Goal: Task Accomplishment & Management: Use online tool/utility

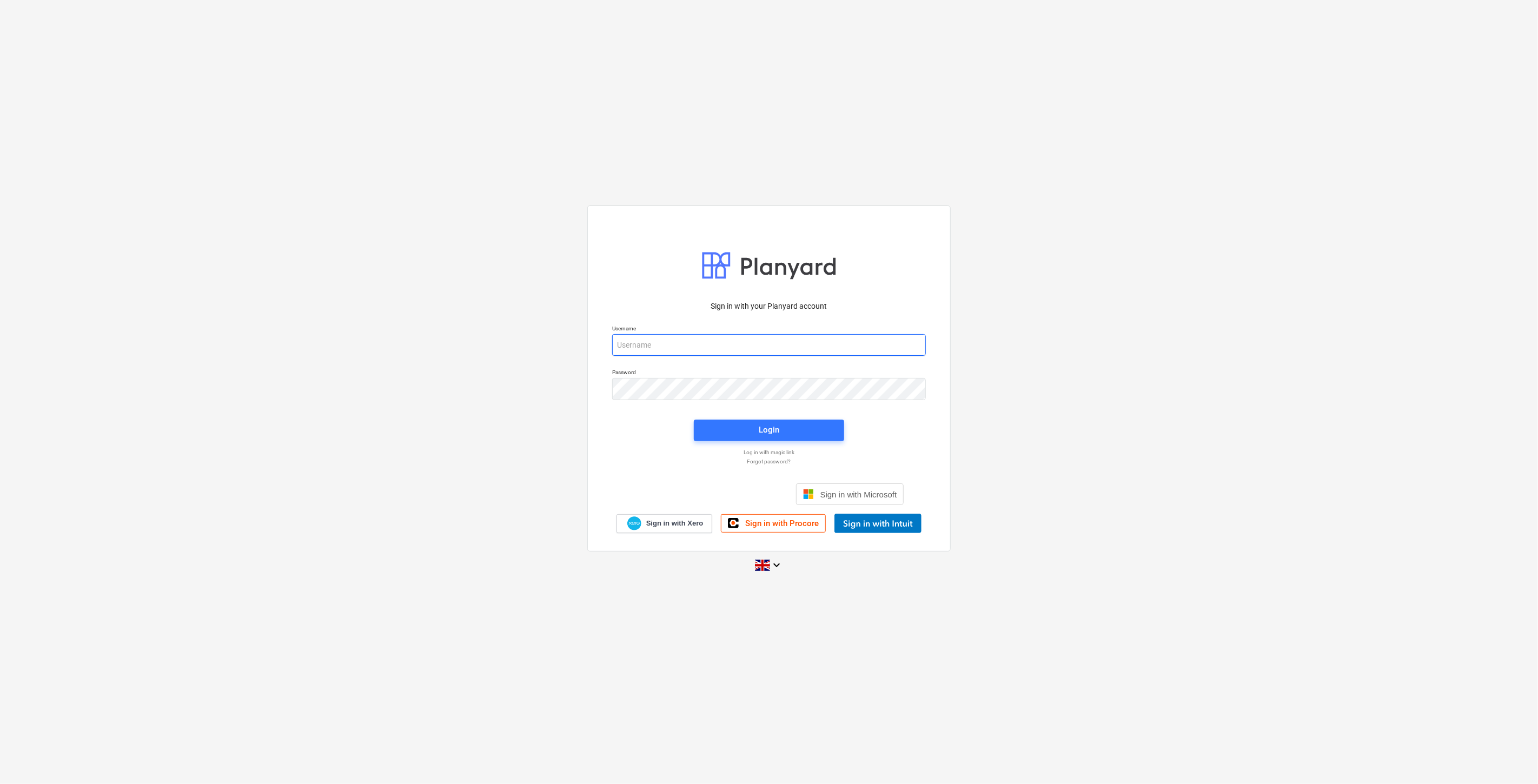
click at [696, 342] on input "email" at bounding box center [768, 345] width 314 height 22
type input "[EMAIL_ADDRESS][PERSON_NAME][DOMAIN_NAME]"
click at [509, 390] on div "Sign in with your Planyard account Username [EMAIL_ADDRESS][PERSON_NAME][DOMAIN…" at bounding box center [769, 392] width 1538 height 391
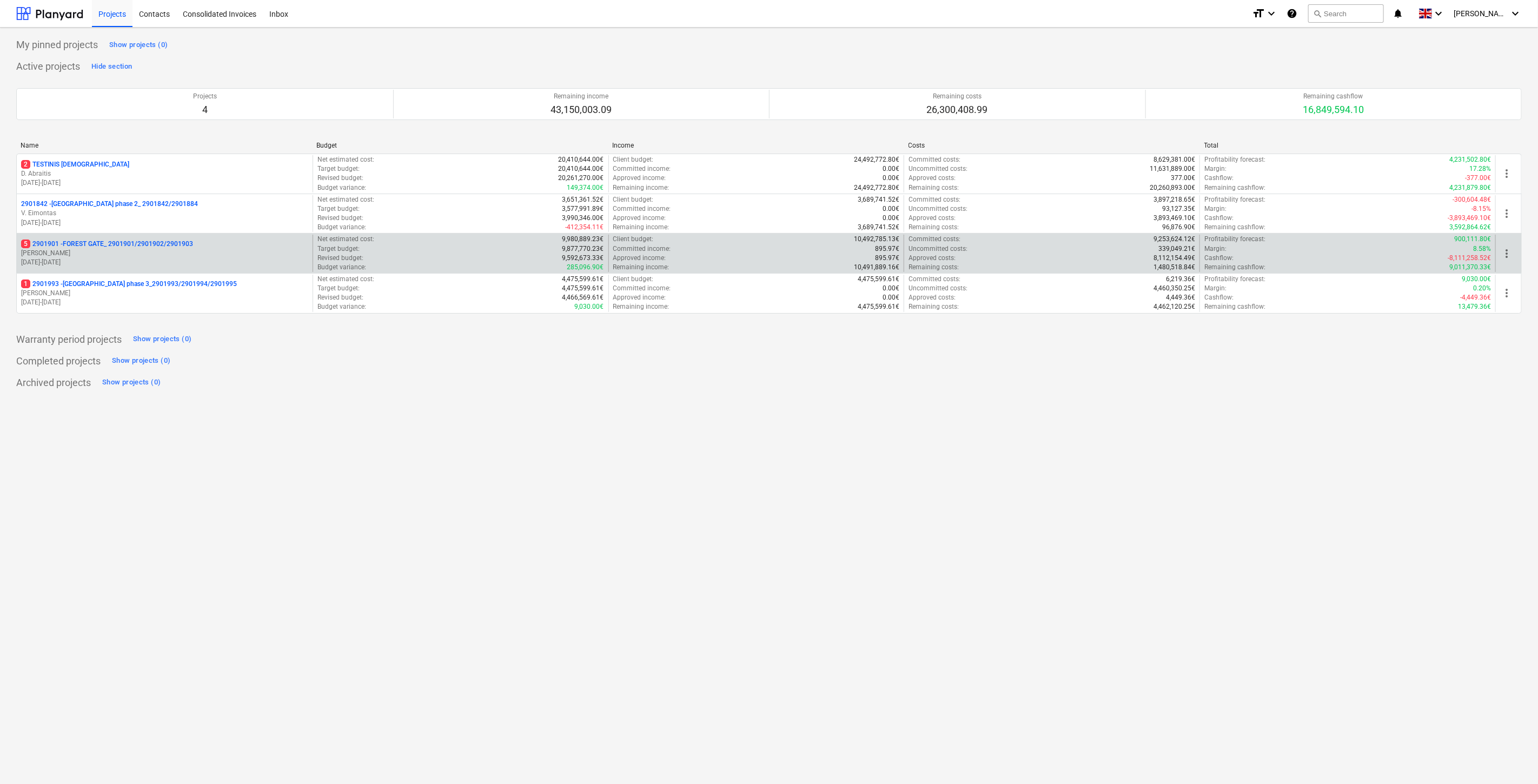
click at [161, 241] on p "5 2901901 - FOREST GATE_ 2901901/2901902/2901903" at bounding box center [106, 244] width 172 height 9
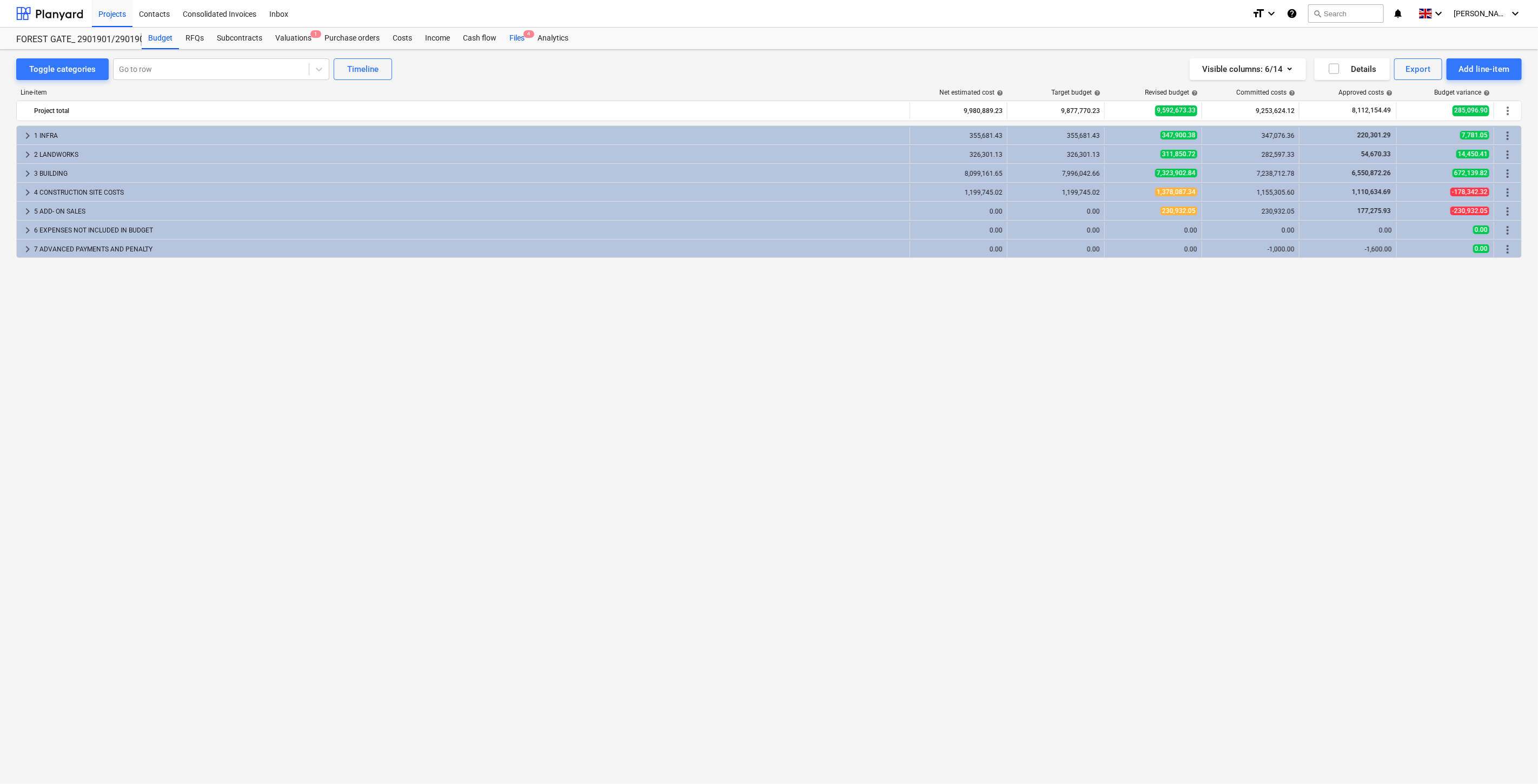
click at [509, 38] on div "Files 4" at bounding box center [516, 38] width 28 height 22
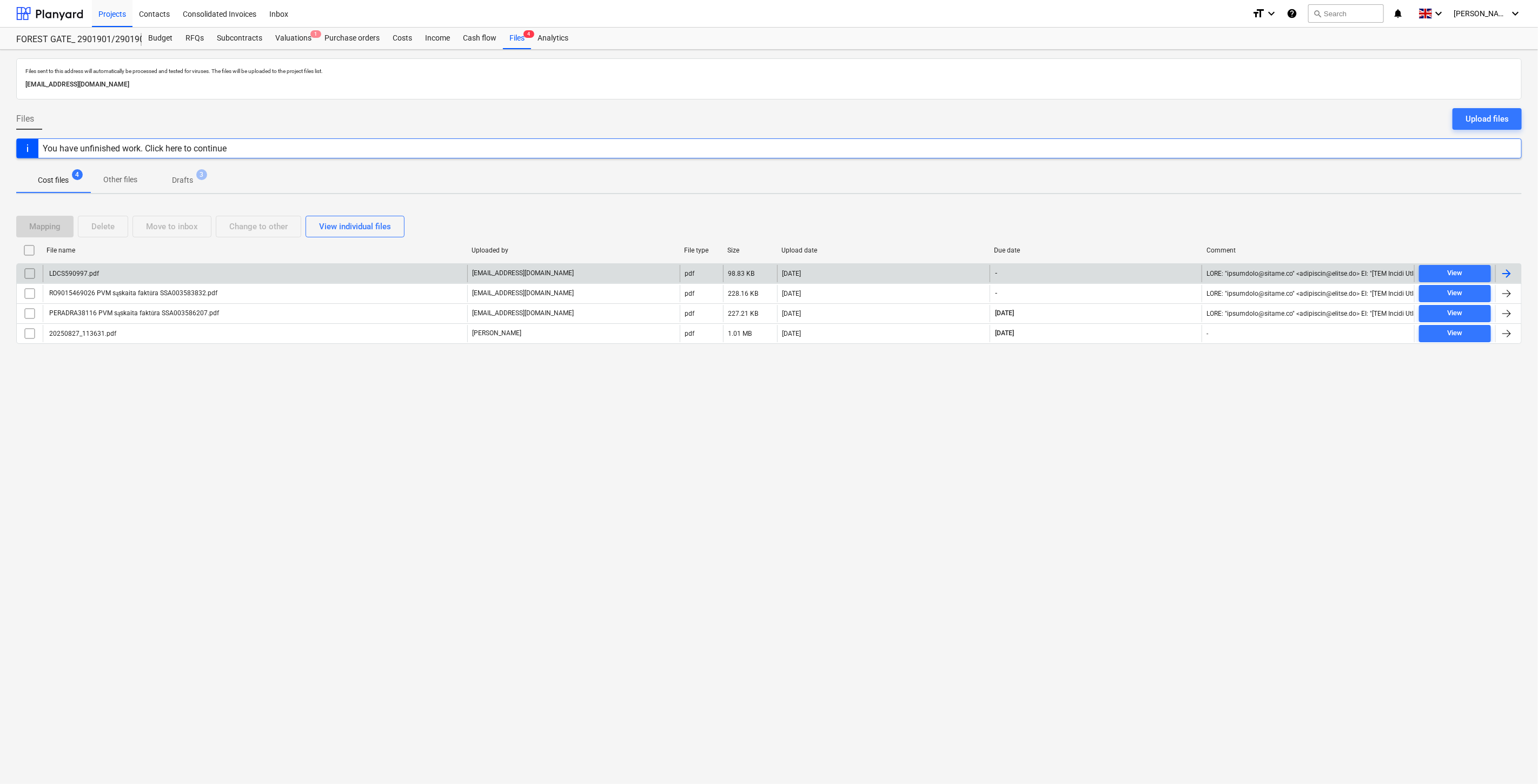
click at [423, 272] on div "LDCS590997.pdf" at bounding box center [255, 274] width 424 height 17
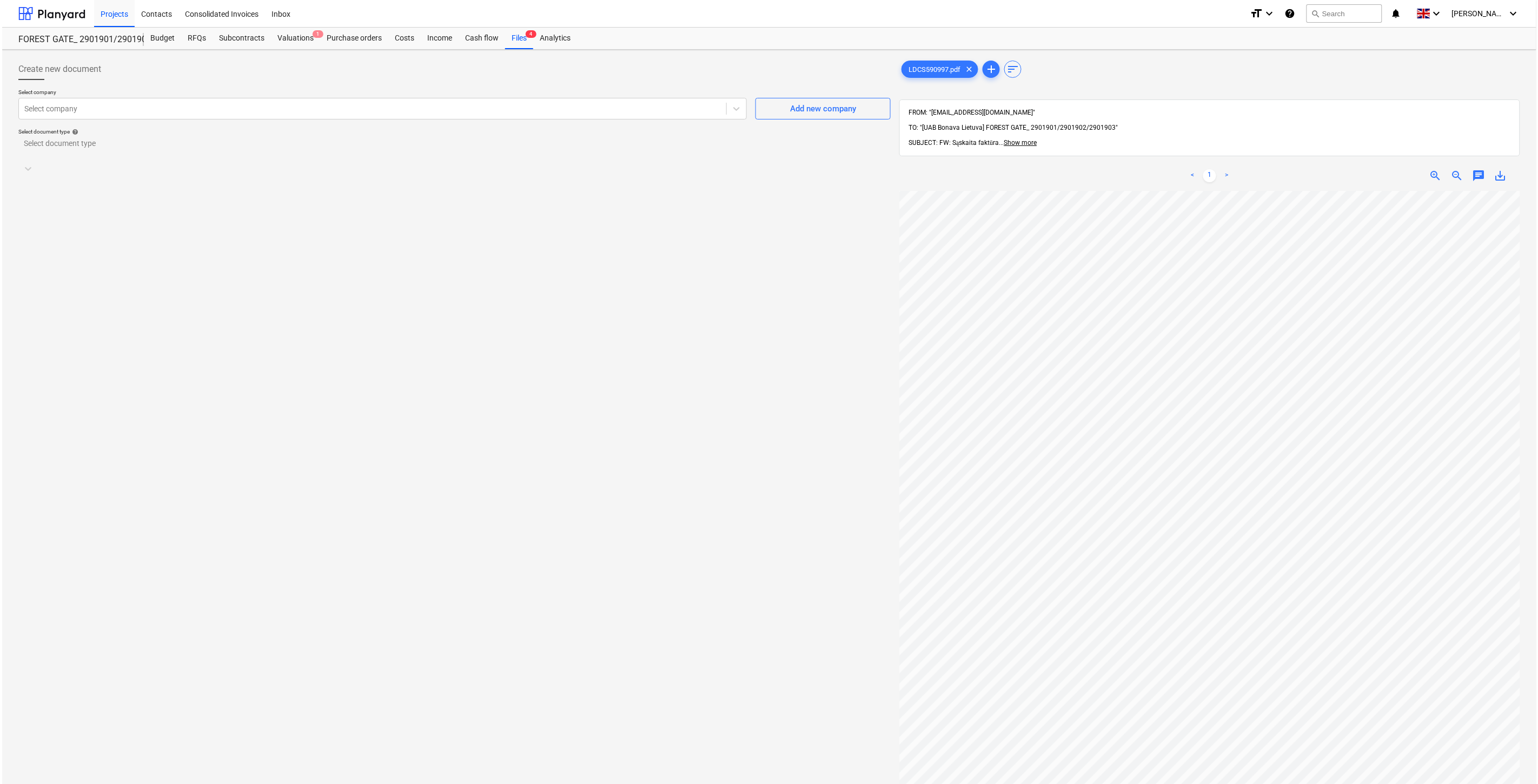
scroll to position [164, 0]
click at [520, 41] on div "Files 4" at bounding box center [516, 38] width 28 height 22
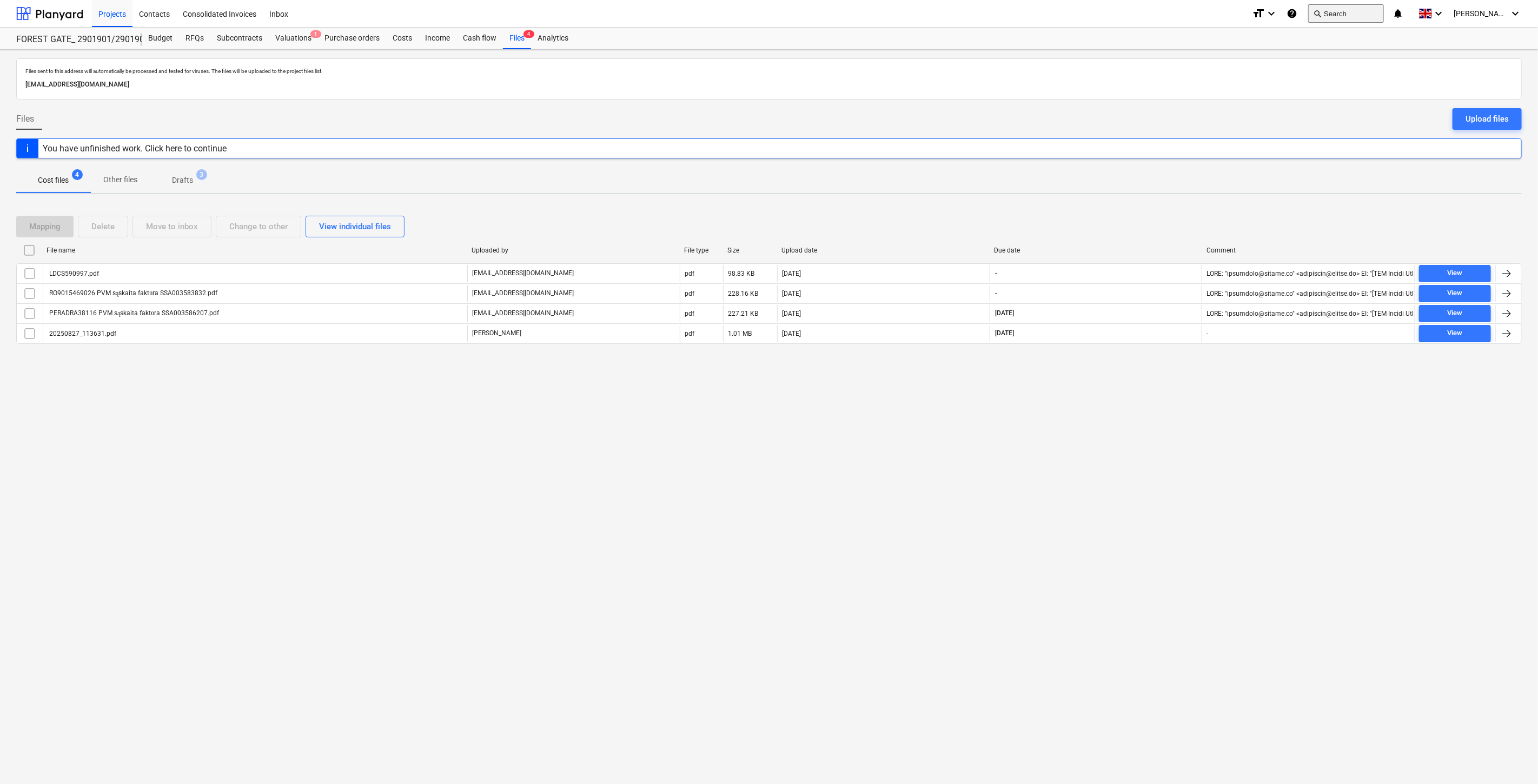
click at [1369, 17] on button "search Search" at bounding box center [1345, 13] width 76 height 18
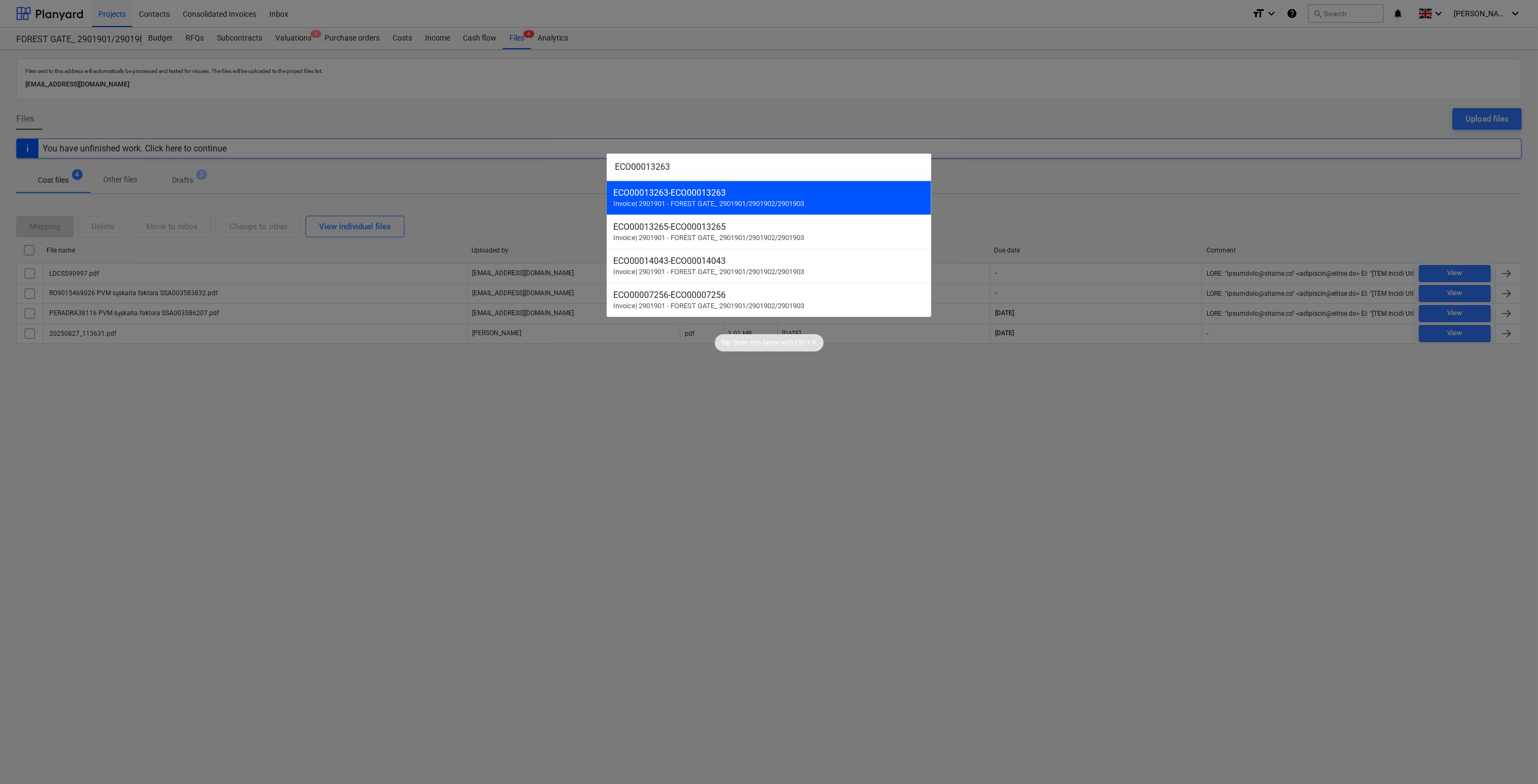
type input "ECO00013263"
click at [707, 200] on div "ECO00013263 - ECO00013263 Invoice | 2901901 - FOREST GATE_ 2901901/2901902/2901…" at bounding box center [769, 197] width 324 height 34
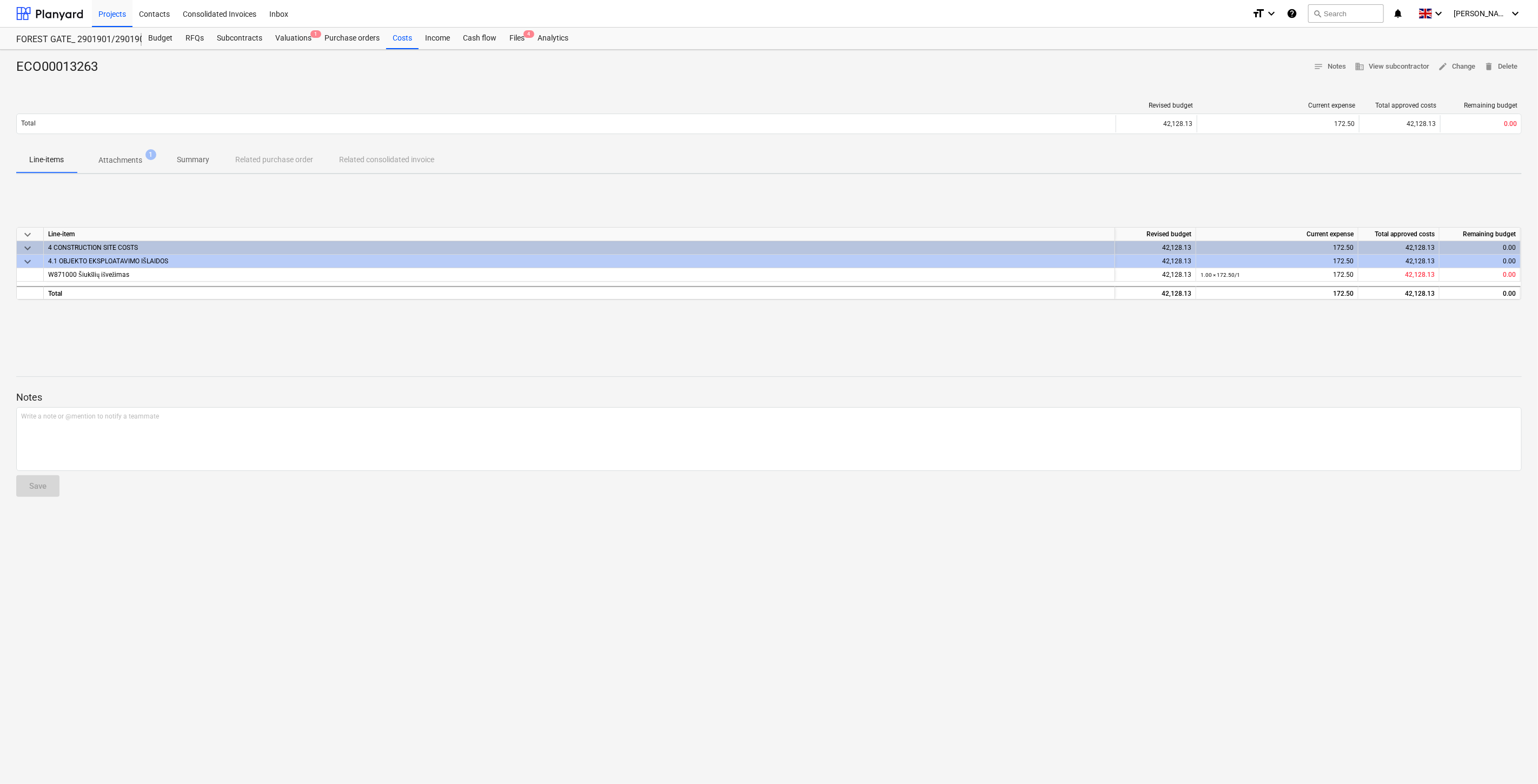
click at [746, 342] on div "keyboard_arrow_down Line-item Revised budget Current expense Total approved cos…" at bounding box center [768, 264] width 1505 height 162
click at [786, 332] on div "keyboard_arrow_down Line-item Revised budget Current expense Total approved cos…" at bounding box center [768, 264] width 1505 height 162
click at [1048, 84] on div "ECO00013263 notes Notes business View subcontractor edit Change delete Delete R…" at bounding box center [769, 417] width 1538 height 734
click at [1071, 77] on div at bounding box center [768, 80] width 1505 height 9
click at [1342, 12] on button "search Search" at bounding box center [1345, 13] width 76 height 18
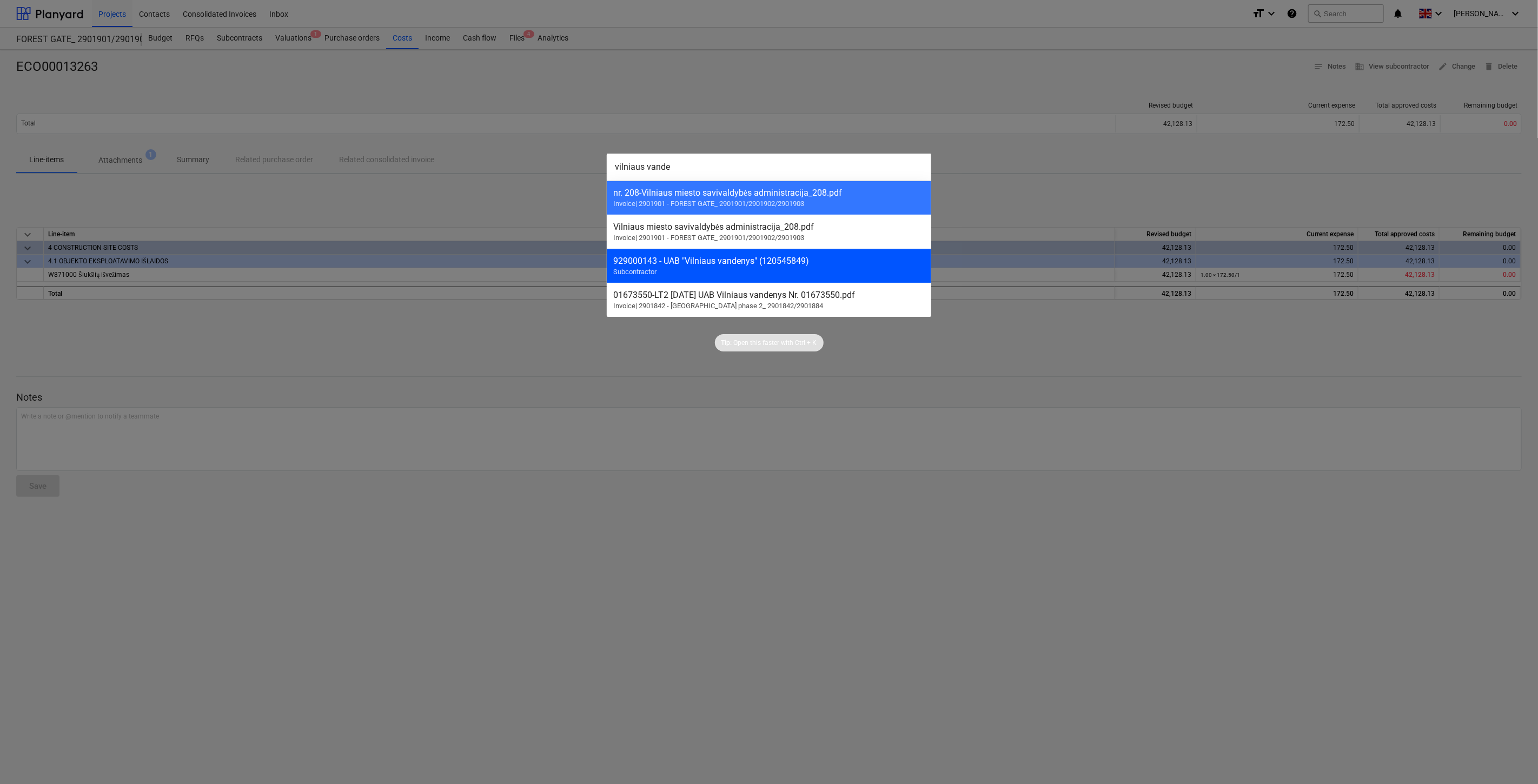
type input "vilniaus vande"
click at [781, 256] on div "929000143 - UAB "Vilniaus vandenys" (120545849) Subcontractor" at bounding box center [769, 265] width 324 height 34
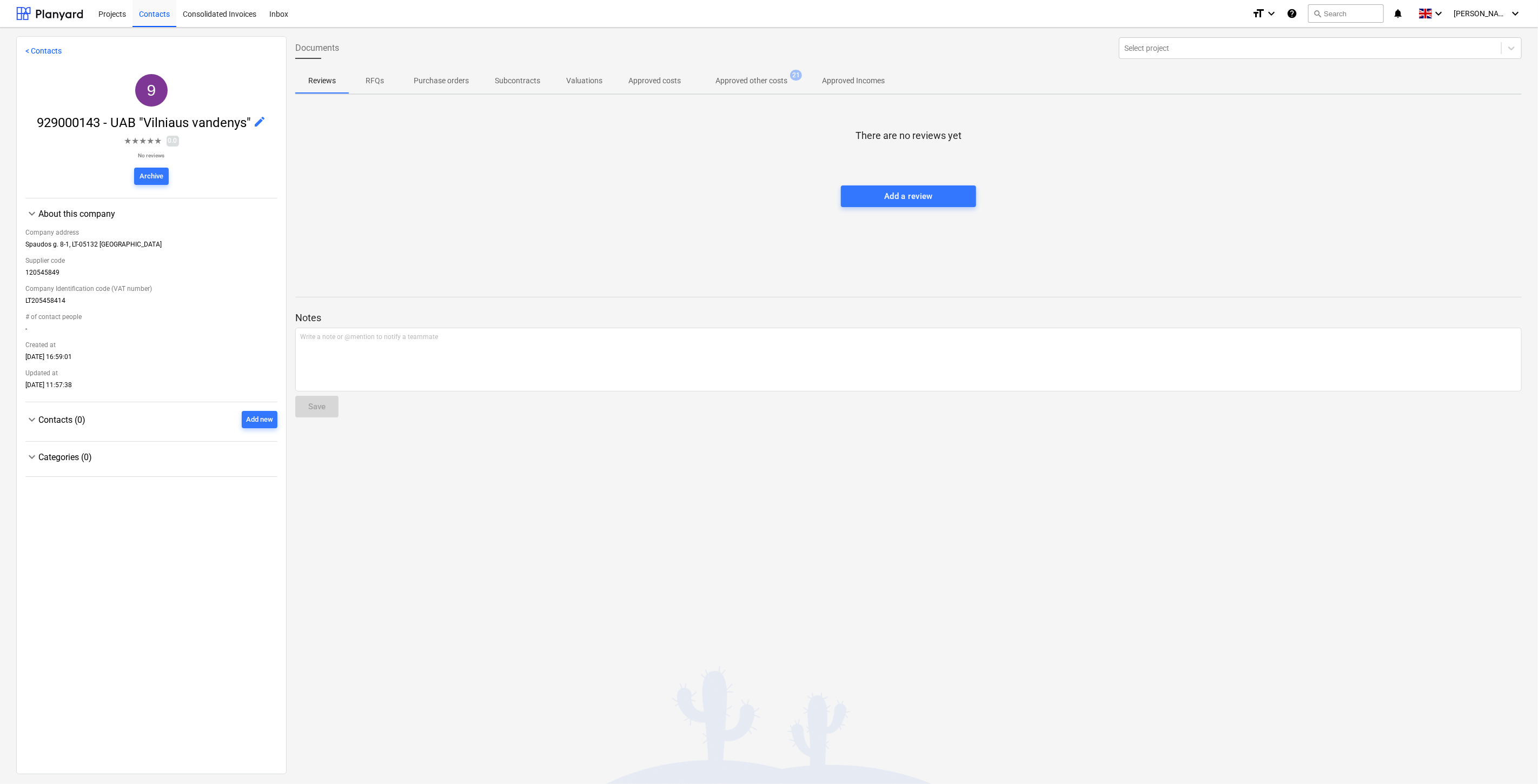
click at [731, 87] on span "Approved other costs 21" at bounding box center [751, 80] width 115 height 20
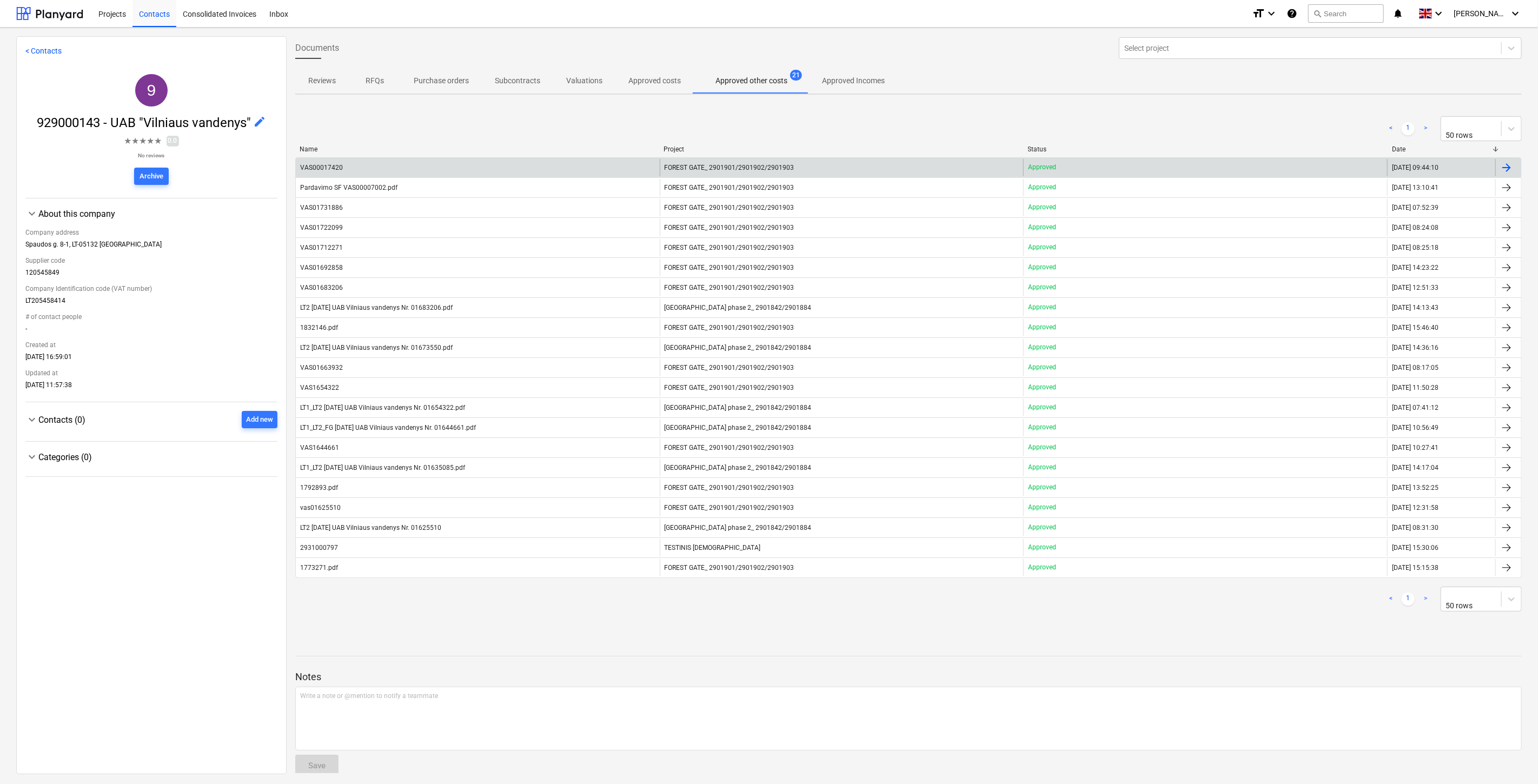
click at [464, 165] on div "VAS00017420" at bounding box center [477, 168] width 364 height 17
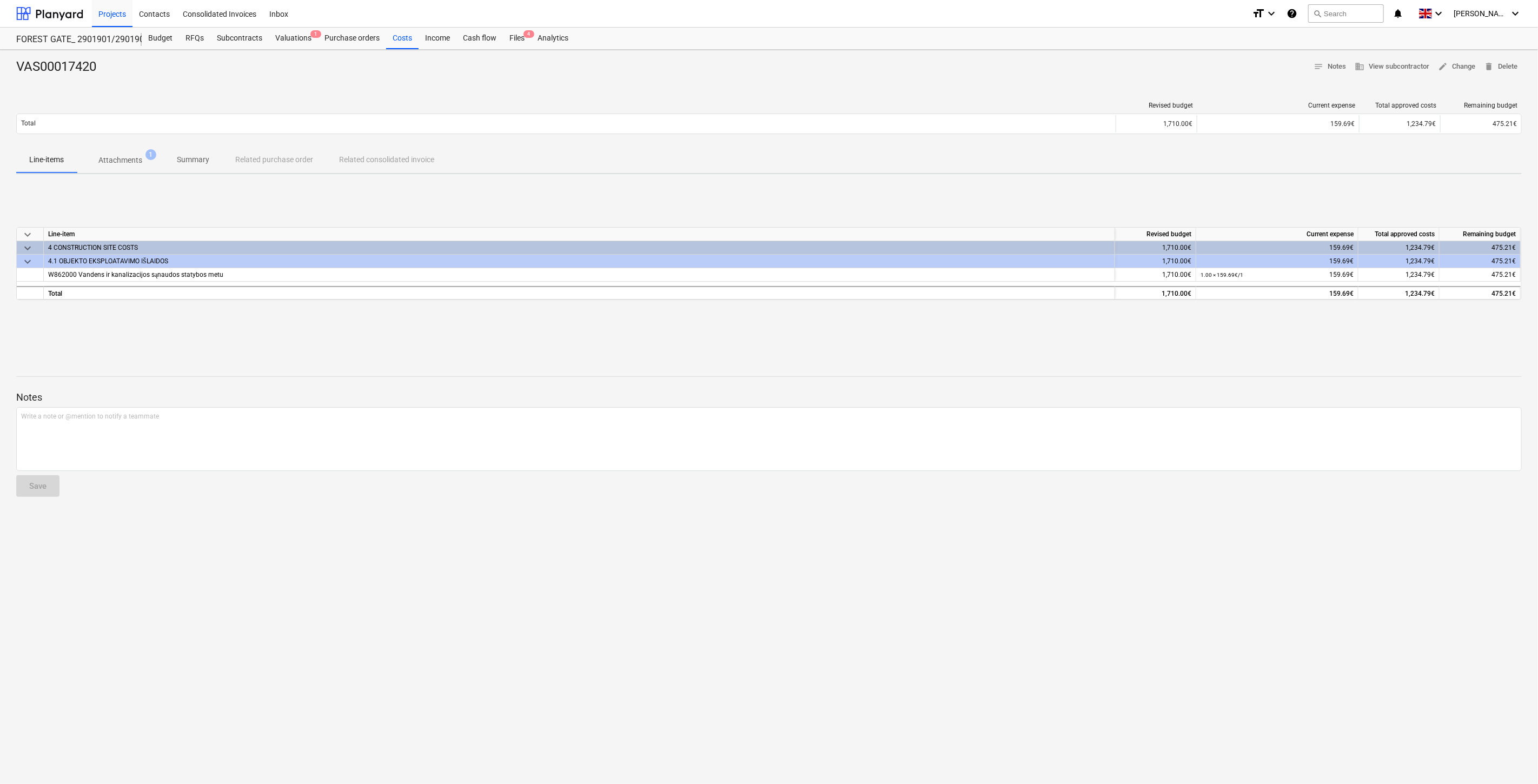
click at [138, 155] on p "Attachments" at bounding box center [120, 161] width 43 height 12
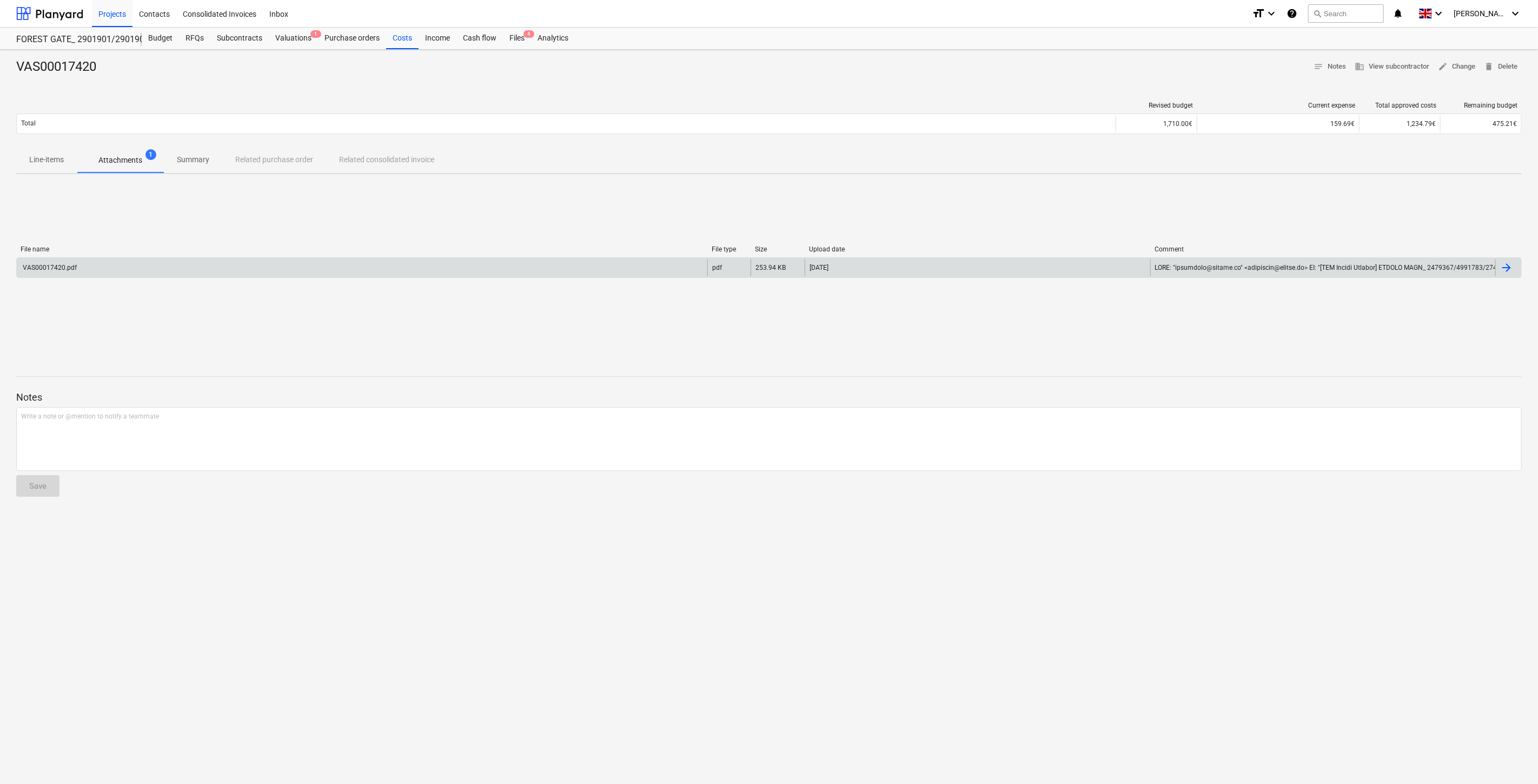
click at [346, 271] on div "VAS00017420.pdf" at bounding box center [362, 268] width 691 height 17
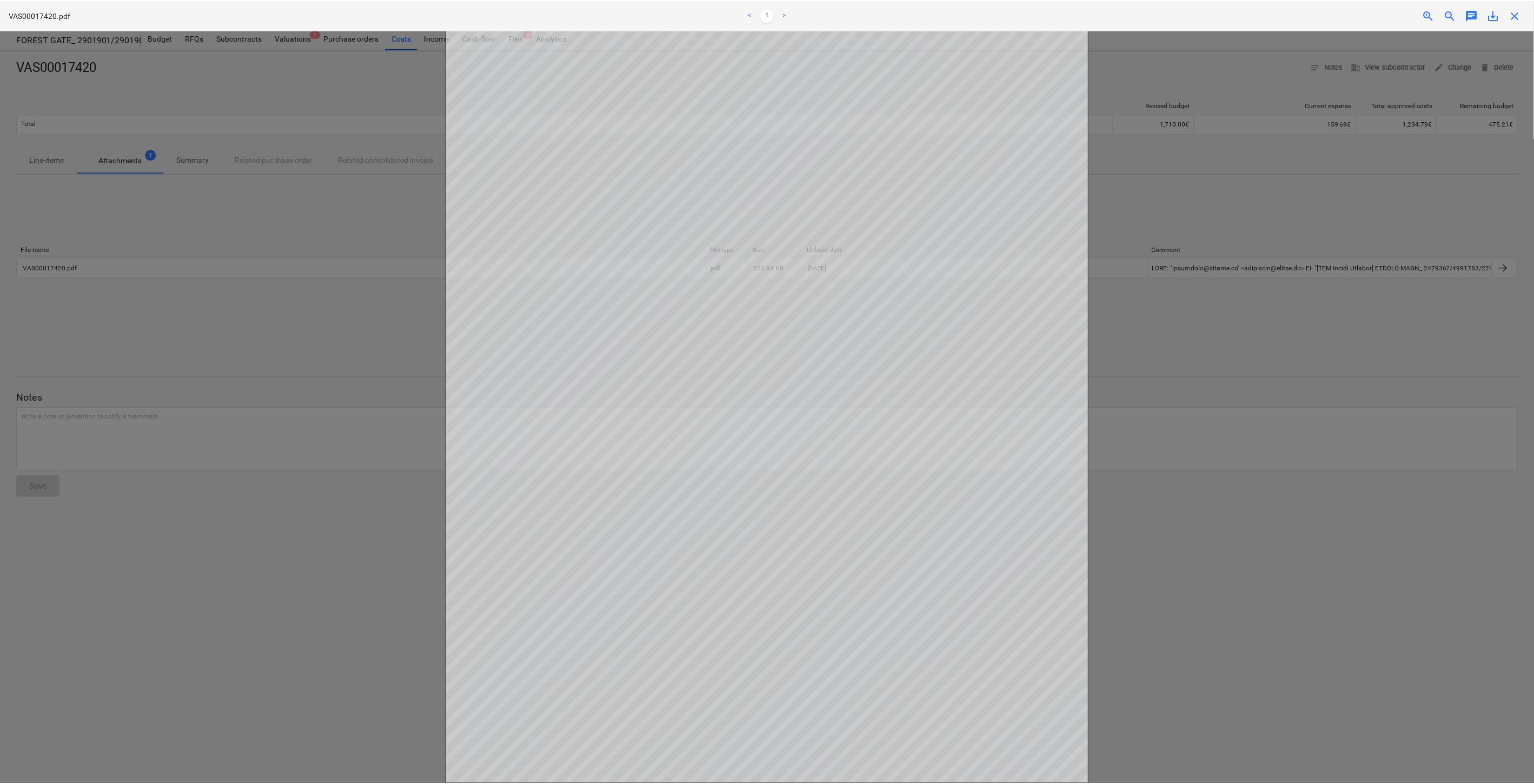
scroll to position [159, 0]
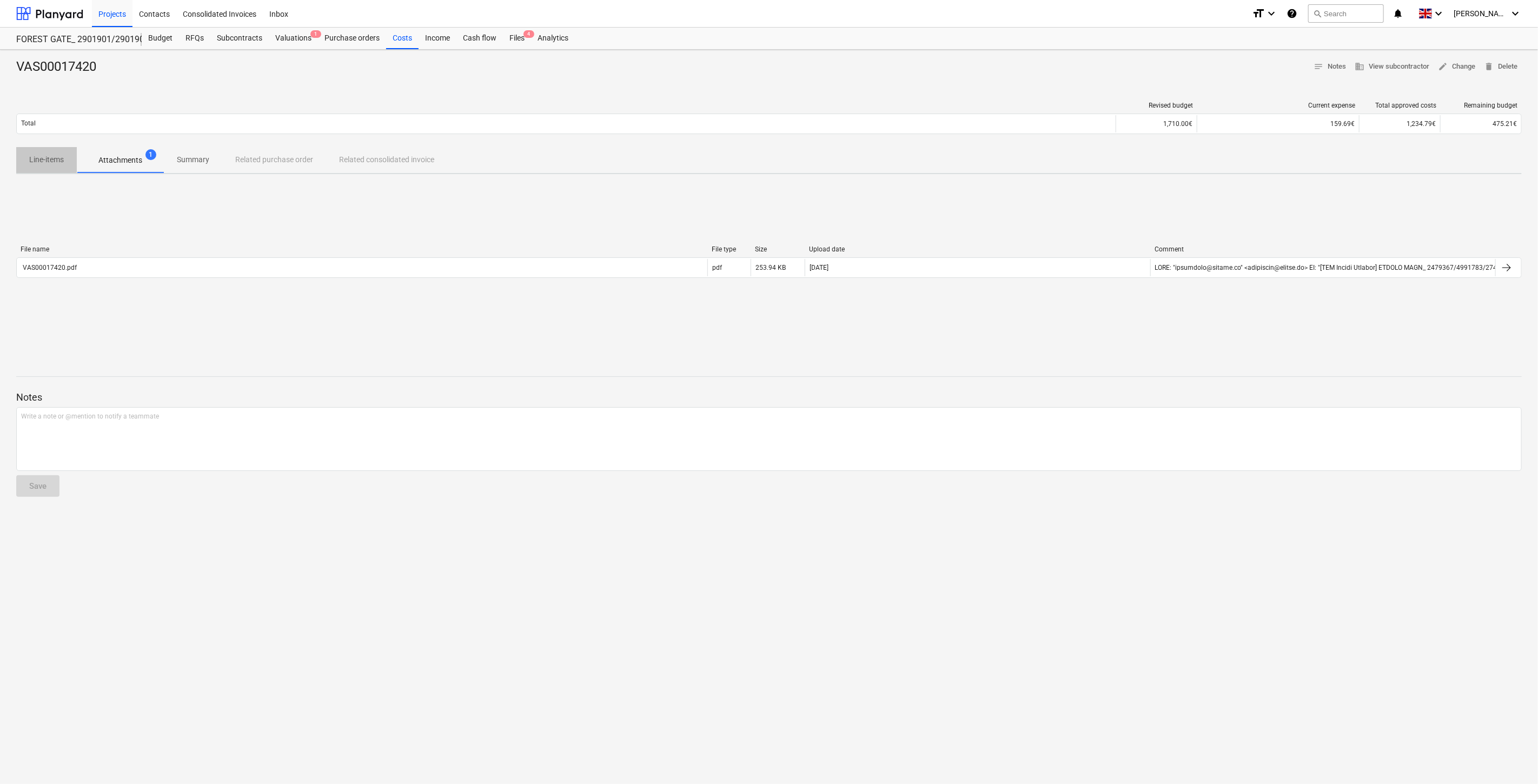
click at [51, 159] on p "Line-items" at bounding box center [46, 160] width 35 height 12
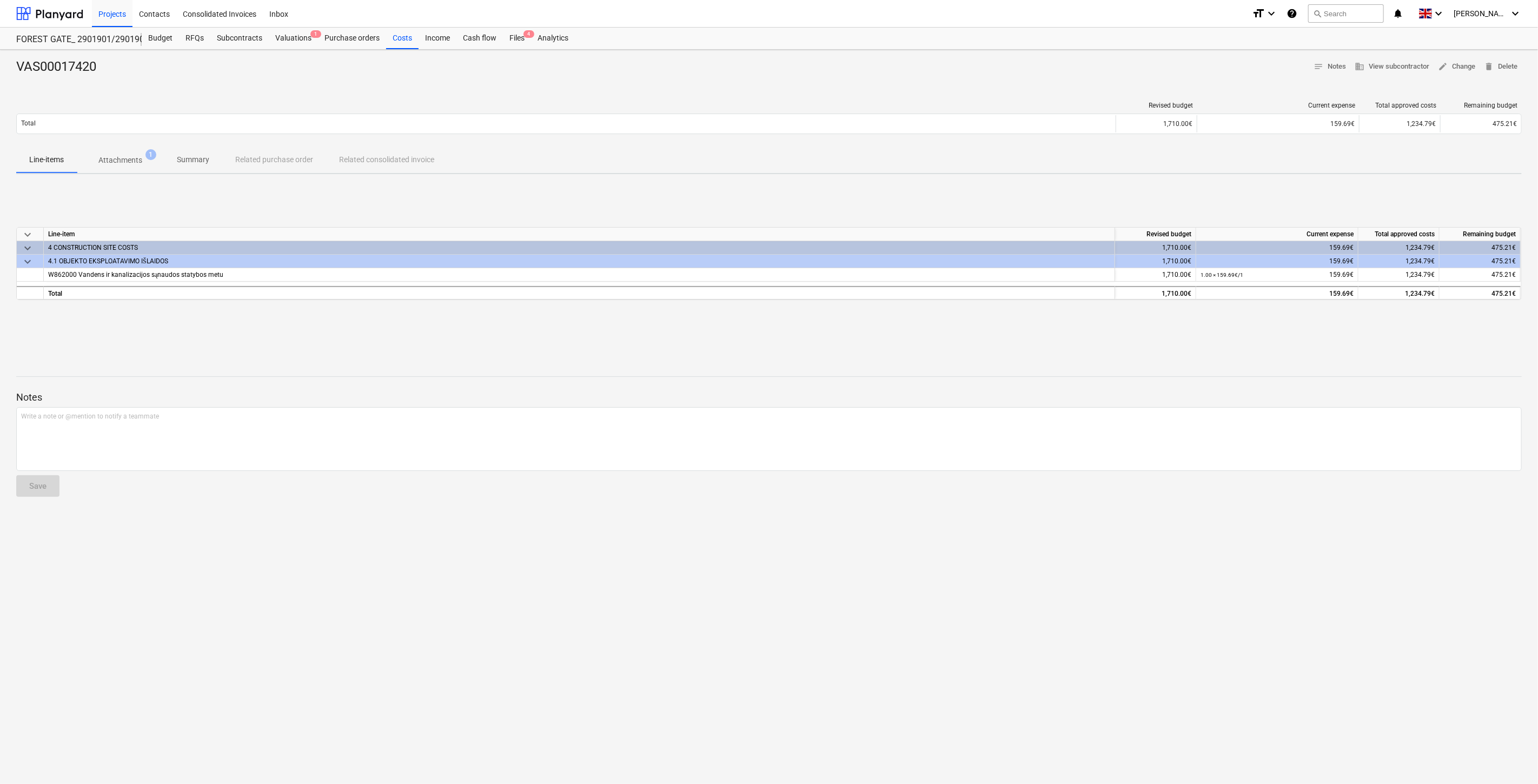
click at [128, 161] on p "Attachments" at bounding box center [120, 161] width 43 height 12
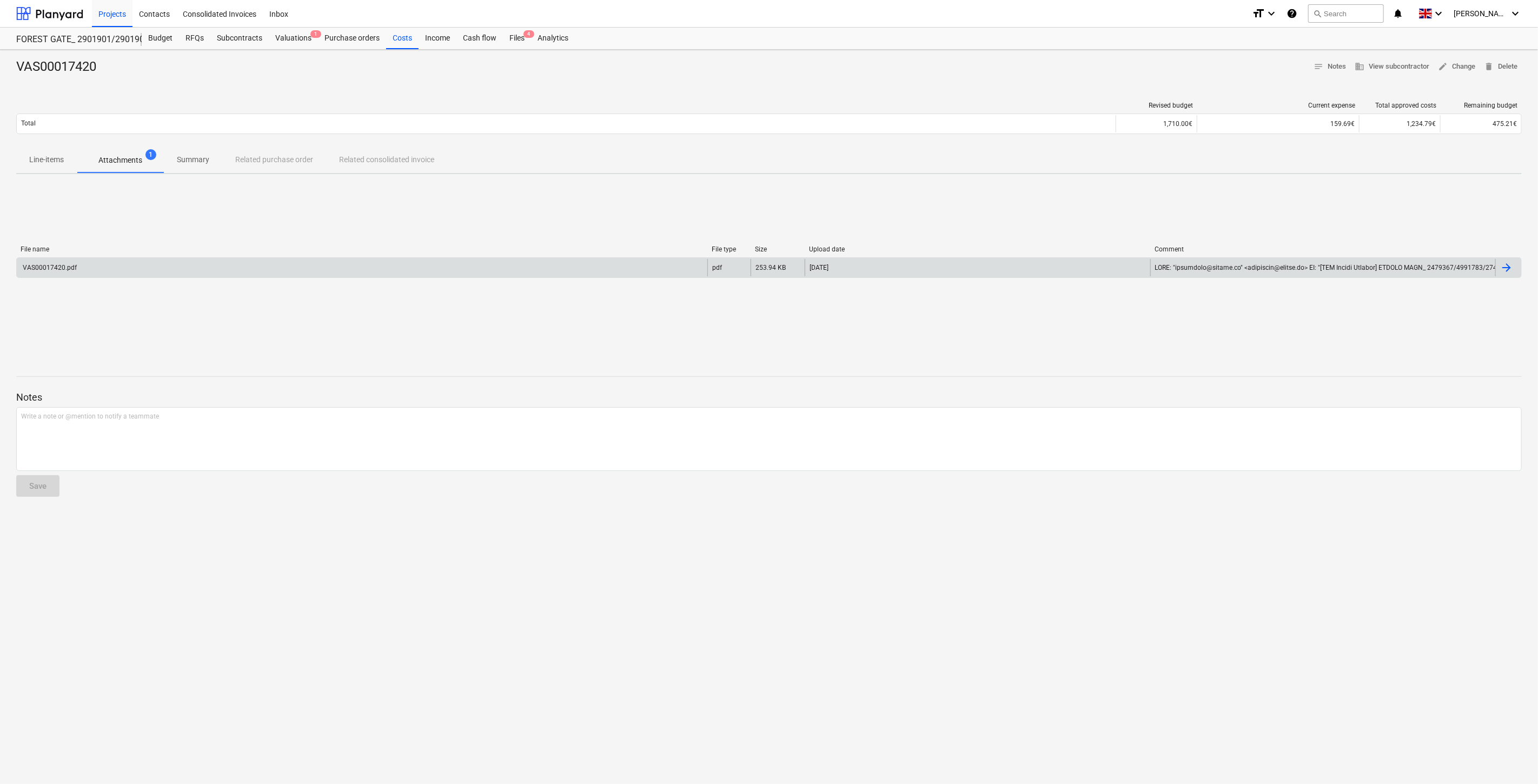
click at [190, 274] on div "VAS00017420.pdf" at bounding box center [362, 268] width 691 height 17
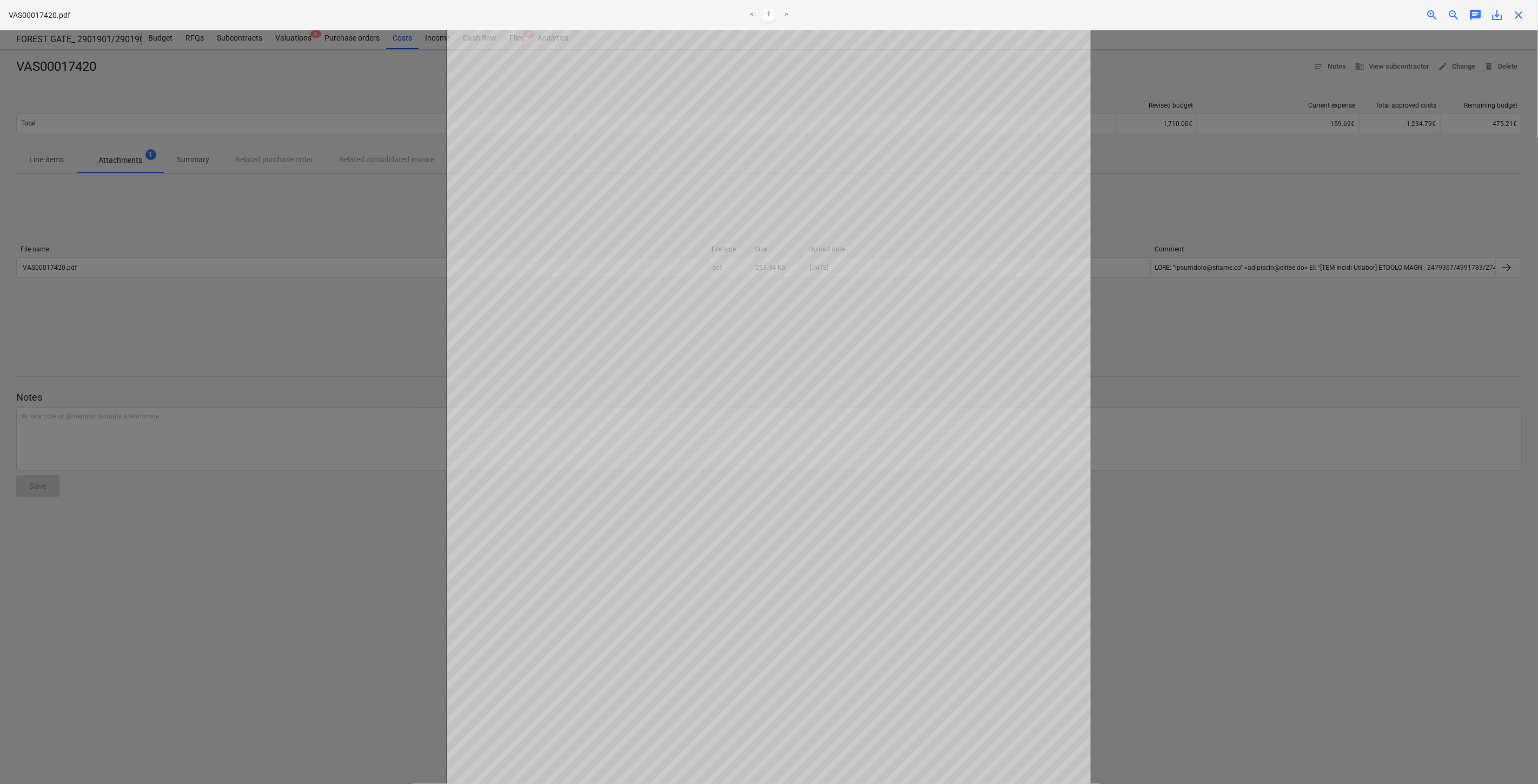
click at [1341, 299] on div at bounding box center [769, 407] width 1538 height 754
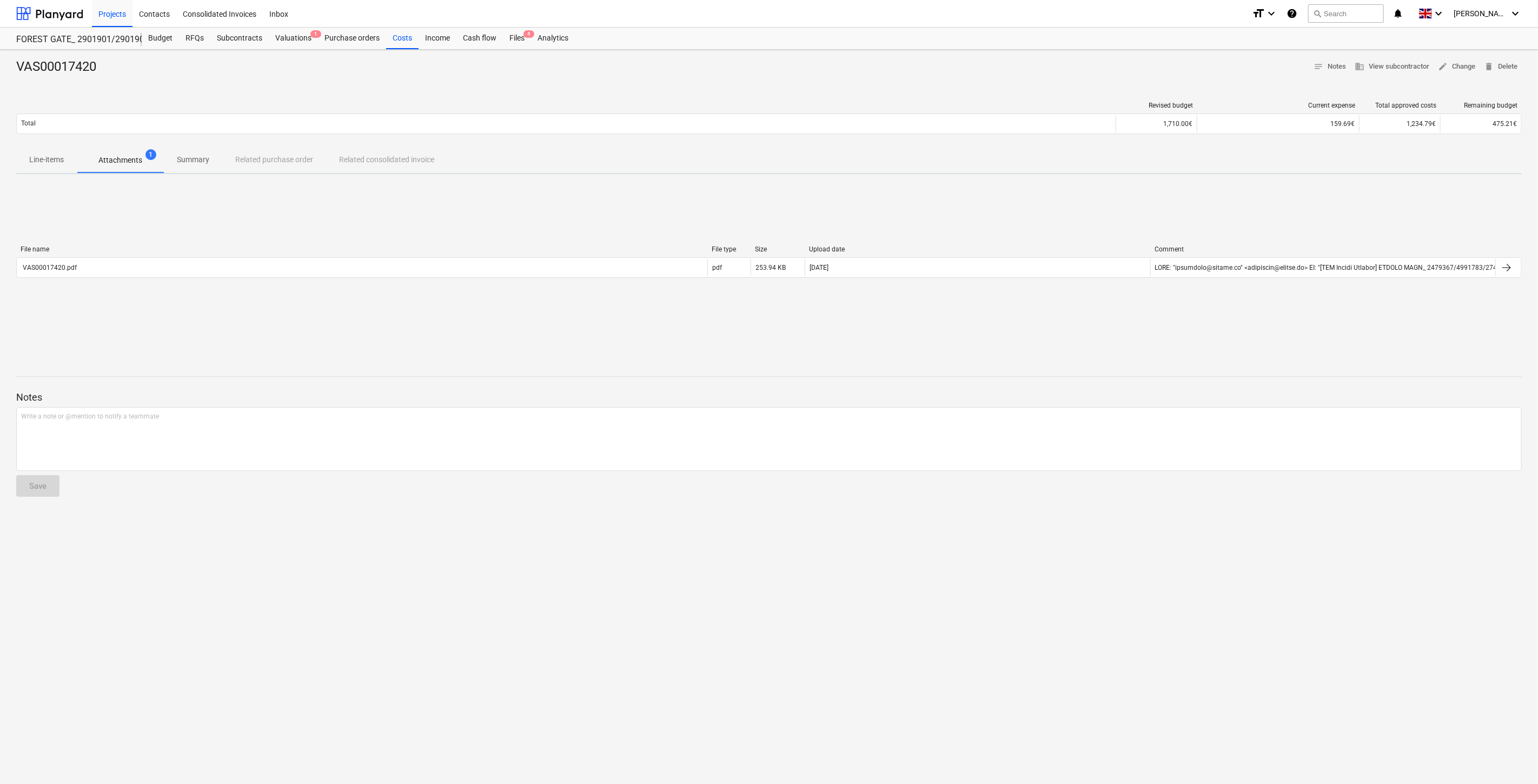
click at [1245, 336] on div "File name File type Size Upload date Comment VAS00017420.pdf pdf 253.94 KB [DAT…" at bounding box center [768, 264] width 1505 height 162
click at [1300, 316] on div "File name File type Size Upload date Comment VAS00017420.pdf pdf 253.94 KB [DAT…" at bounding box center [768, 264] width 1505 height 162
drag, startPoint x: 1329, startPoint y: 308, endPoint x: 1363, endPoint y: 298, distance: 35.4
click at [1333, 307] on div "File name File type Size Upload date Comment VAS00017420.pdf pdf 253.94 KB [DAT…" at bounding box center [768, 264] width 1505 height 162
click at [1363, 298] on div "File name File type Size Upload date Comment VAS00017420.pdf pdf 253.94 KB [DAT…" at bounding box center [768, 264] width 1505 height 162
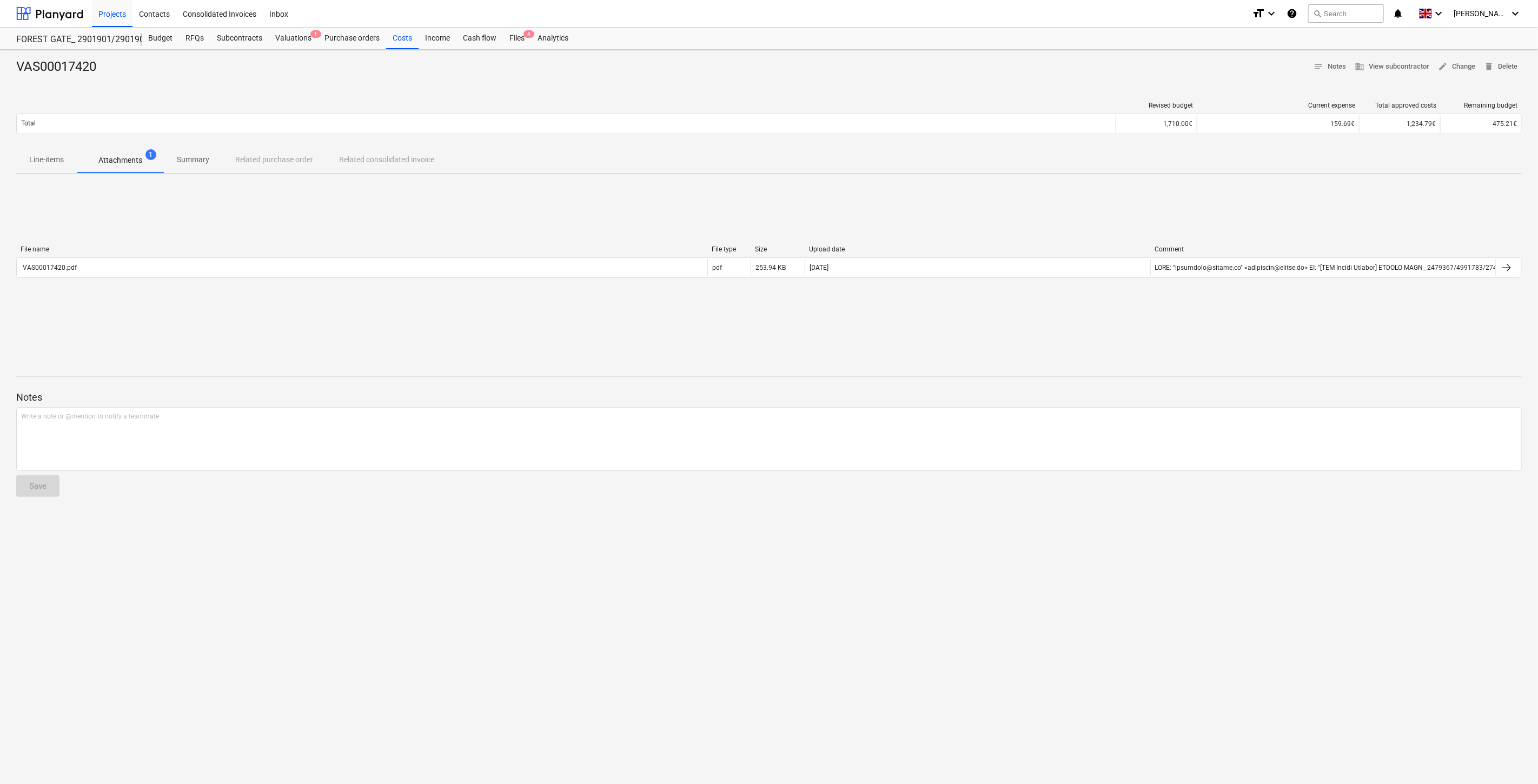
click at [955, 317] on div "File name File type Size Upload date Comment VAS00017420.pdf pdf 253.94 KB [DAT…" at bounding box center [768, 264] width 1505 height 162
click at [972, 311] on div "File name File type Size Upload date Comment VAS00017420.pdf pdf 253.94 KB [DAT…" at bounding box center [768, 264] width 1505 height 162
click at [1363, 16] on button "search Search" at bounding box center [1345, 13] width 76 height 18
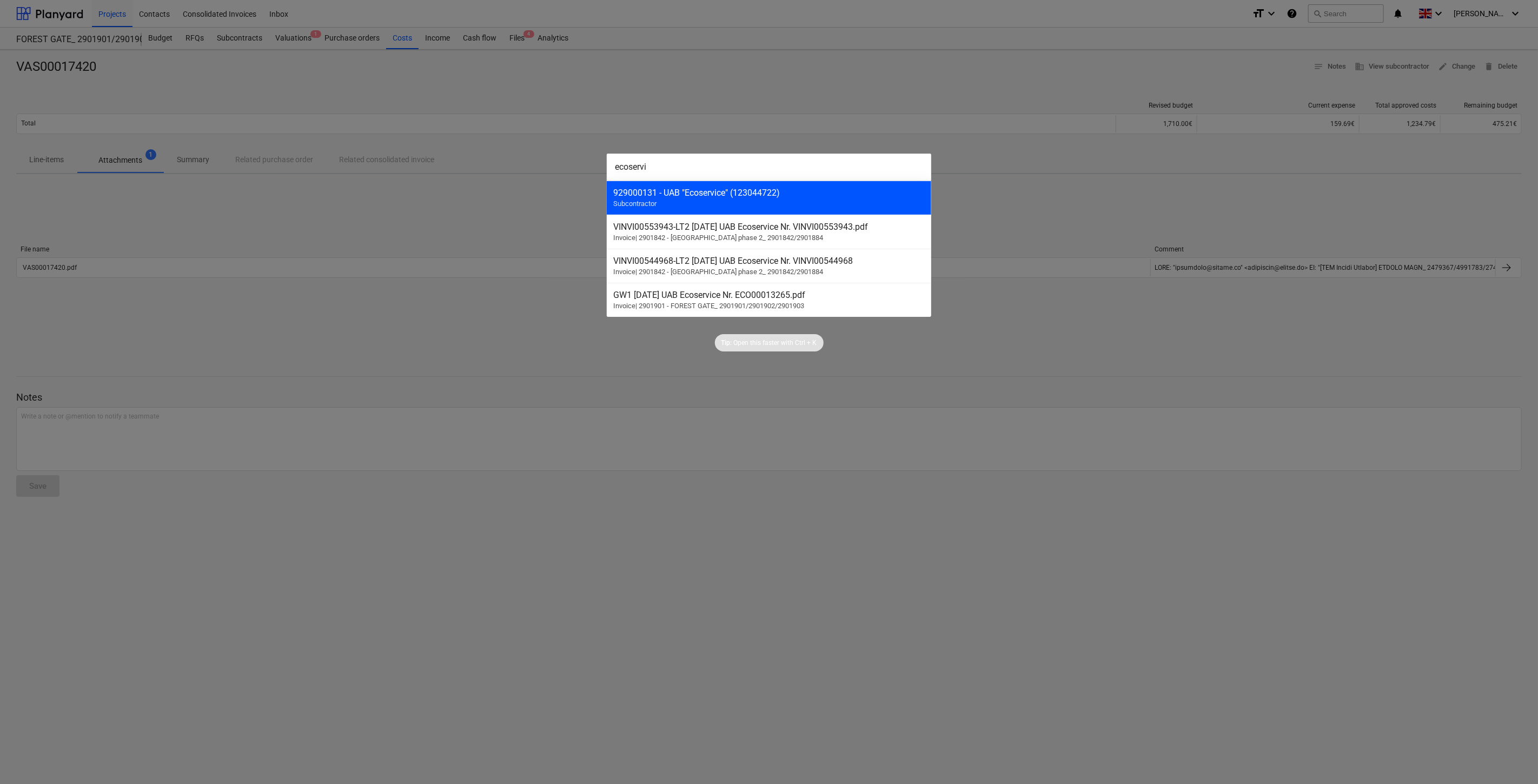
type input "ecoservi"
click at [765, 206] on div "929000131 - UAB "Ecoservice" (123044722) Subcontractor" at bounding box center [769, 197] width 324 height 34
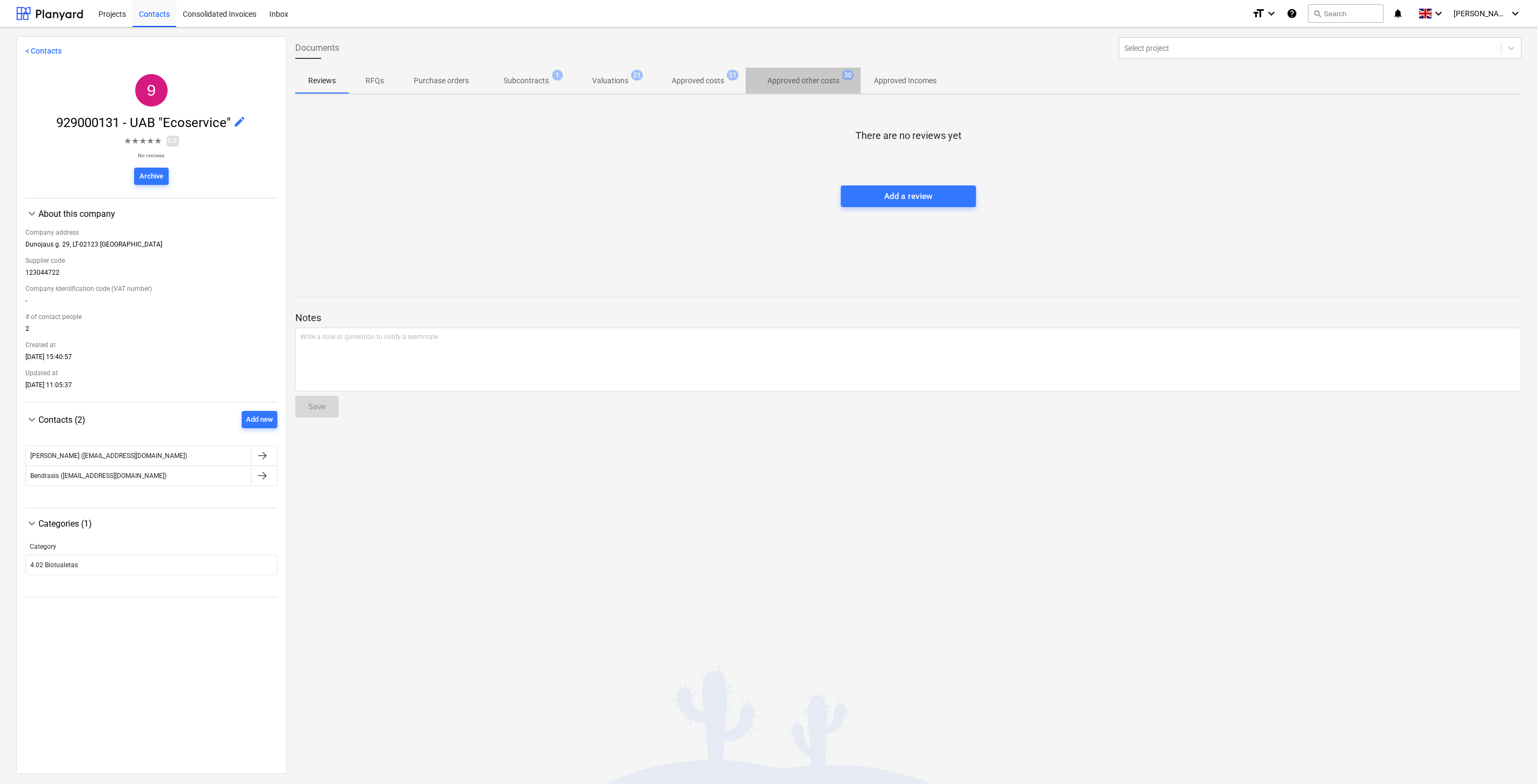
click at [817, 83] on p "Approved other costs" at bounding box center [803, 81] width 72 height 12
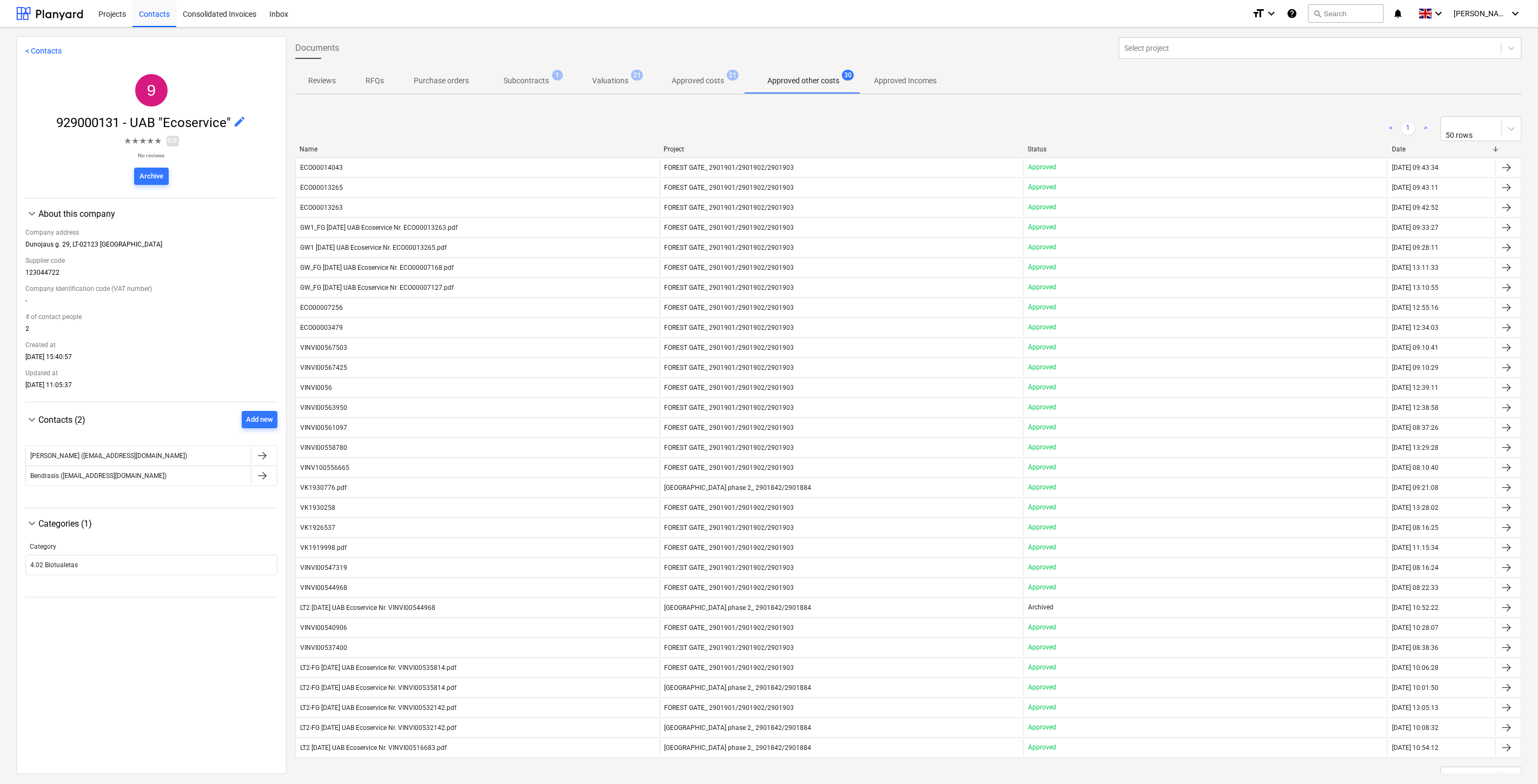
click at [706, 84] on p "Approved costs" at bounding box center [697, 81] width 52 height 12
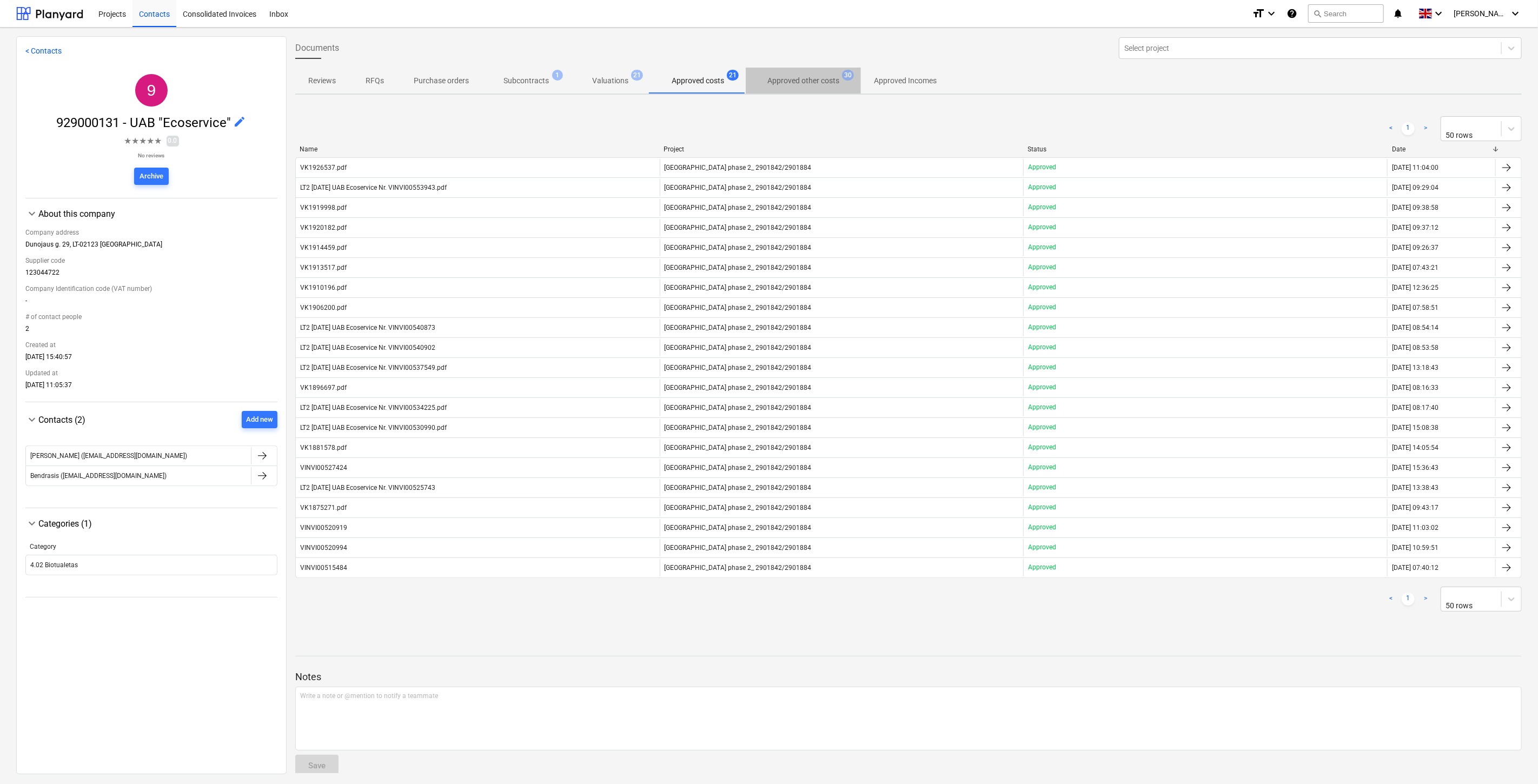
click at [780, 83] on p "Approved other costs" at bounding box center [803, 81] width 72 height 12
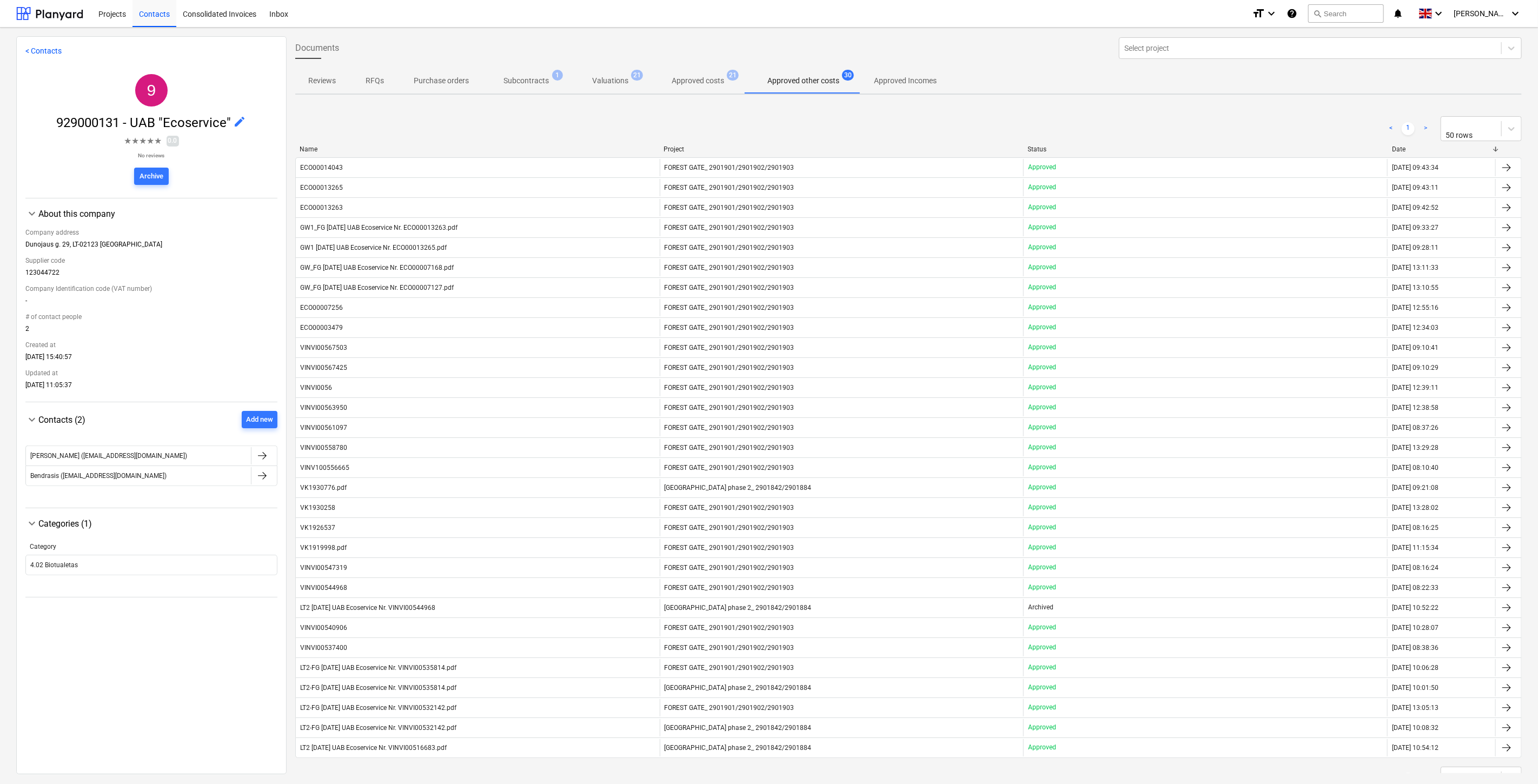
click at [608, 84] on p "Valuations" at bounding box center [610, 81] width 36 height 12
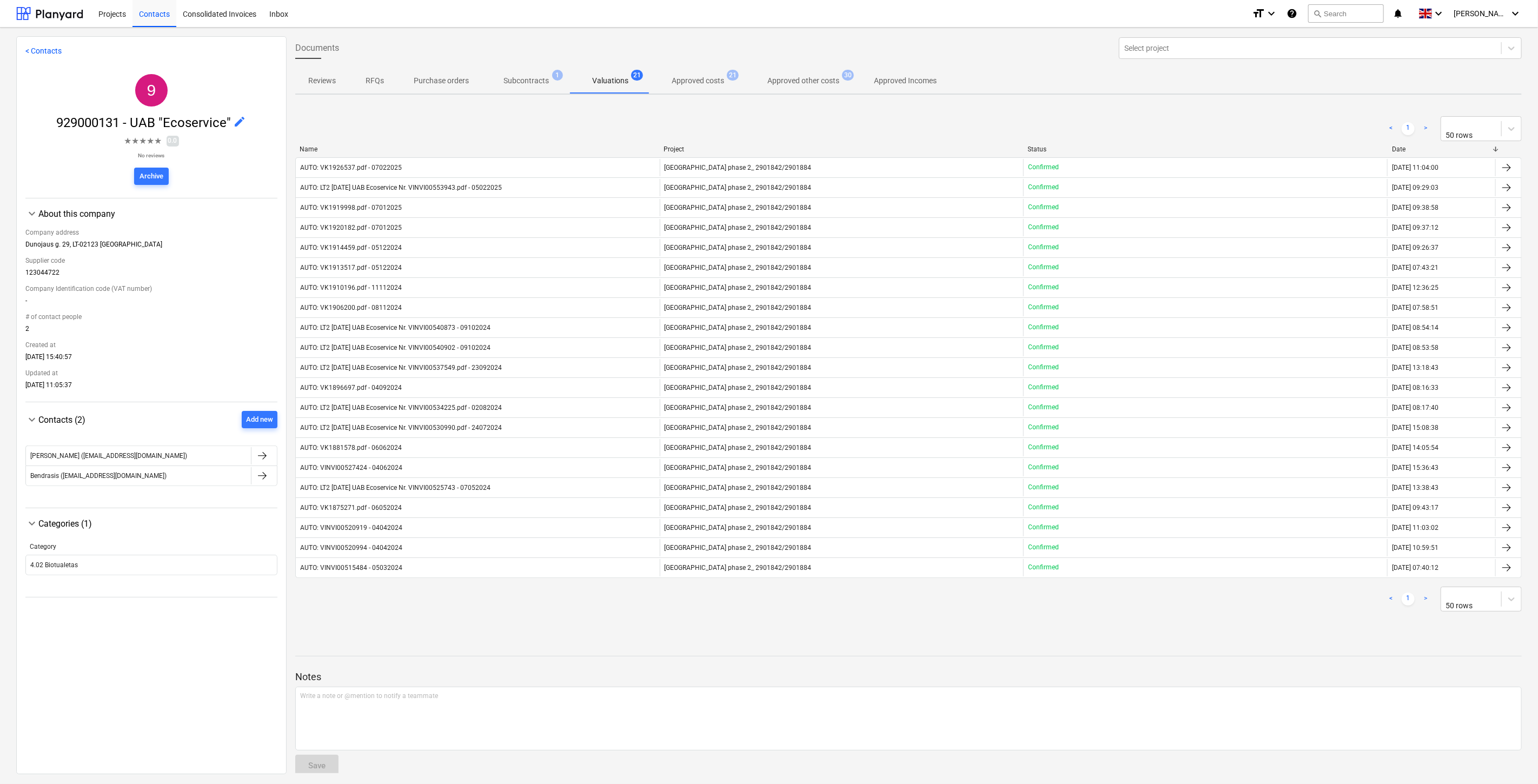
click at [793, 82] on p "Approved other costs" at bounding box center [803, 81] width 72 height 12
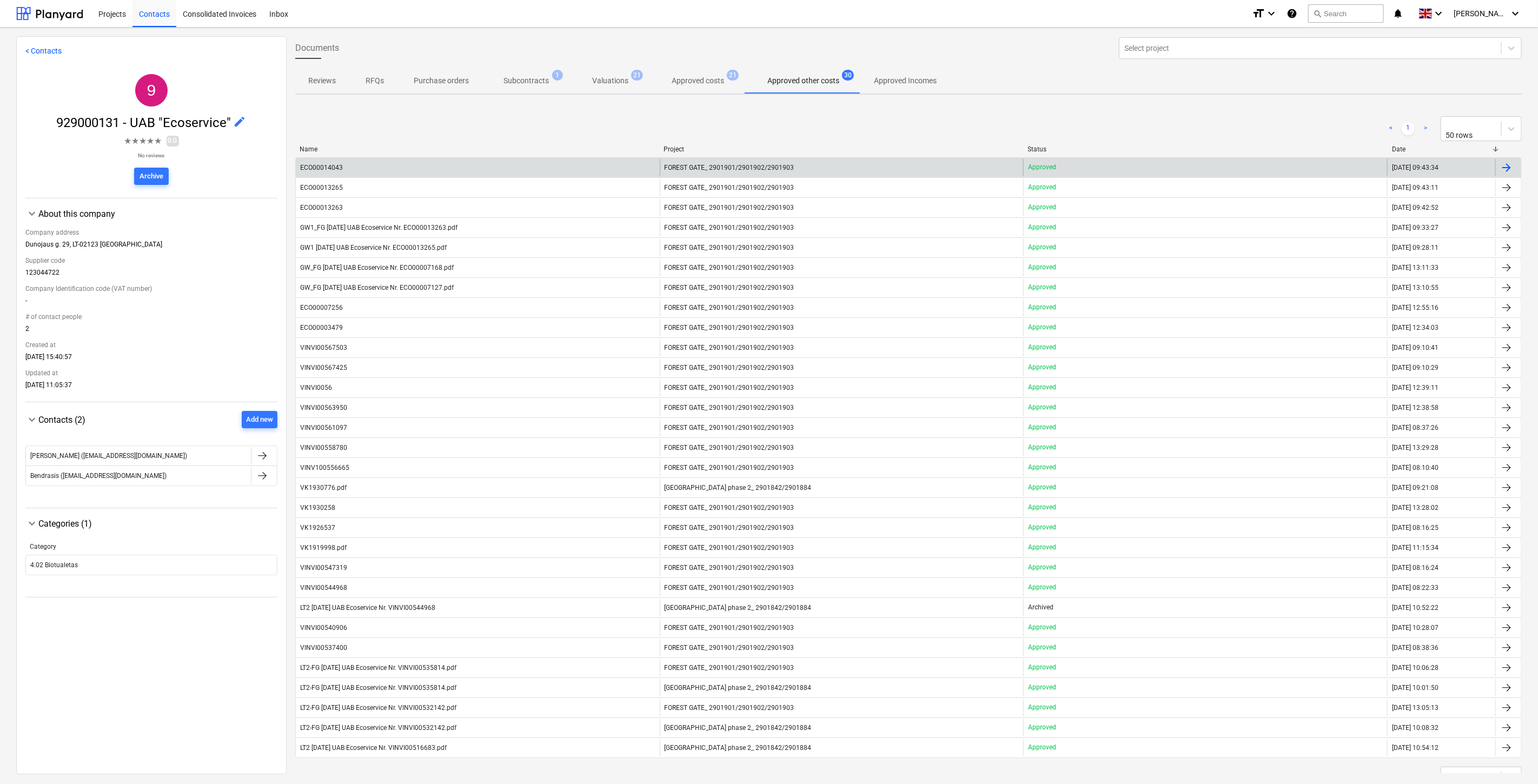
click at [410, 157] on div "ECO00014043 FOREST GATE_ 2901901/2901902/2901903 Approved [DATE] 09:43:34" at bounding box center [909, 167] width 1227 height 20
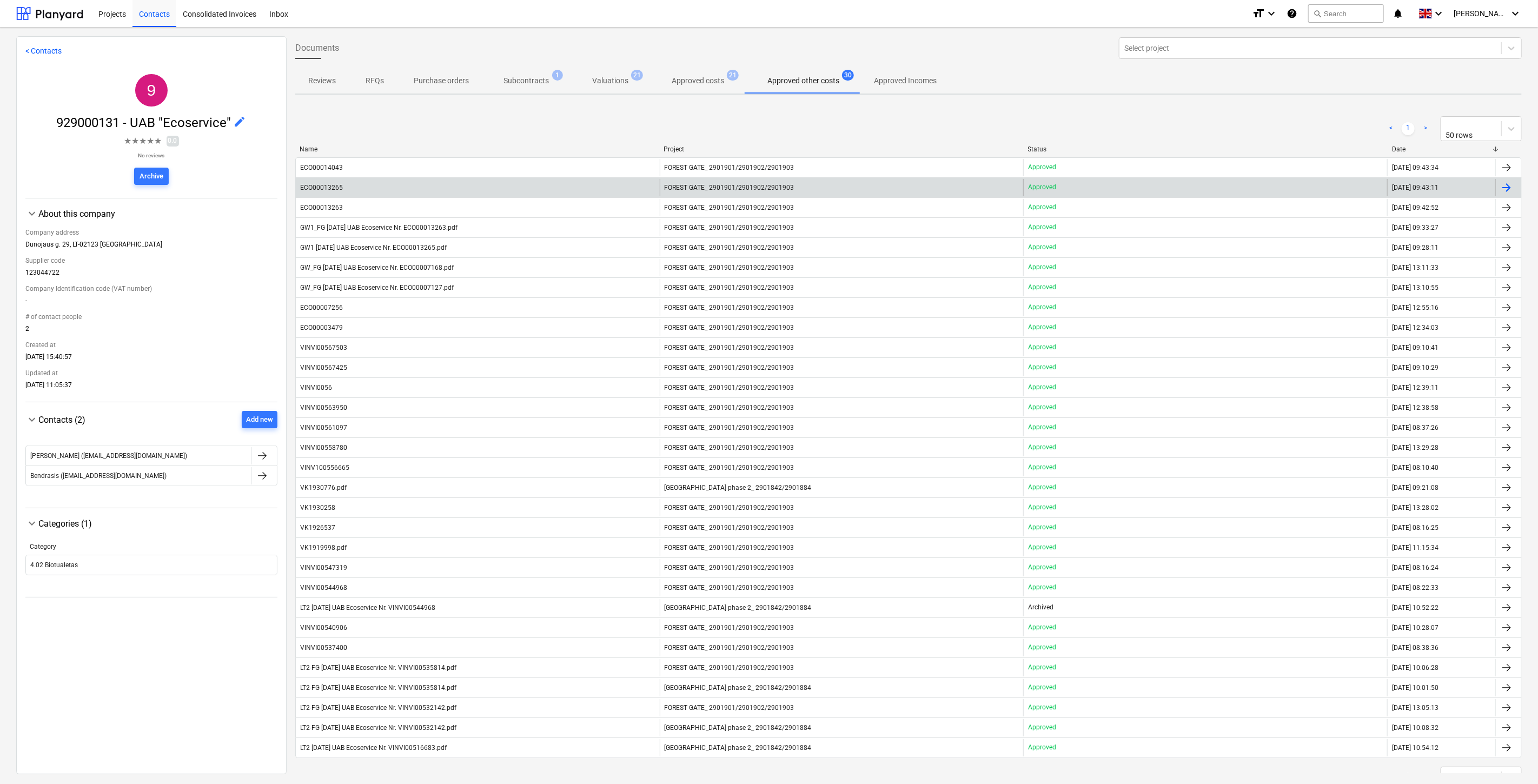
click at [522, 181] on div "ECO00013265" at bounding box center [477, 187] width 364 height 17
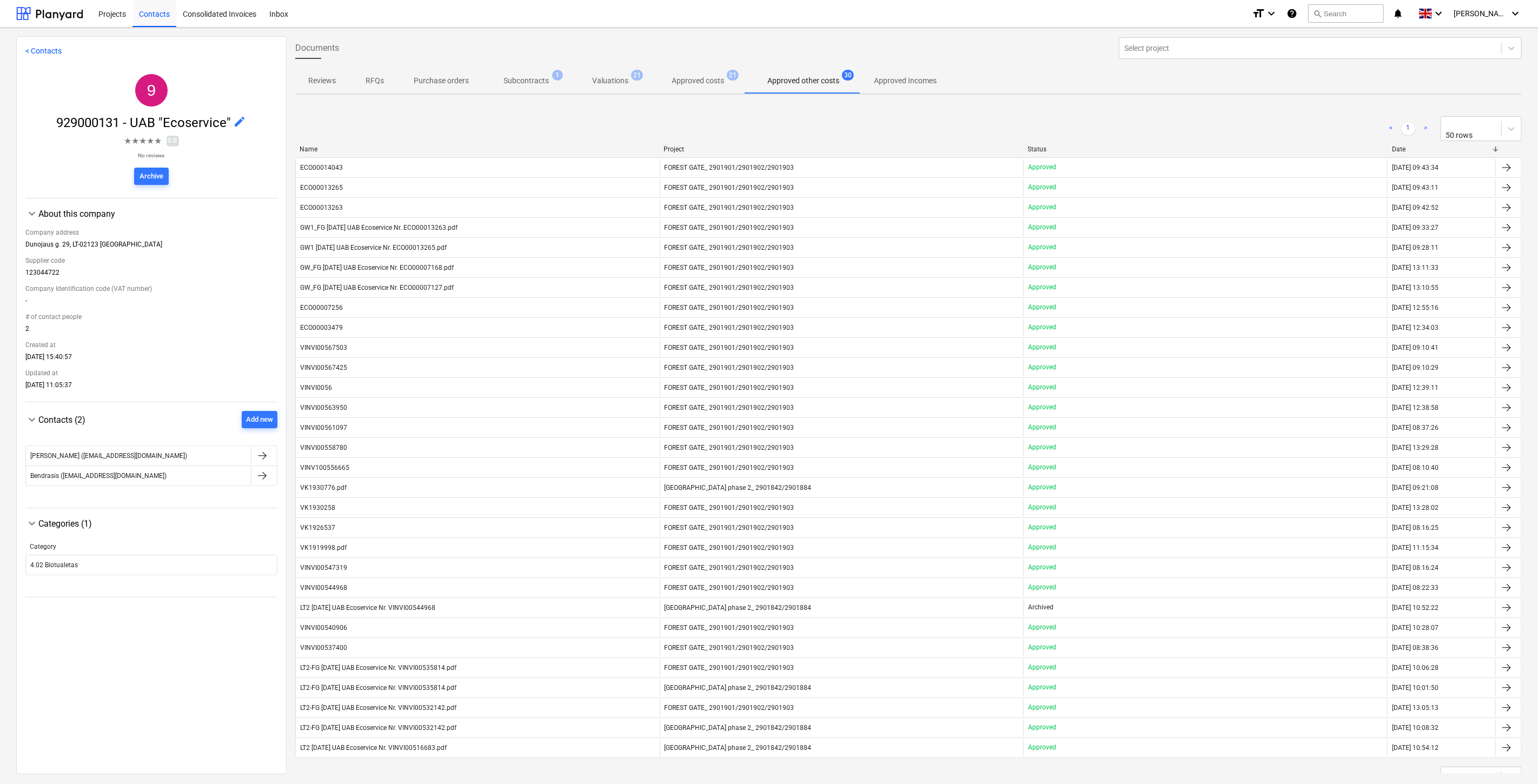
drag, startPoint x: 703, startPoint y: 80, endPoint x: 769, endPoint y: 85, distance: 66.2
click at [703, 80] on p "Approved costs" at bounding box center [697, 81] width 52 height 12
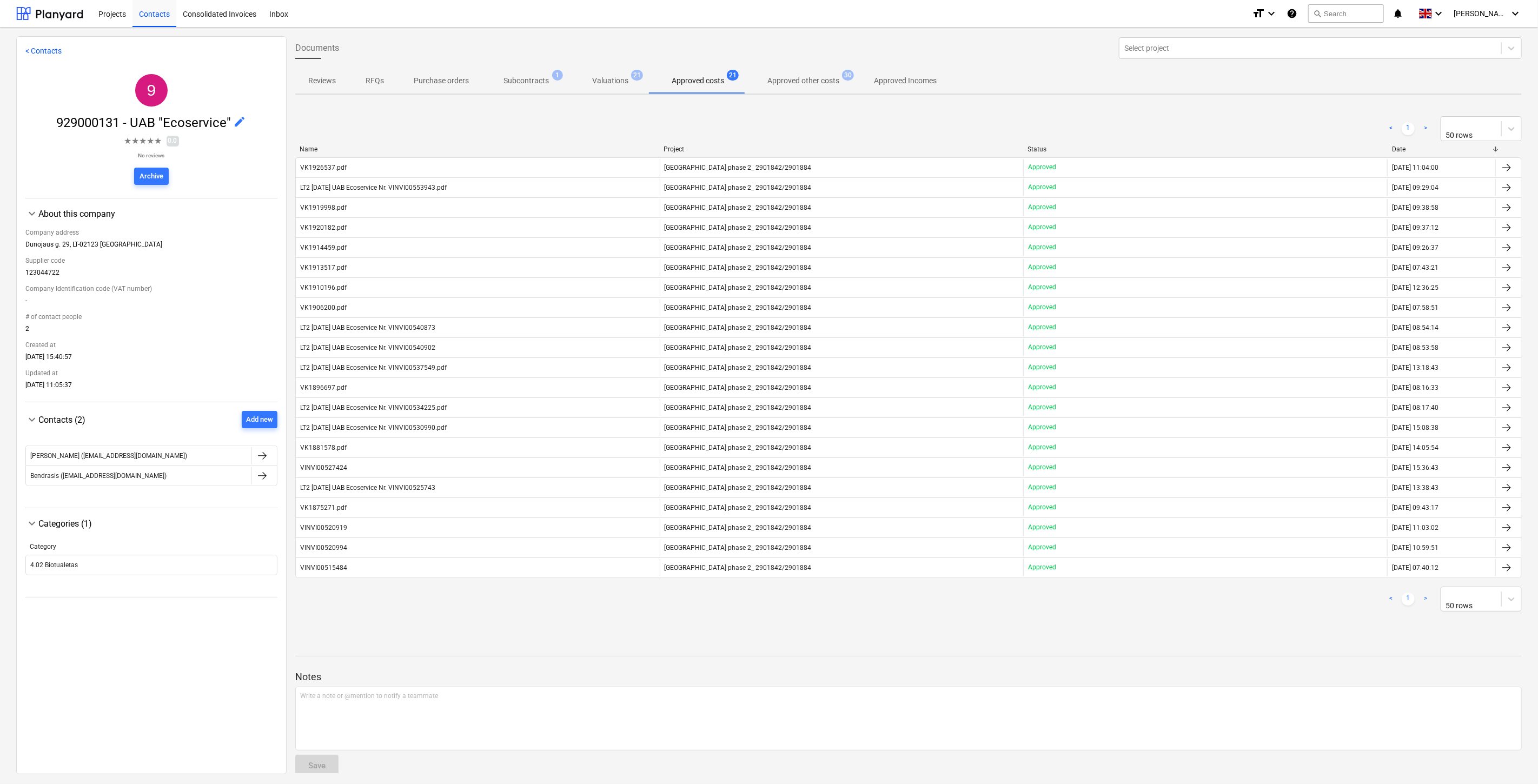
click at [806, 82] on p "Approved other costs" at bounding box center [803, 81] width 72 height 12
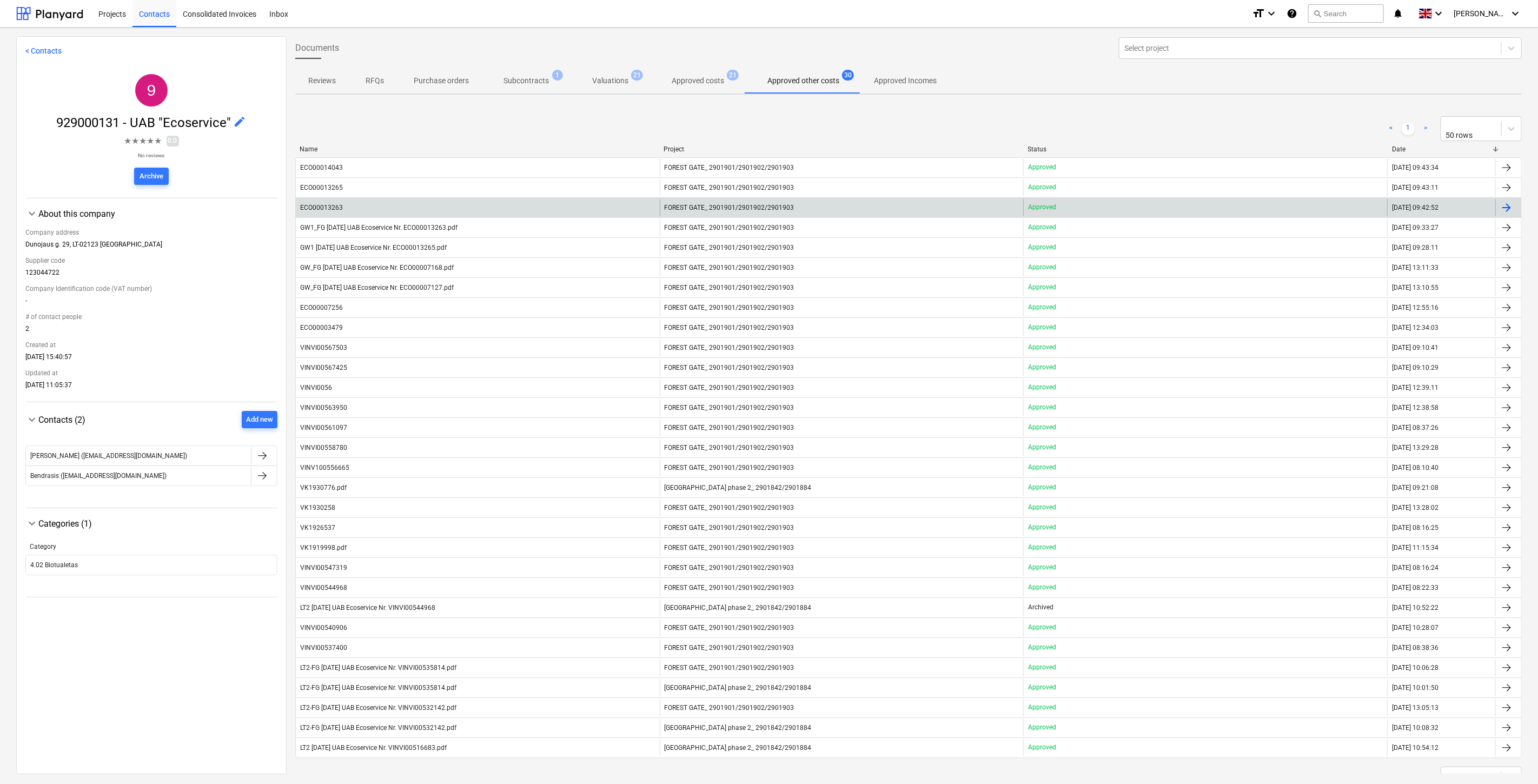
click at [490, 202] on div "ECO00013263" at bounding box center [477, 208] width 364 height 17
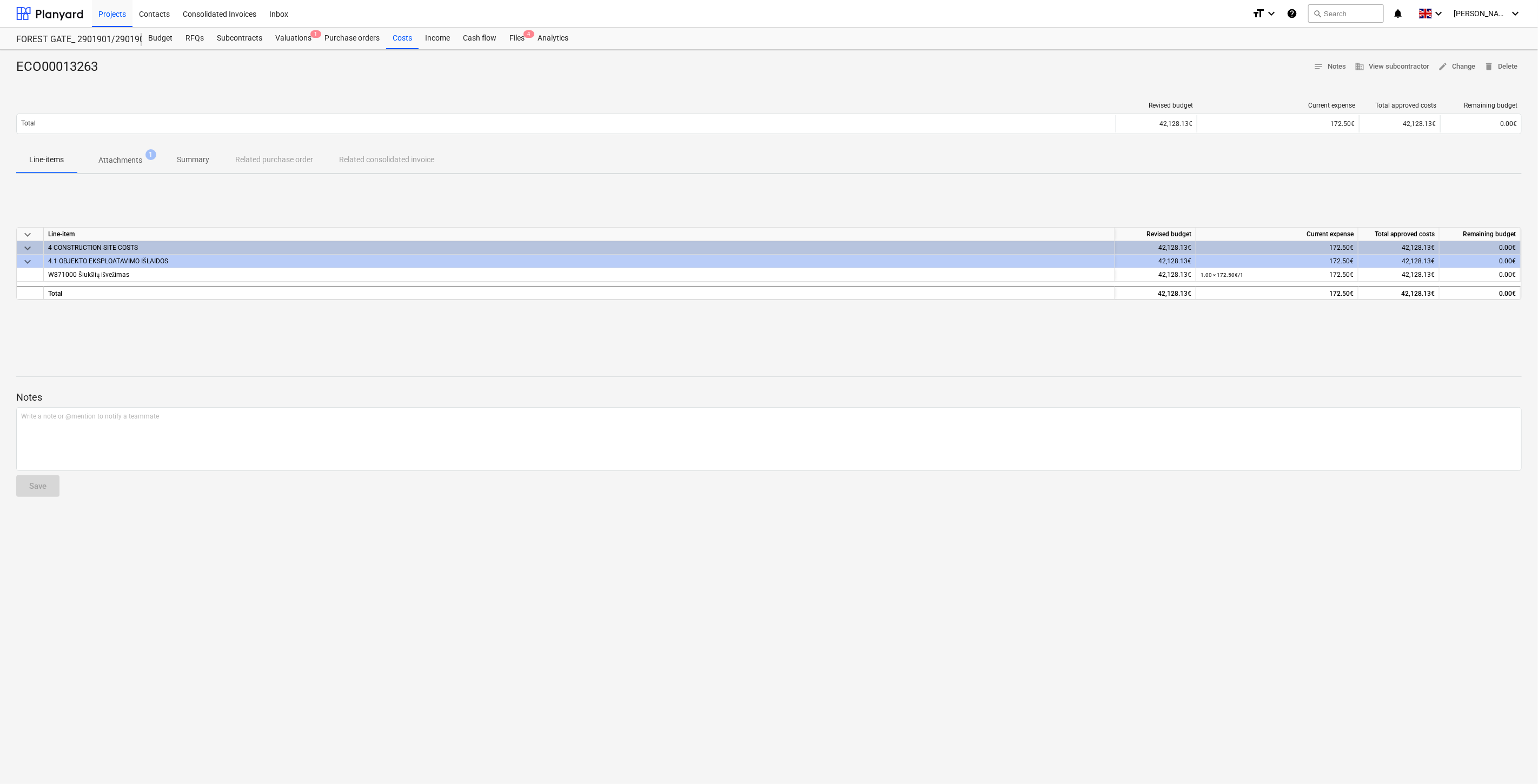
click at [784, 348] on div "ECO00013263 notes Notes business View subcontractor edit Change delete Delete R…" at bounding box center [769, 417] width 1538 height 734
click at [818, 342] on div "keyboard_arrow_down Line-item Revised budget Current expense Total approved cos…" at bounding box center [768, 264] width 1505 height 162
click at [1077, 326] on div "keyboard_arrow_down Line-item Revised budget Current expense Total approved cos…" at bounding box center [768, 264] width 1505 height 162
click at [1106, 321] on div "keyboard_arrow_down Line-item Revised budget Current expense Total approved cos…" at bounding box center [768, 264] width 1505 height 162
click at [518, 33] on div "Files 4" at bounding box center [516, 38] width 28 height 22
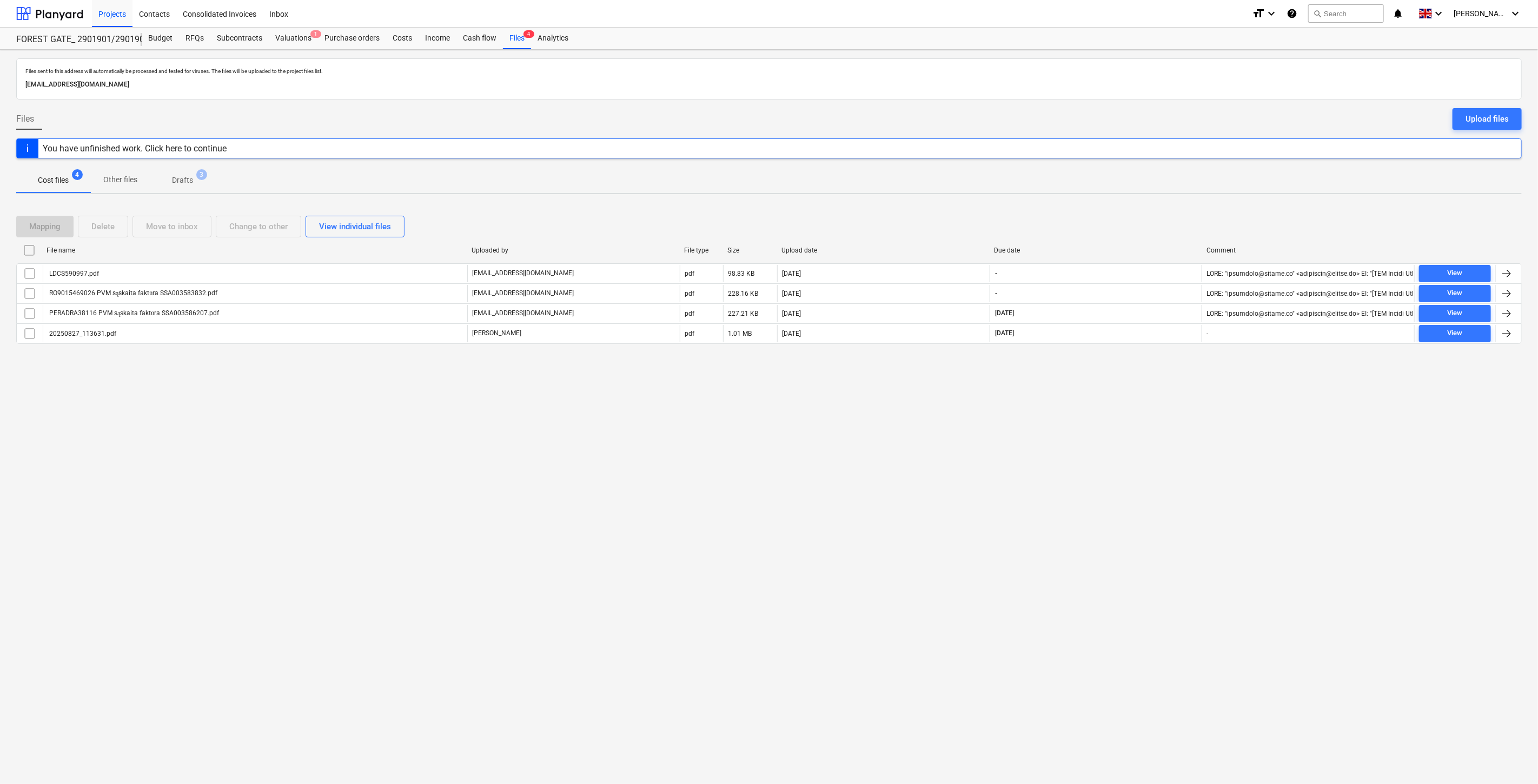
drag, startPoint x: 1066, startPoint y: 518, endPoint x: 1091, endPoint y: 500, distance: 30.8
click at [1066, 518] on div "Files sent to this address will automatically be processed and tested for virus…" at bounding box center [769, 417] width 1538 height 734
click at [1098, 494] on div "Files sent to this address will automatically be processed and tested for virus…" at bounding box center [769, 417] width 1538 height 734
click at [1350, 14] on button "search Search" at bounding box center [1345, 13] width 76 height 18
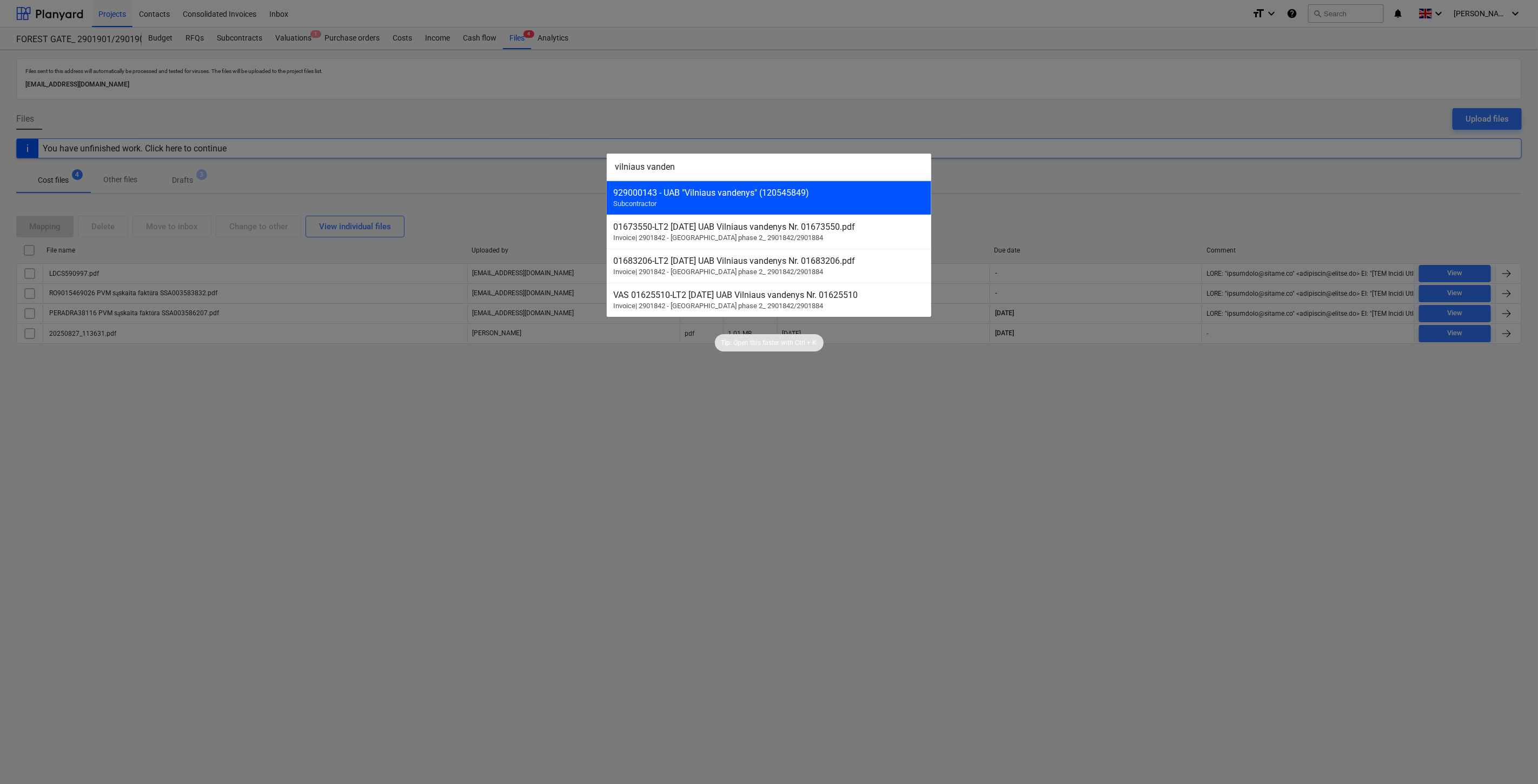
type input "vilniaus vanden"
click at [852, 192] on div "929000143 - UAB "Vilniaus vandenys" (120545849)" at bounding box center [769, 193] width 311 height 10
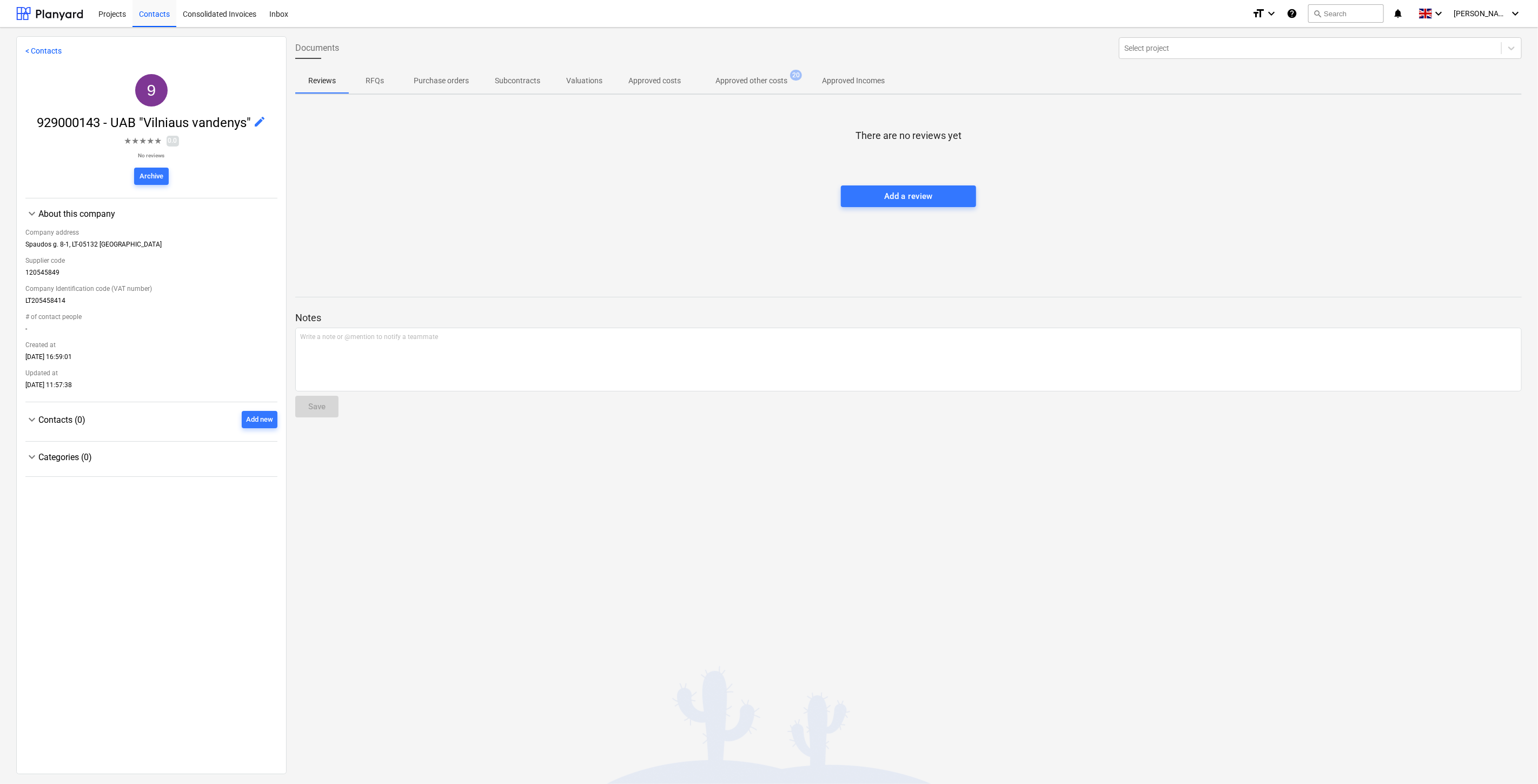
click at [791, 87] on span "Approved other costs 20" at bounding box center [751, 80] width 115 height 20
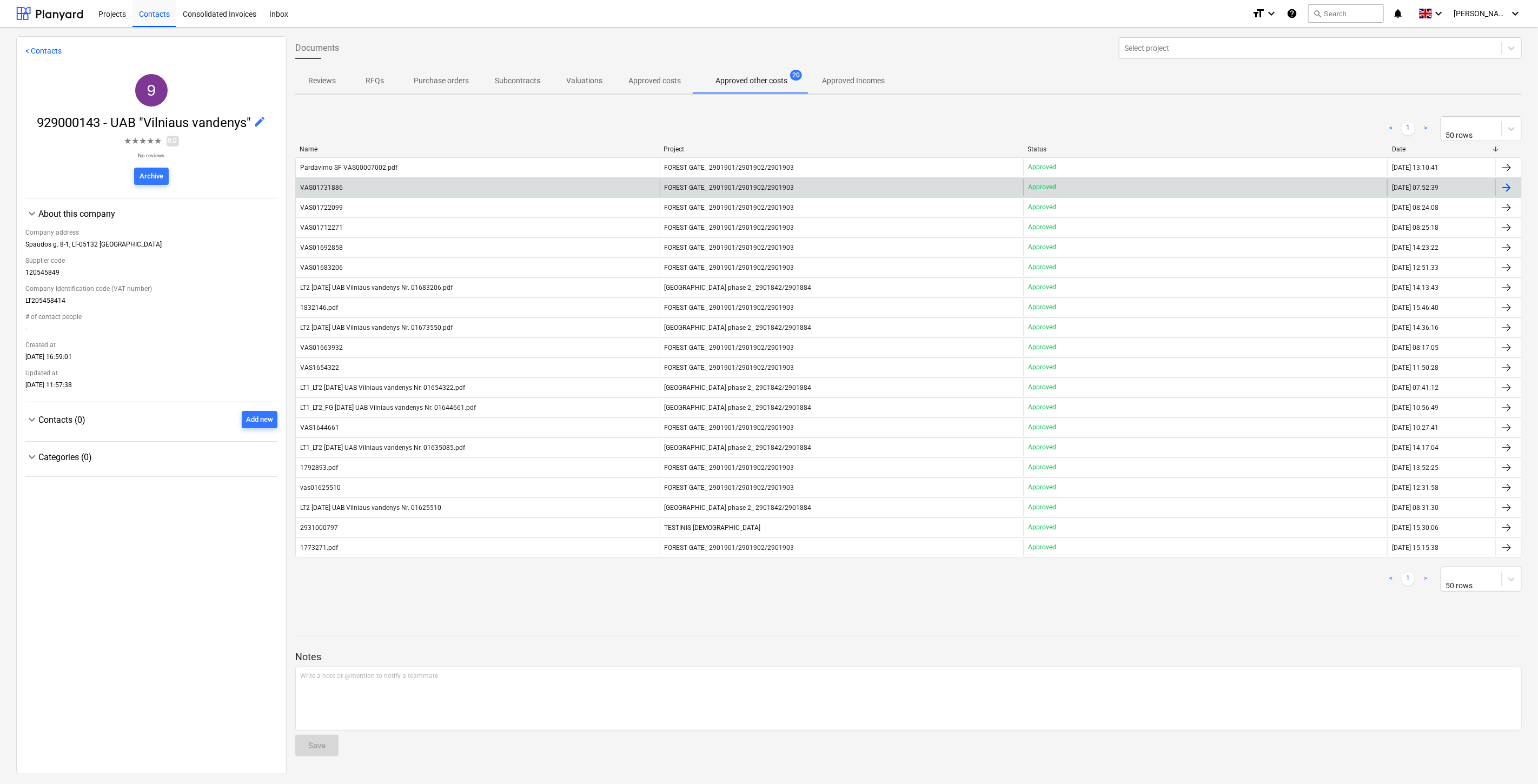
click at [407, 191] on div "VAS01731886" at bounding box center [477, 187] width 364 height 17
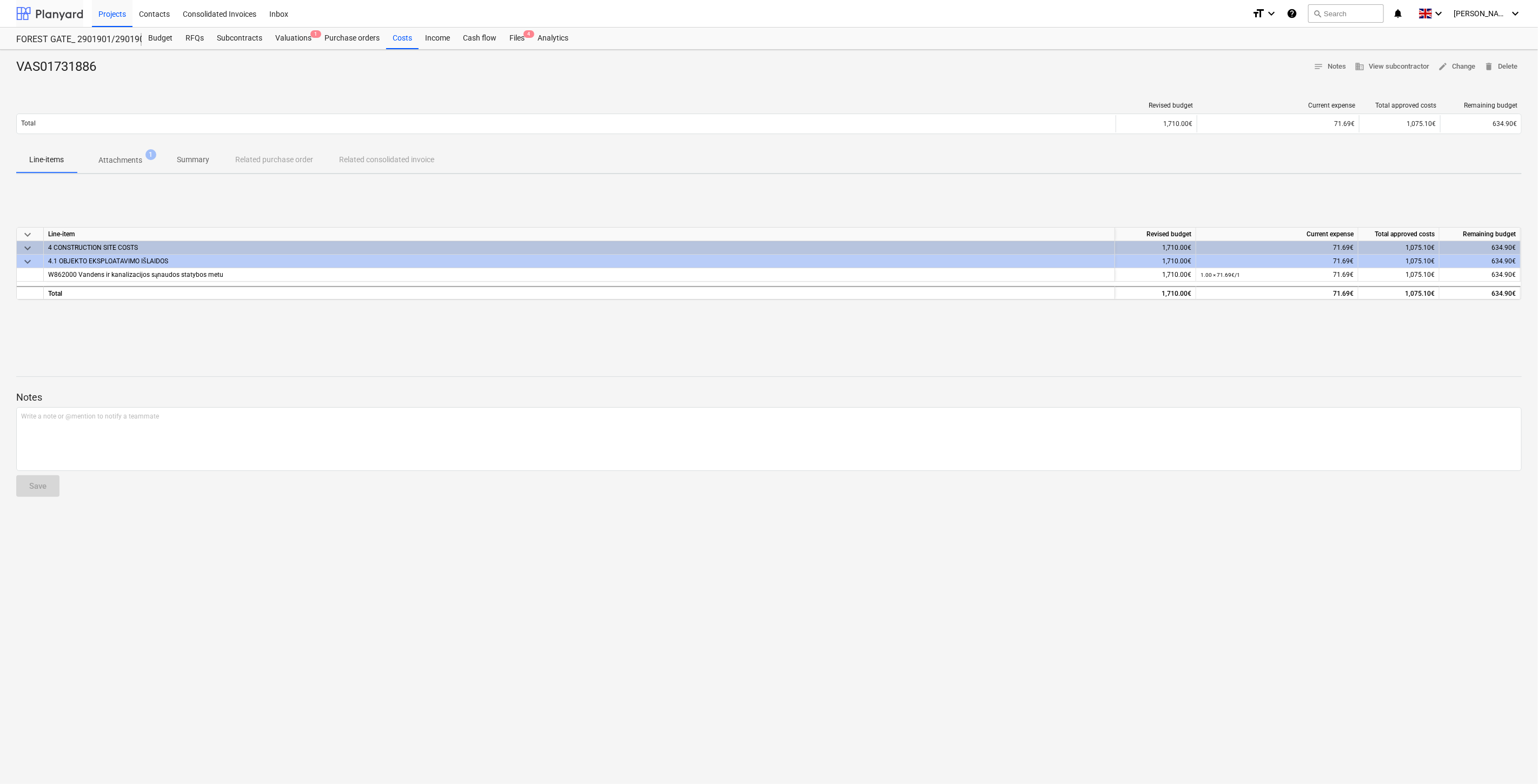
click at [52, 17] on div at bounding box center [49, 13] width 67 height 27
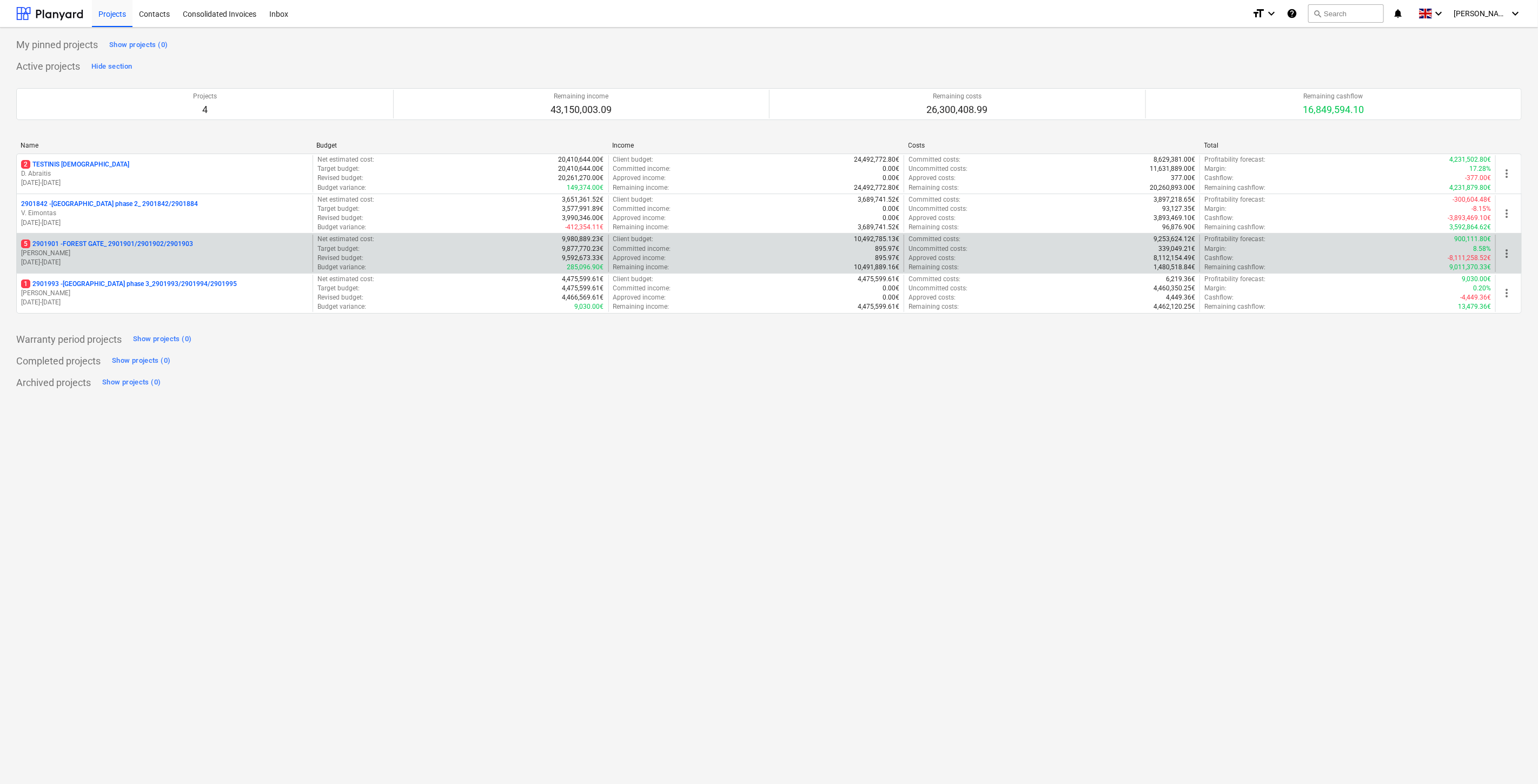
click at [138, 245] on p "5 2901901 - FOREST GATE_ 2901901/2901902/2901903" at bounding box center [106, 244] width 172 height 9
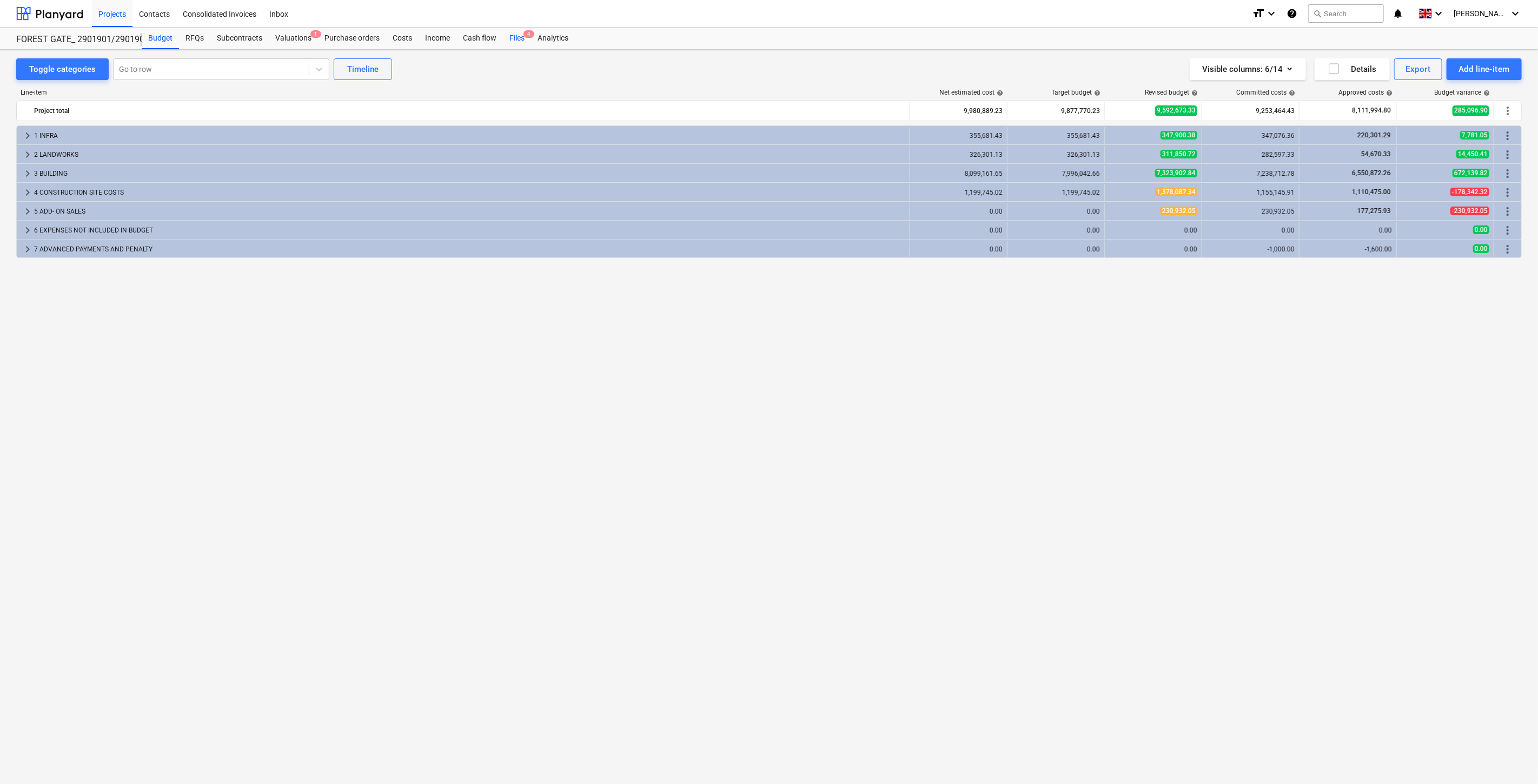
click at [521, 34] on div "Files 4" at bounding box center [516, 38] width 28 height 22
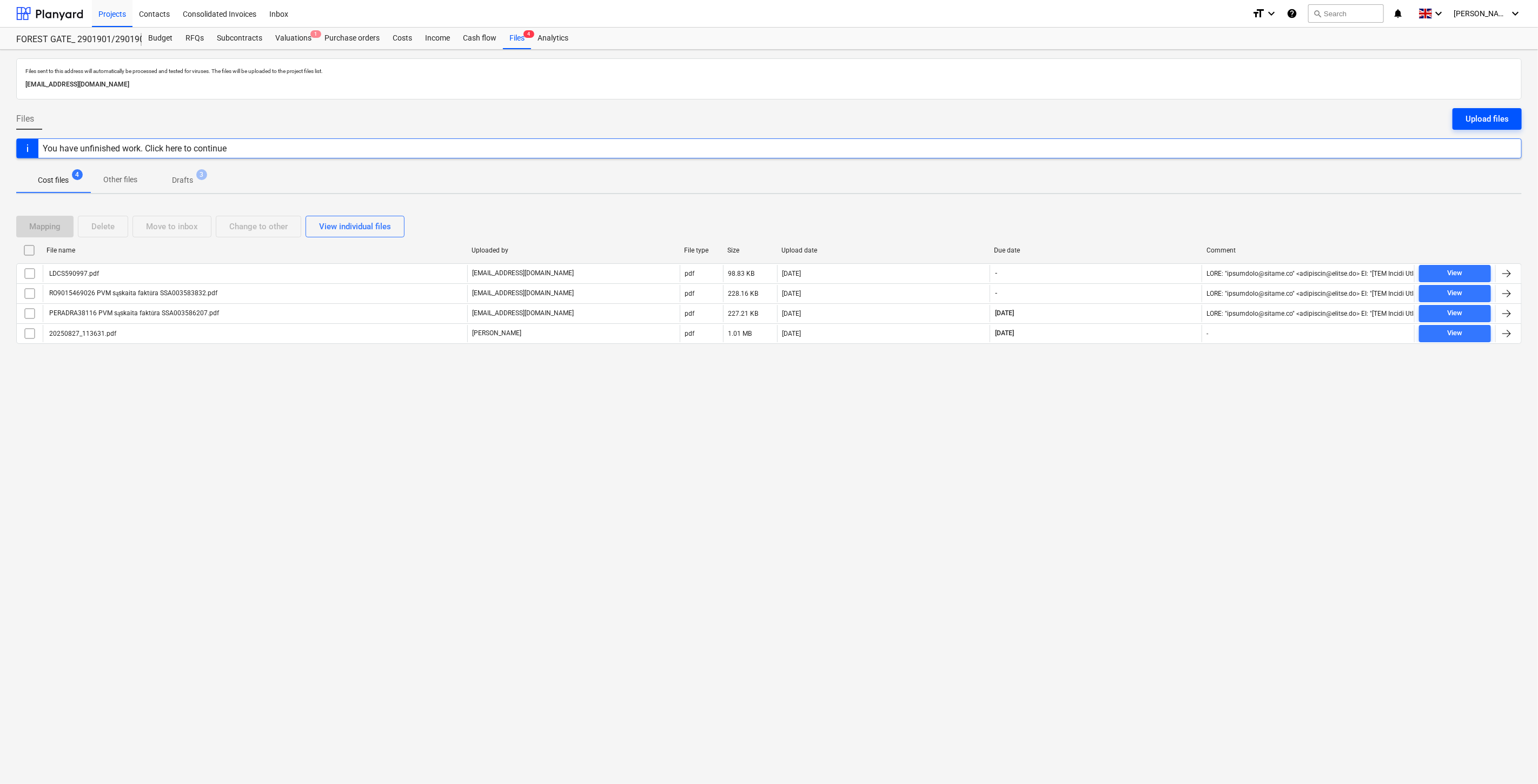
click at [1482, 119] on div "Upload files" at bounding box center [1487, 119] width 43 height 14
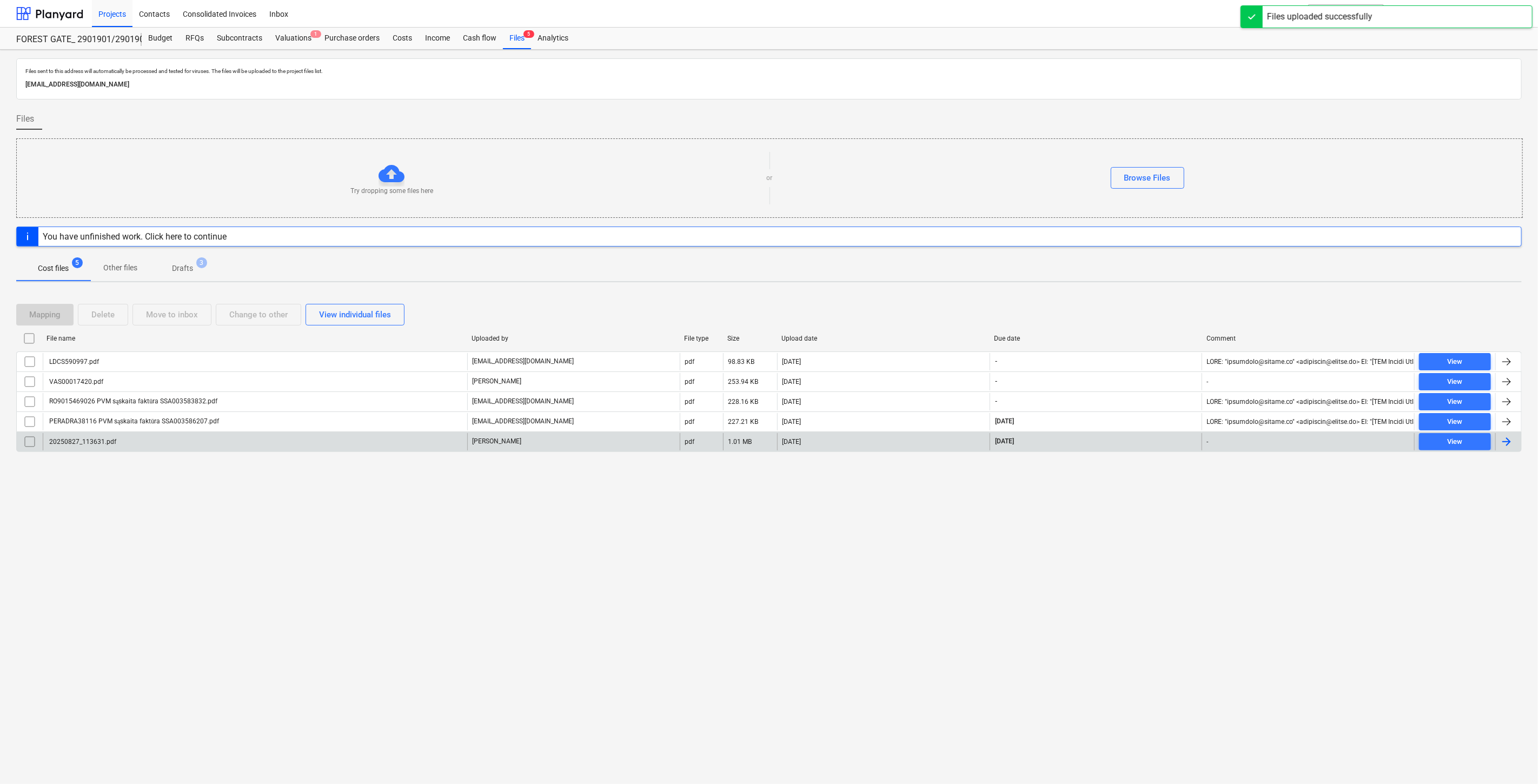
click at [300, 441] on div "20250827_113631.pdf" at bounding box center [255, 442] width 424 height 17
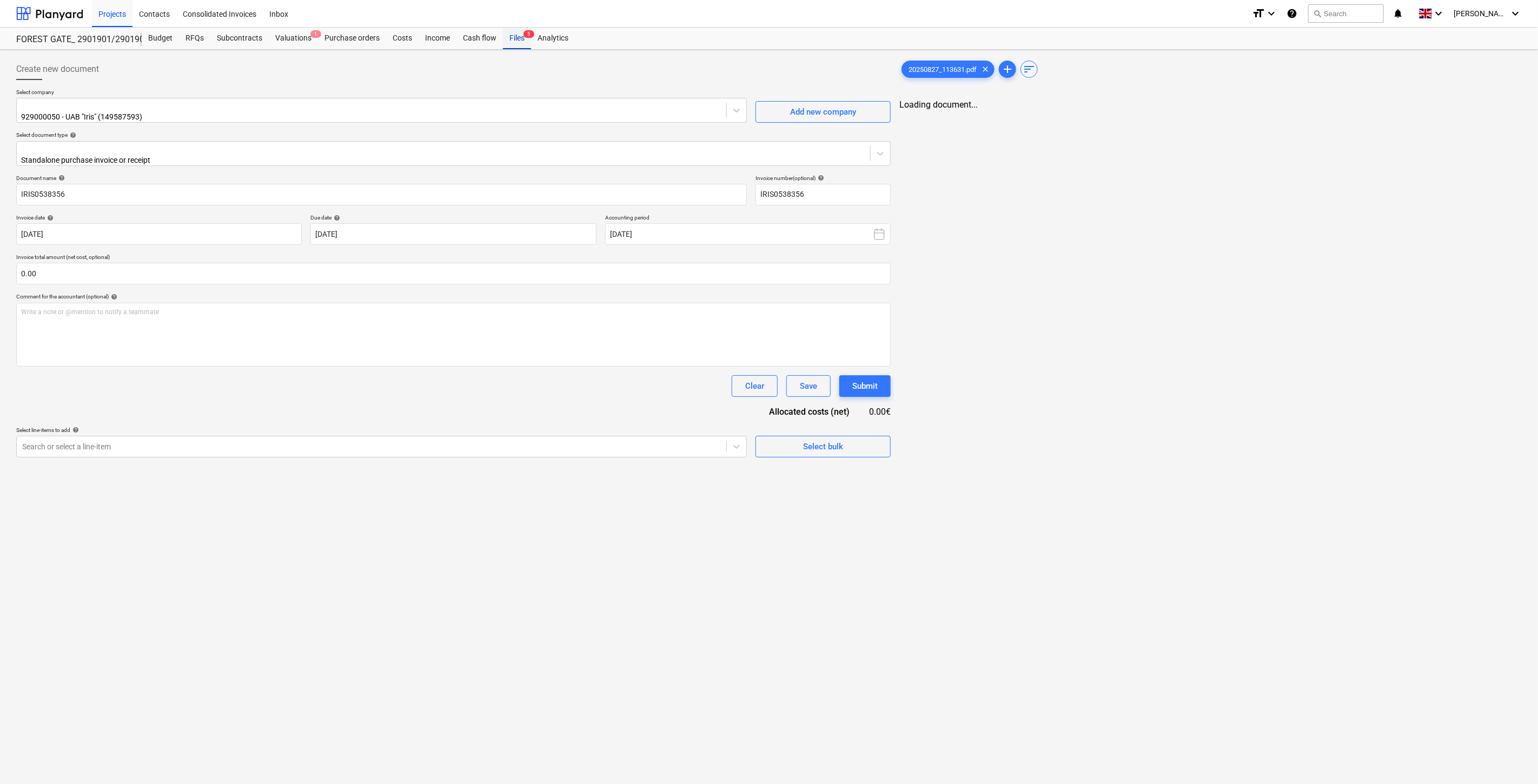
click at [509, 41] on div "Files 5" at bounding box center [516, 38] width 28 height 22
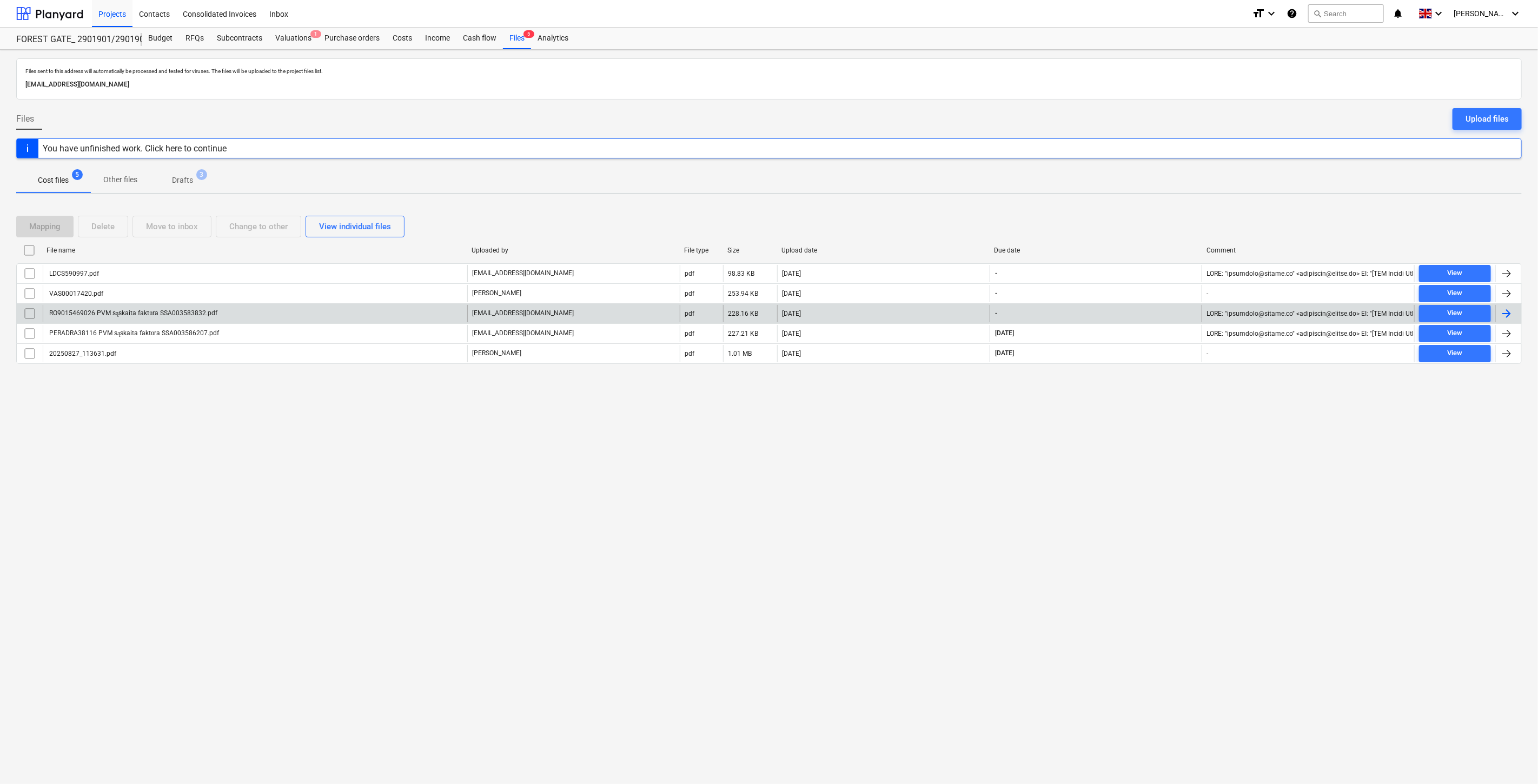
click at [419, 306] on div "RO9015469026 PVM sąskaita faktūra SSA003583832.pdf" at bounding box center [255, 313] width 424 height 17
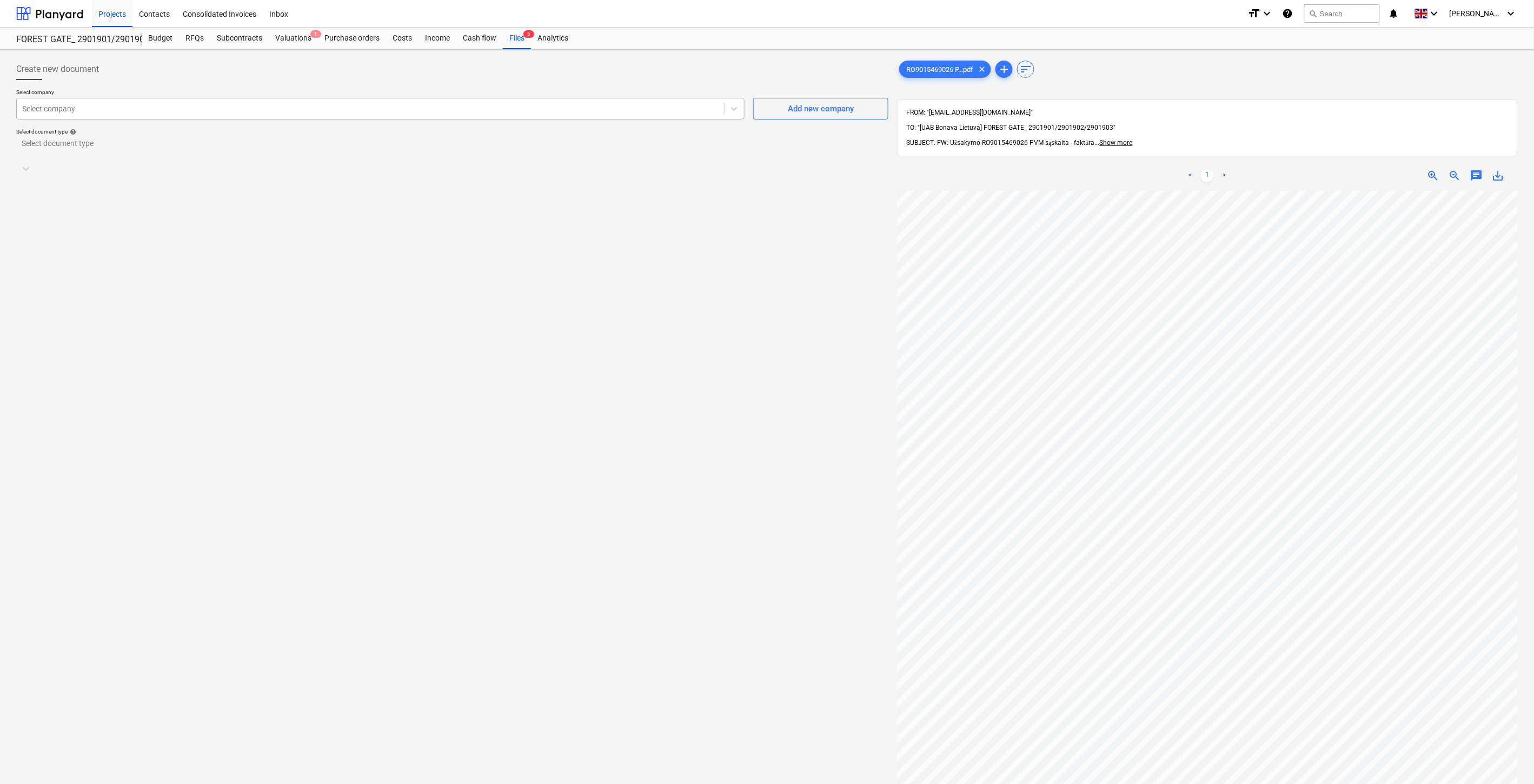
click at [549, 111] on div at bounding box center [371, 109] width 697 height 11
type input "senukai"
click at [478, 783] on div "929000084 - UAB "Kesko Senukai Lithuania" (234376520)" at bounding box center [767, 788] width 1534 height 9
click at [468, 144] on div at bounding box center [452, 149] width 861 height 12
click at [323, 783] on div "Standalone purchase invoice or receipt" at bounding box center [767, 788] width 1534 height 9
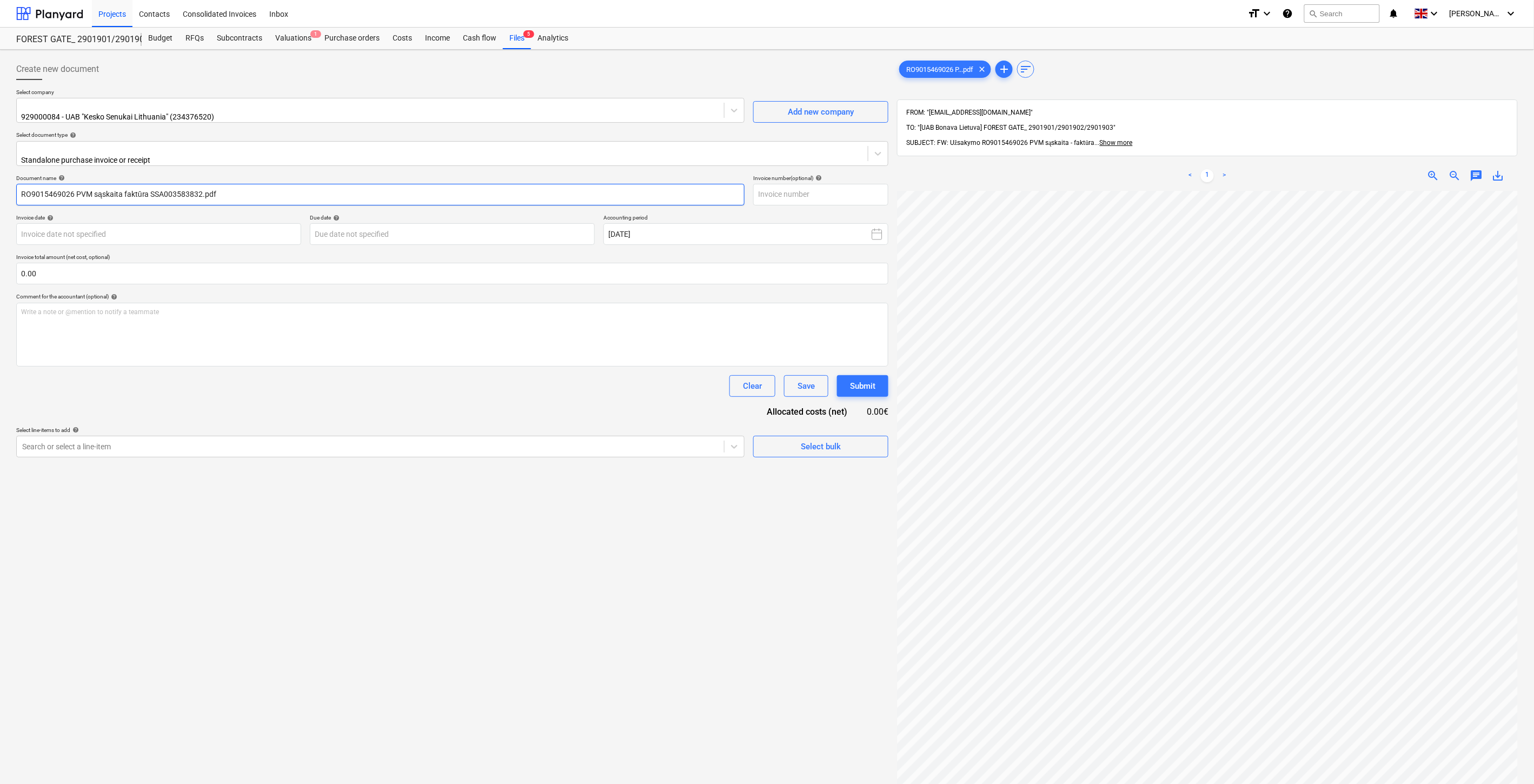
drag, startPoint x: 202, startPoint y: 186, endPoint x: 234, endPoint y: 201, distance: 35.3
click at [150, 185] on input "RO9015469026 PVM sąskaita faktūra SSA003583832.pdf" at bounding box center [380, 195] width 729 height 22
click at [784, 184] on input "text" at bounding box center [821, 195] width 135 height 22
paste input "SSA003583832"
type input "SSA003583832"
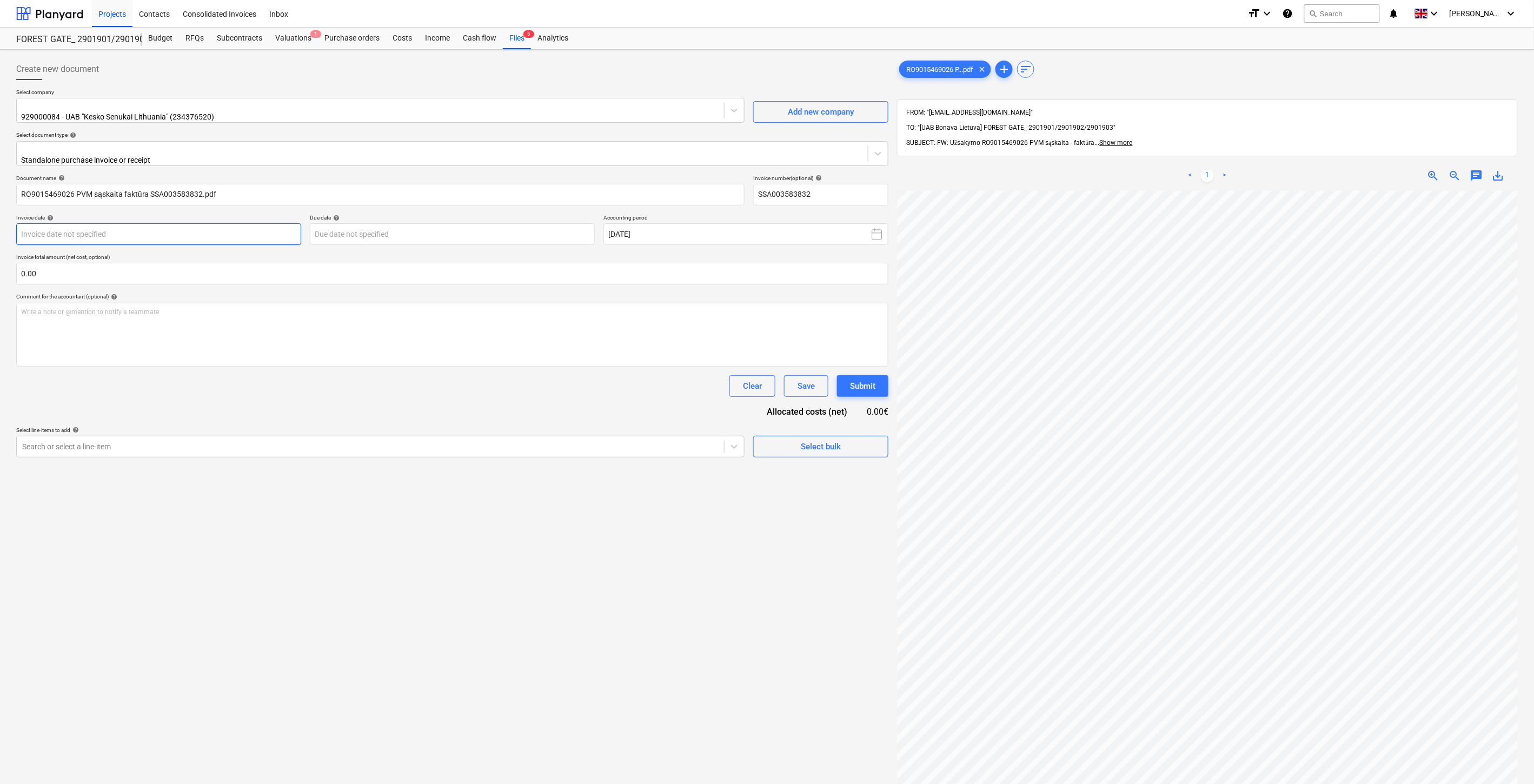
click at [177, 225] on body "Projects Contacts Consolidated Invoices Inbox format_size keyboard_arrow_down h…" at bounding box center [767, 392] width 1534 height 784
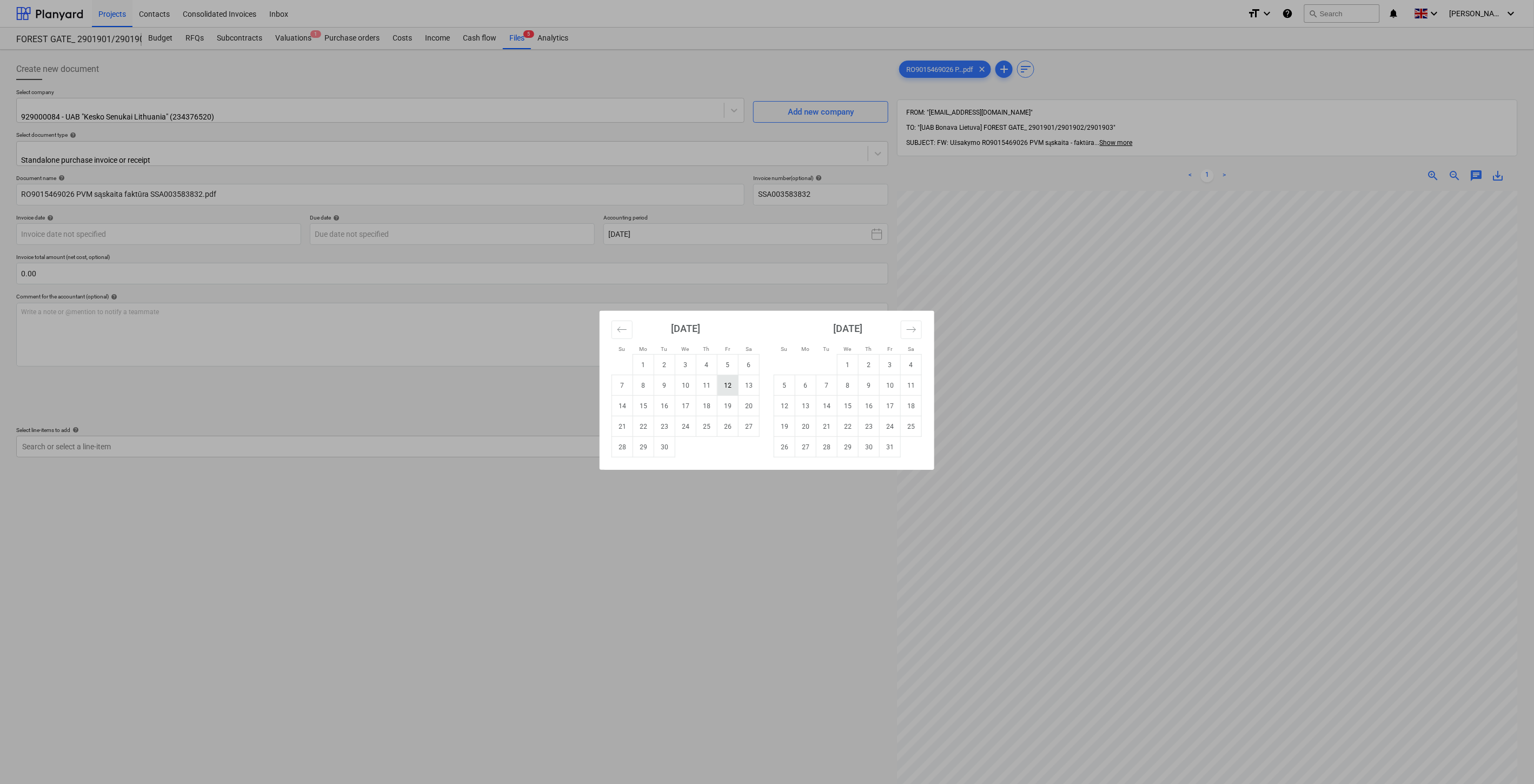
click at [729, 384] on td "12" at bounding box center [728, 385] width 21 height 20
type input "[DATE]"
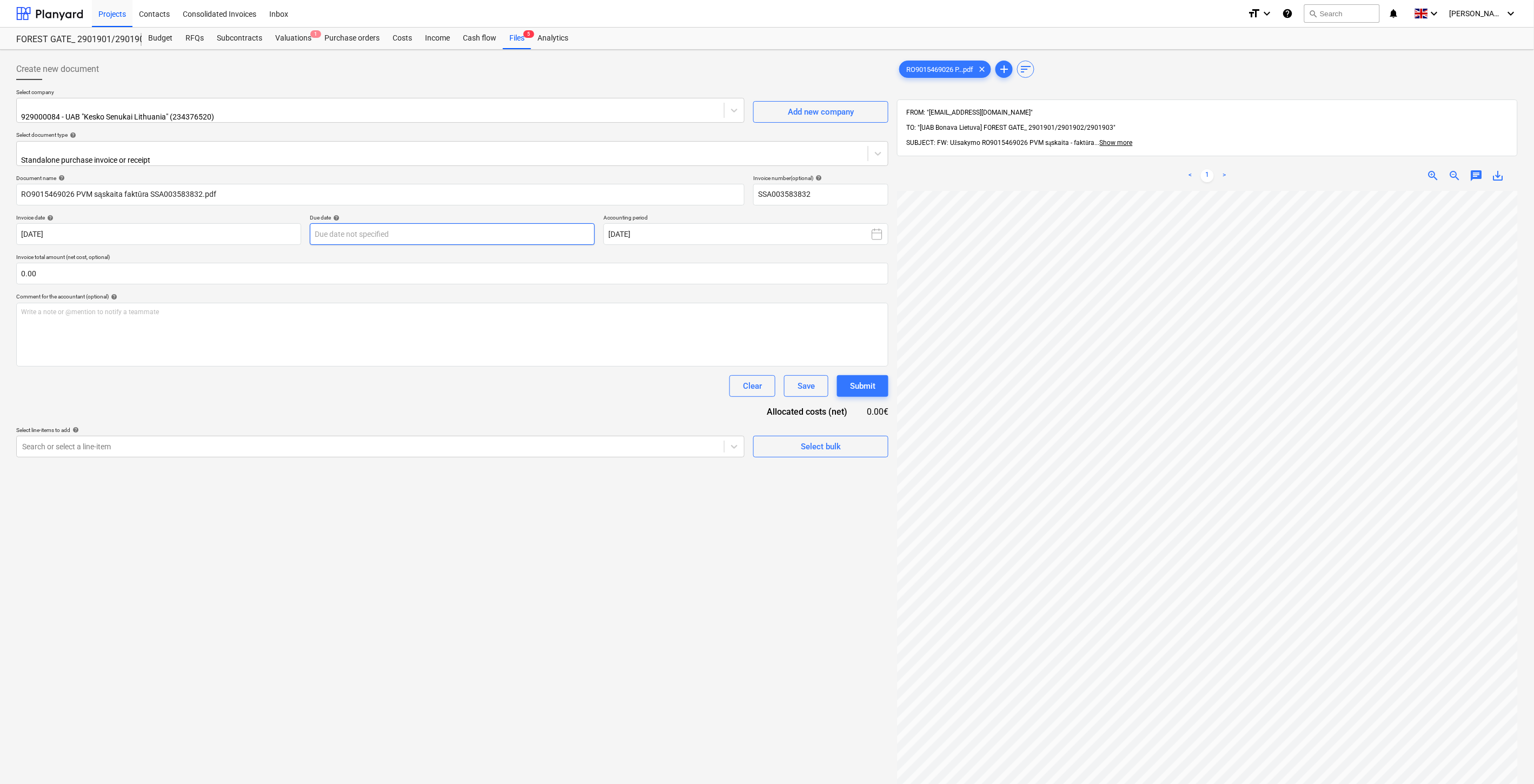
click at [514, 230] on body "Projects Contacts Consolidated Invoices Inbox format_size keyboard_arrow_down h…" at bounding box center [767, 392] width 1534 height 784
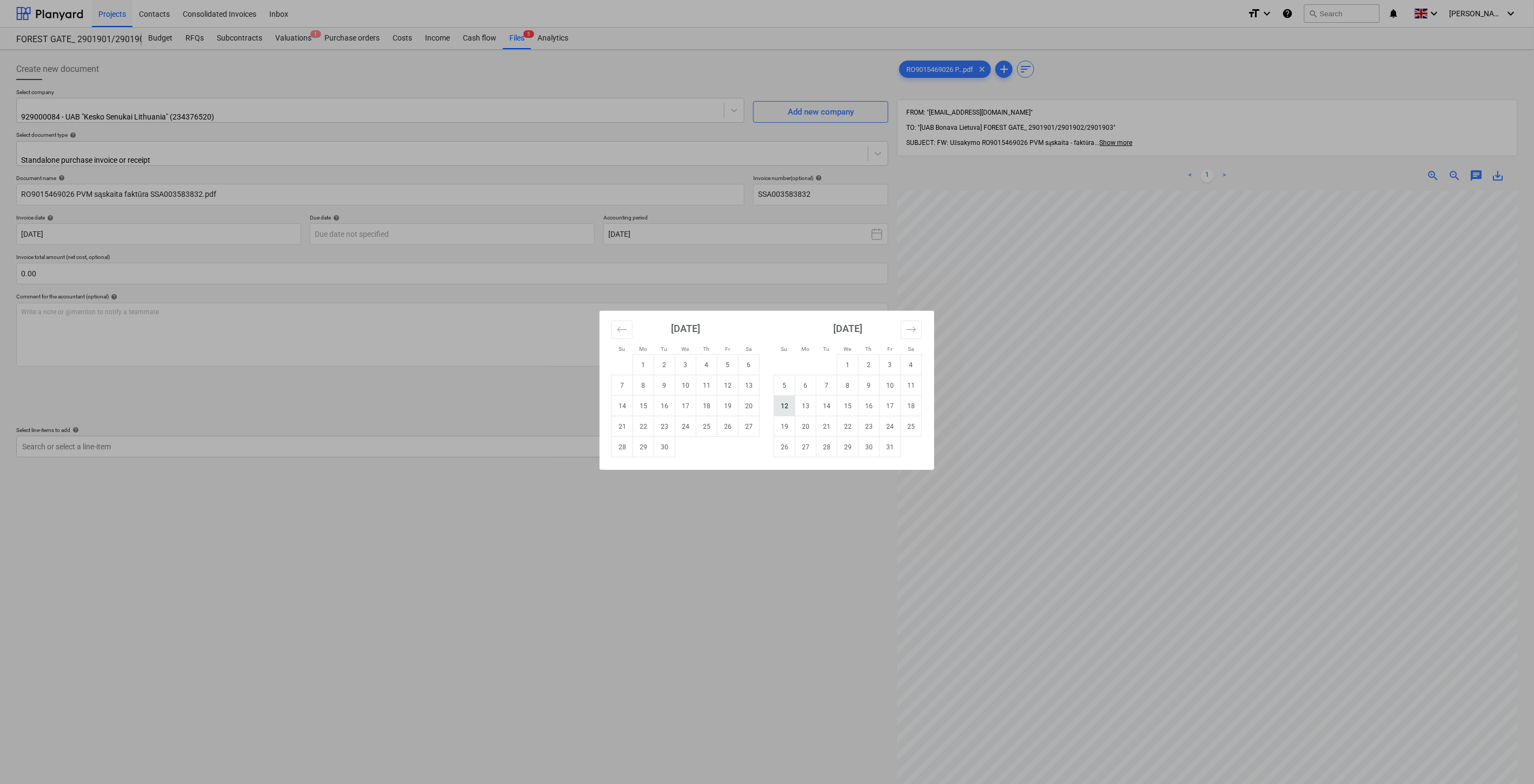
click at [787, 402] on td "12" at bounding box center [784, 406] width 21 height 20
type input "[DATE]"
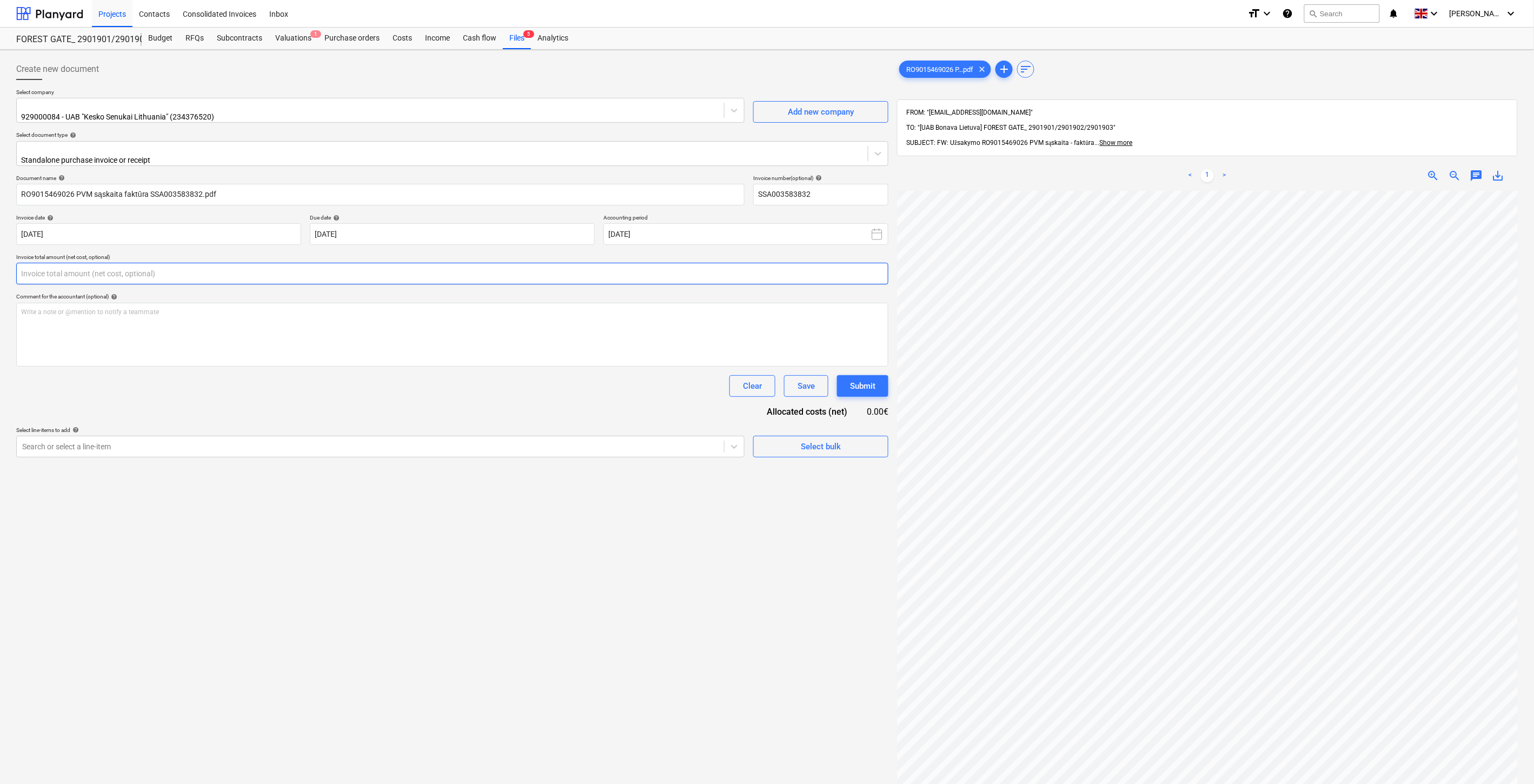
click at [280, 264] on input "text" at bounding box center [452, 274] width 872 height 22
type input "88.38"
click at [266, 466] on div "Search or select a line-item" at bounding box center [370, 473] width 708 height 15
type input "senukai"
click at [401, 783] on div "-- -- W851000 Objektinės eksploatacinės medžiagos ir priedai (neplanuotos smulk…" at bounding box center [767, 788] width 1534 height 9
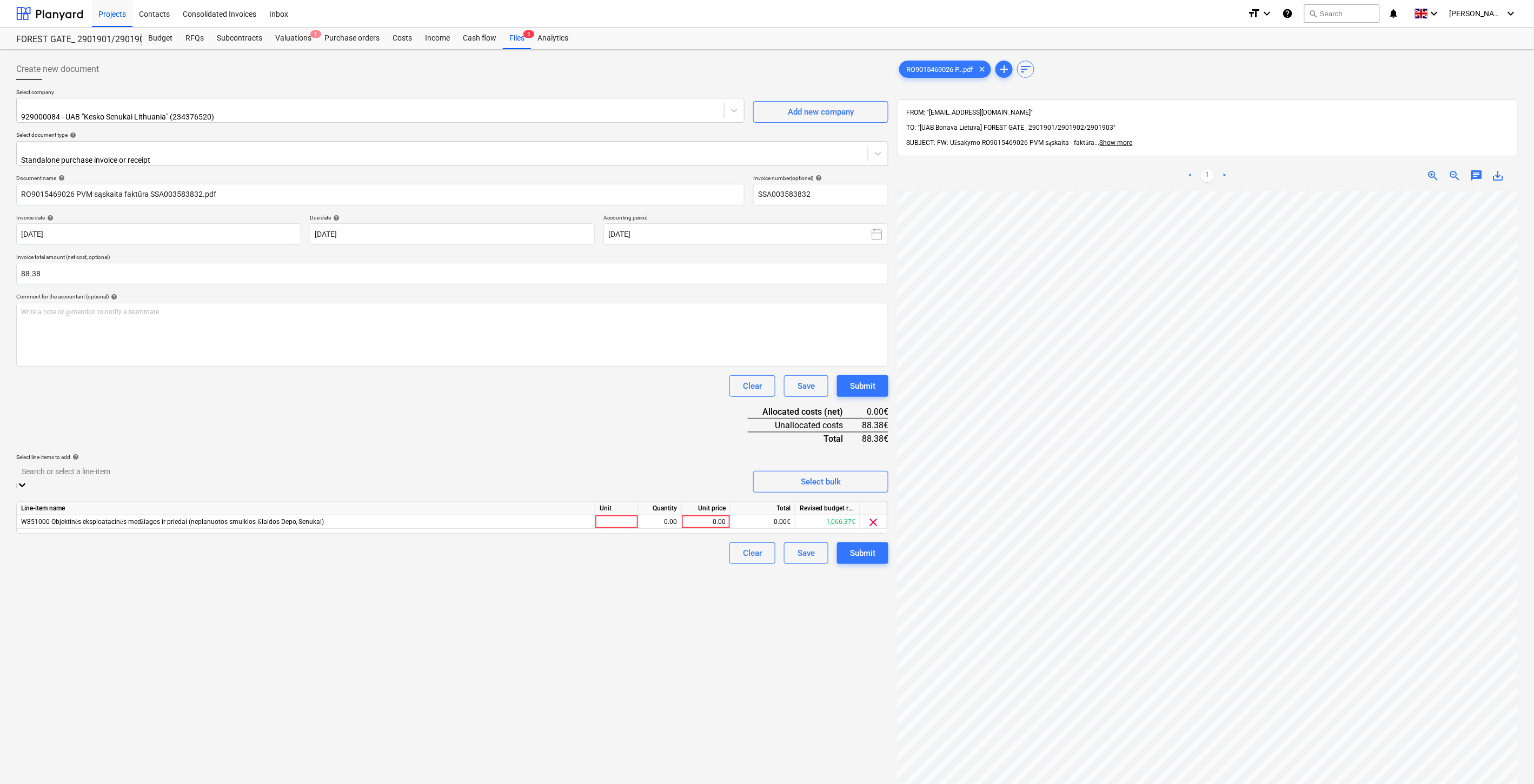
click at [450, 416] on div "Document name help RO9015469026 PVM sąskaita faktūra SSA003583832.pdf Invoice n…" at bounding box center [452, 369] width 872 height 389
click at [620, 507] on div at bounding box center [617, 513] width 43 height 14
type input "1"
click at [663, 507] on div "0.00" at bounding box center [660, 513] width 34 height 14
drag, startPoint x: 710, startPoint y: 506, endPoint x: 665, endPoint y: 407, distance: 108.7
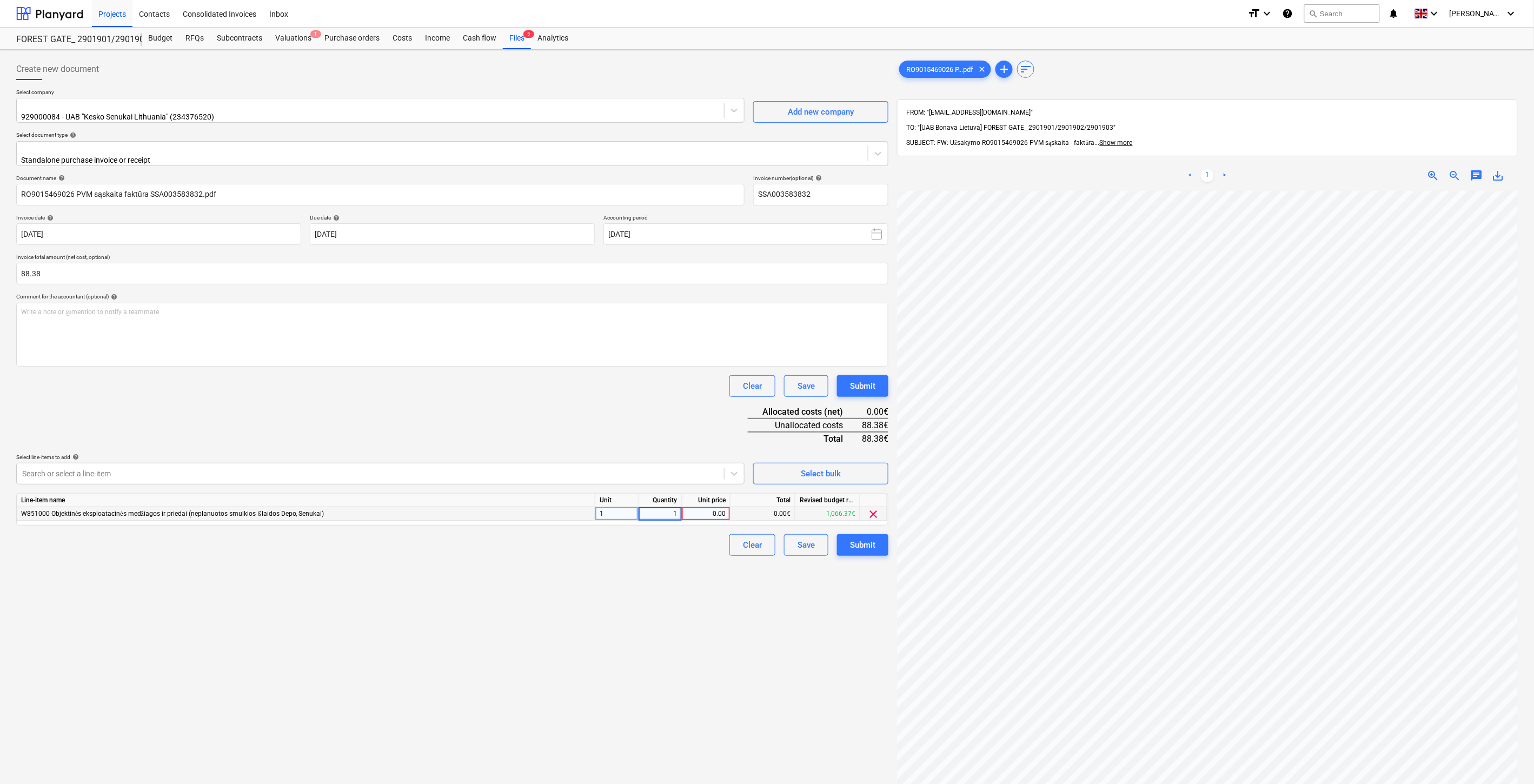
click at [710, 507] on div "0.00" at bounding box center [706, 513] width 40 height 14
type input "88.38"
click at [664, 403] on div "Document name help RO9015469026 PVM sąskaita faktūra SSA003583832.pdf Invoice n…" at bounding box center [452, 365] width 872 height 381
click at [750, 669] on div "Create new document Select company 929000084 - UAB "Kesko Senukai [GEOGRAPHIC_D…" at bounding box center [452, 502] width 881 height 895
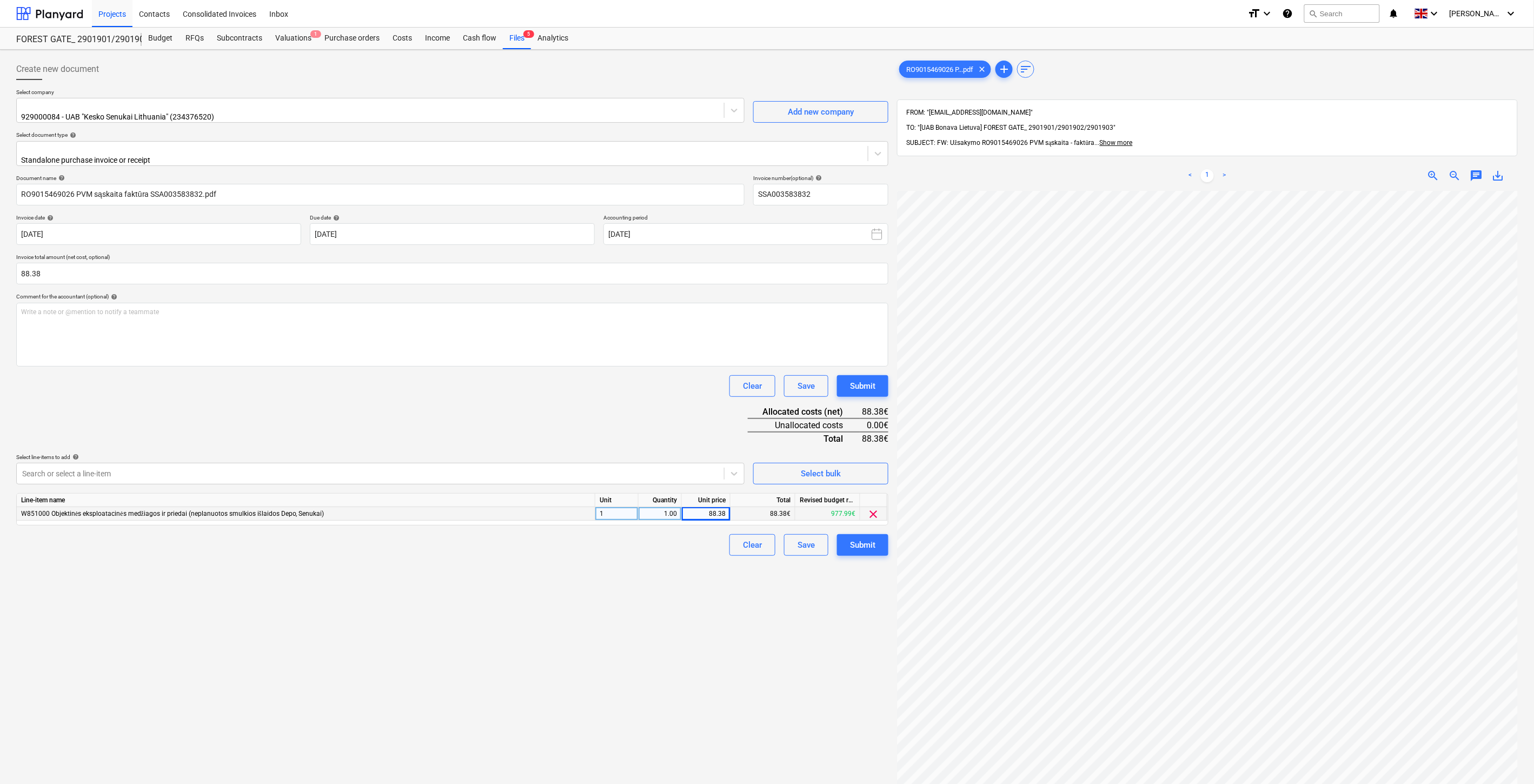
click at [770, 654] on div "Create new document Select company 929000084 - UAB "Kesko Senukai [GEOGRAPHIC_D…" at bounding box center [452, 502] width 881 height 895
click at [805, 543] on div "Save" at bounding box center [806, 544] width 17 height 14
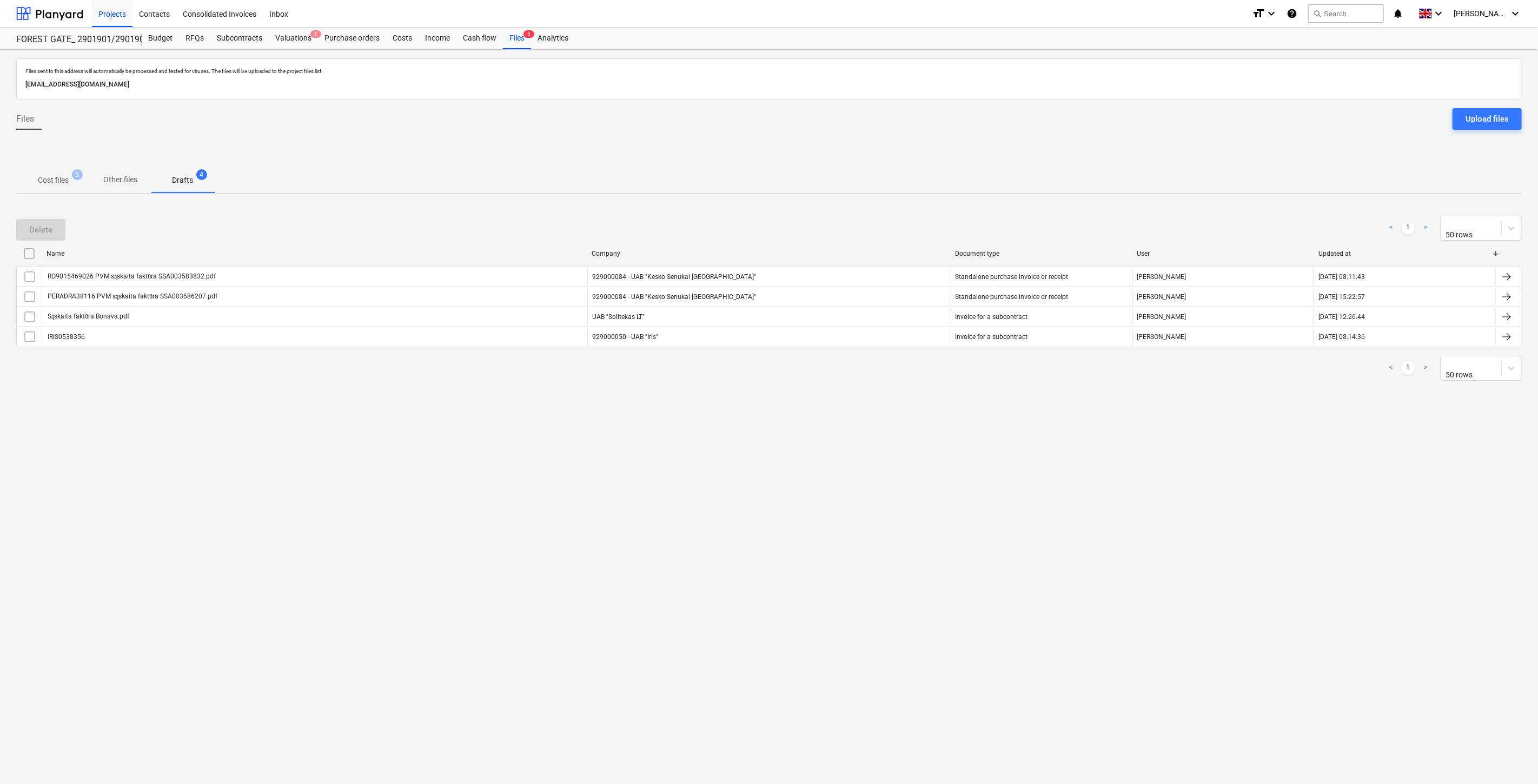
click at [63, 180] on p "Cost files" at bounding box center [53, 180] width 31 height 12
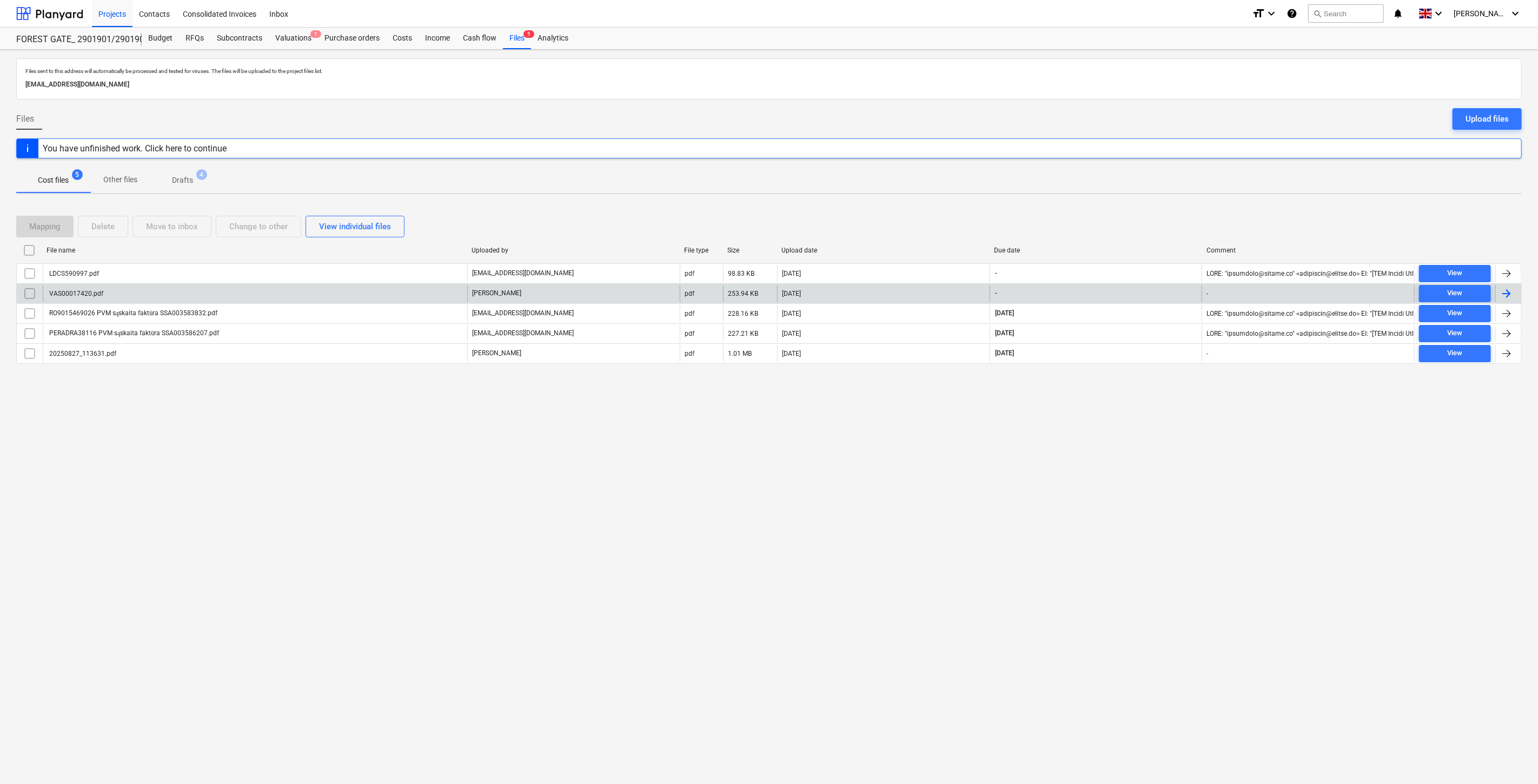
click at [415, 293] on div "VAS00017420.pdf" at bounding box center [255, 294] width 424 height 17
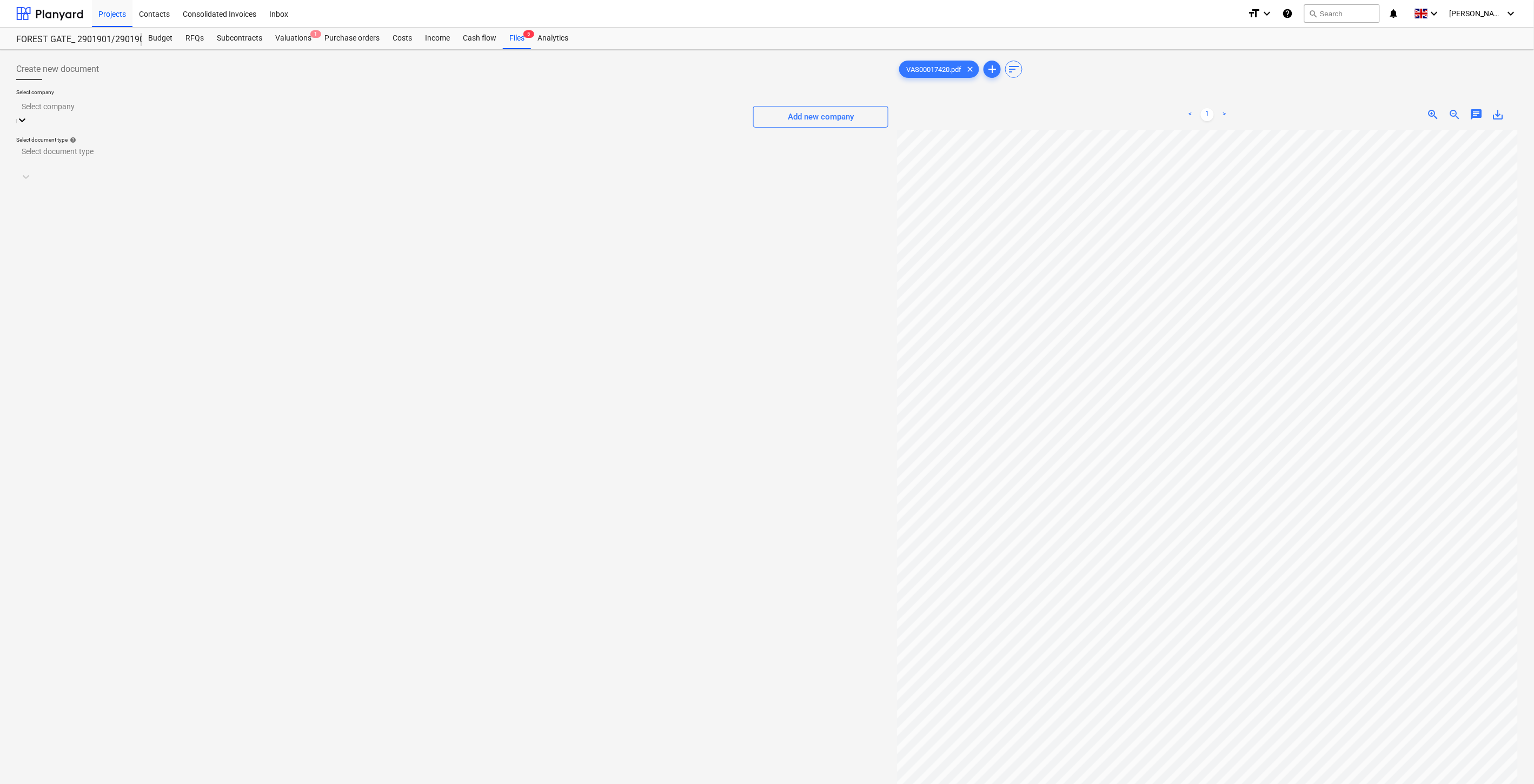
click at [554, 105] on div at bounding box center [380, 106] width 718 height 12
type input "vilniaus va"
click at [684, 783] on div "929000143 - UAB "Vilniaus vandenys" (120545849)" at bounding box center [767, 788] width 1534 height 9
click at [650, 160] on div at bounding box center [443, 165] width 840 height 11
click at [225, 783] on div "Standalone purchase invoice or receipt" at bounding box center [767, 788] width 1534 height 9
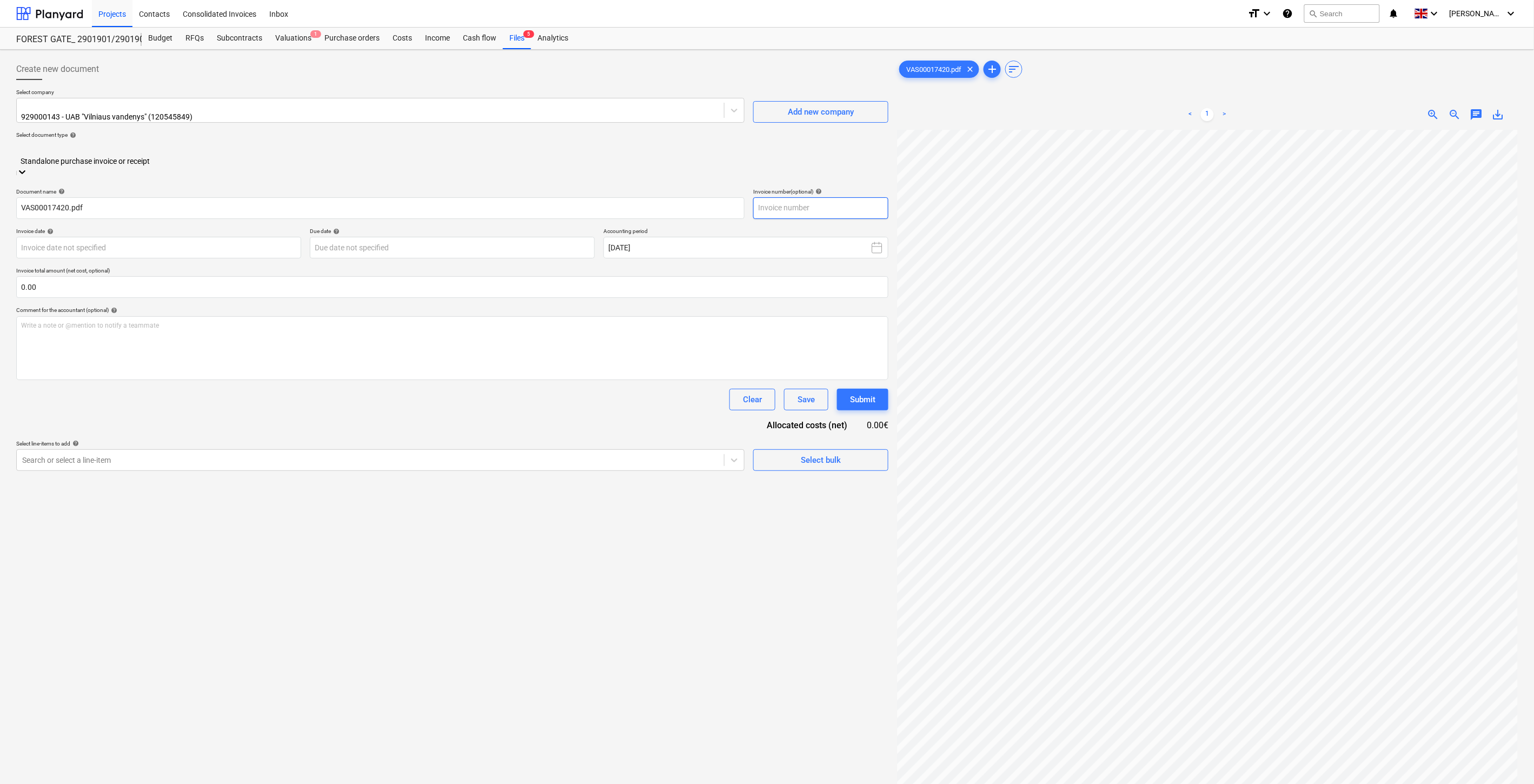
click at [859, 198] on input "text" at bounding box center [821, 208] width 135 height 22
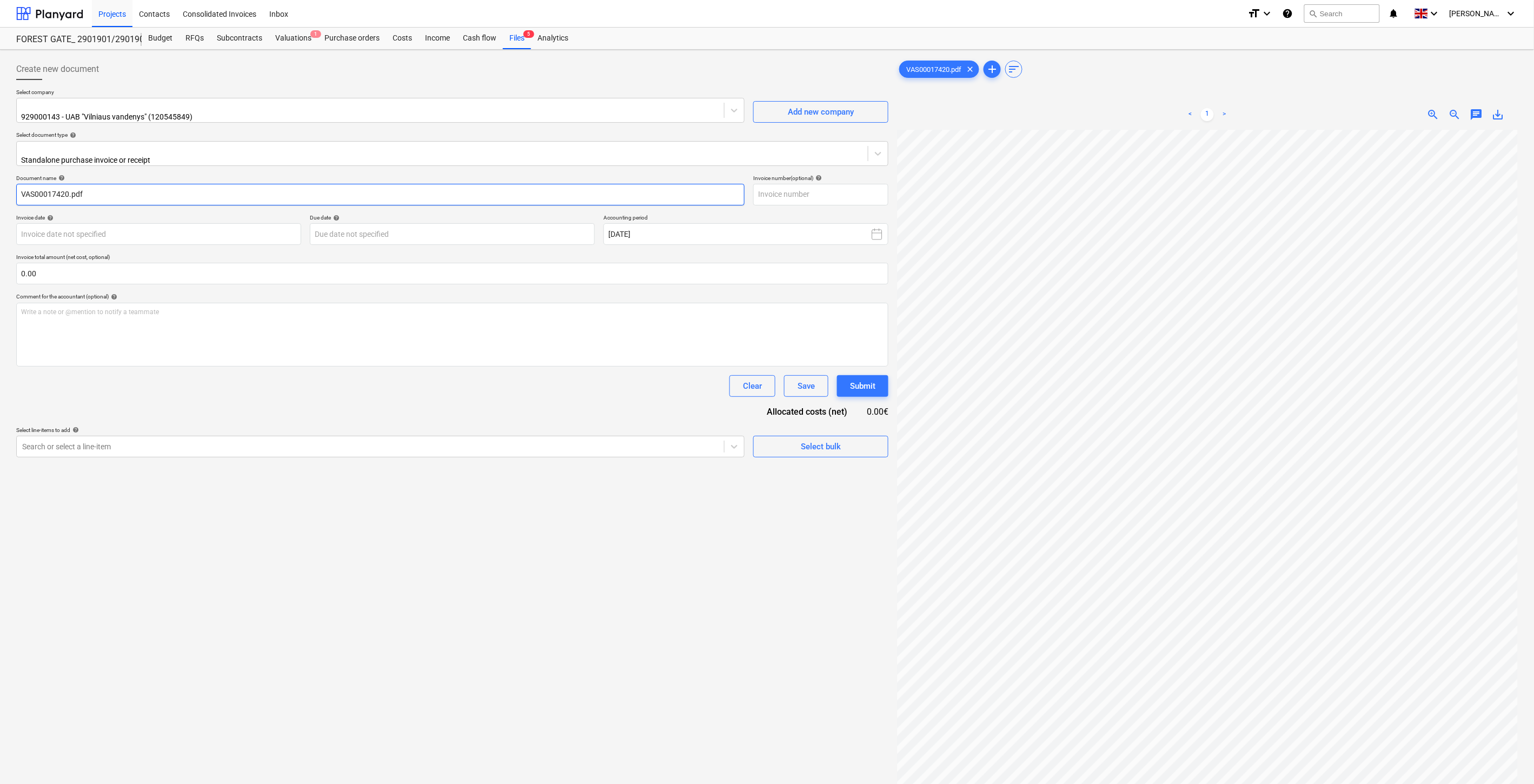
drag, startPoint x: 67, startPoint y: 187, endPoint x: 108, endPoint y: 188, distance: 41.0
click at [3, 185] on div "Create new document Select company 929000143 - UAB "Vilniaus vandenys" (1205458…" at bounding box center [767, 471] width 1534 height 842
click at [837, 187] on input "text" at bounding box center [821, 195] width 135 height 22
paste input "VAS00017420"
type input "VAS00017420"
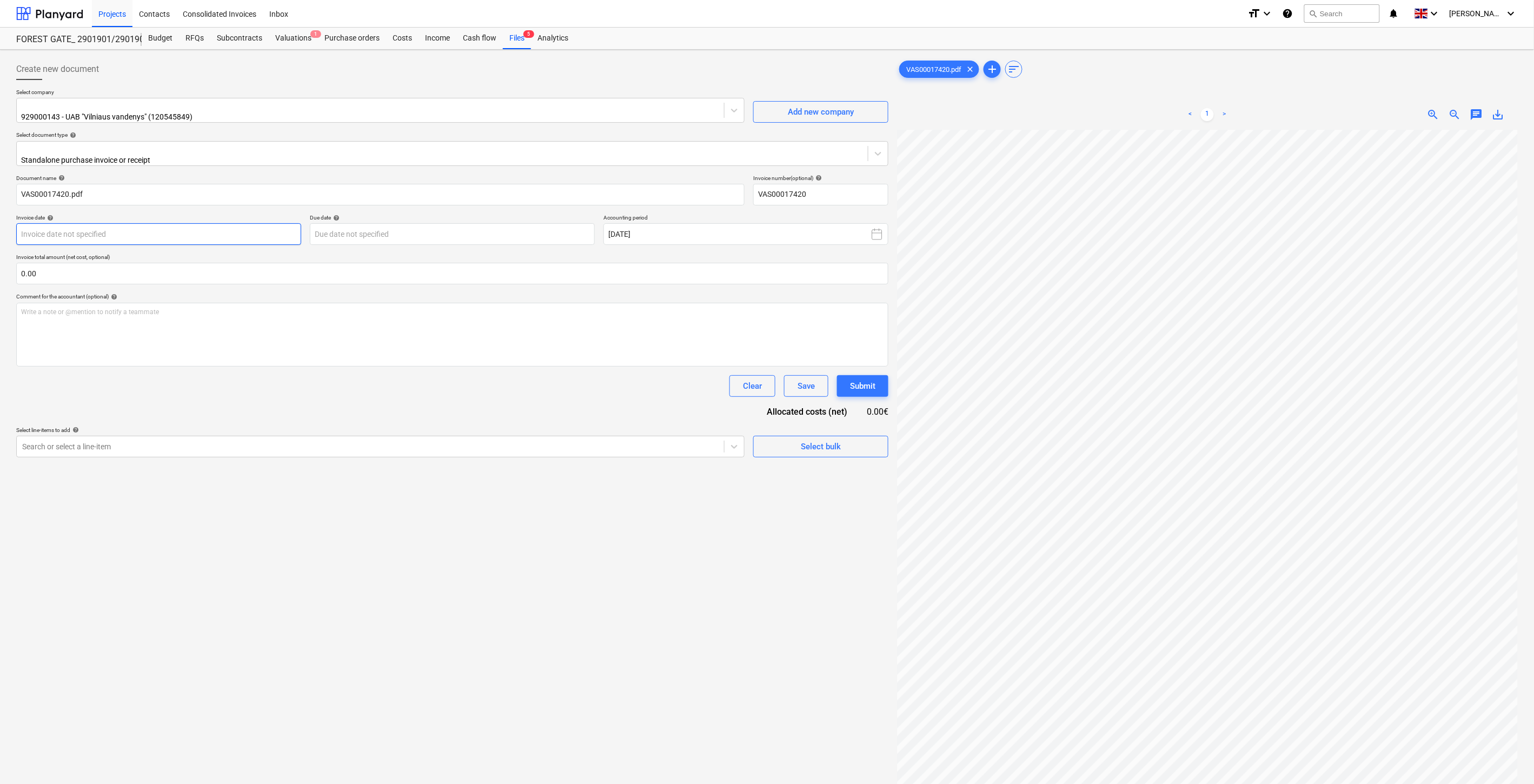
click at [223, 223] on body "Projects Contacts Consolidated Invoices Inbox format_size keyboard_arrow_down h…" at bounding box center [767, 392] width 1534 height 784
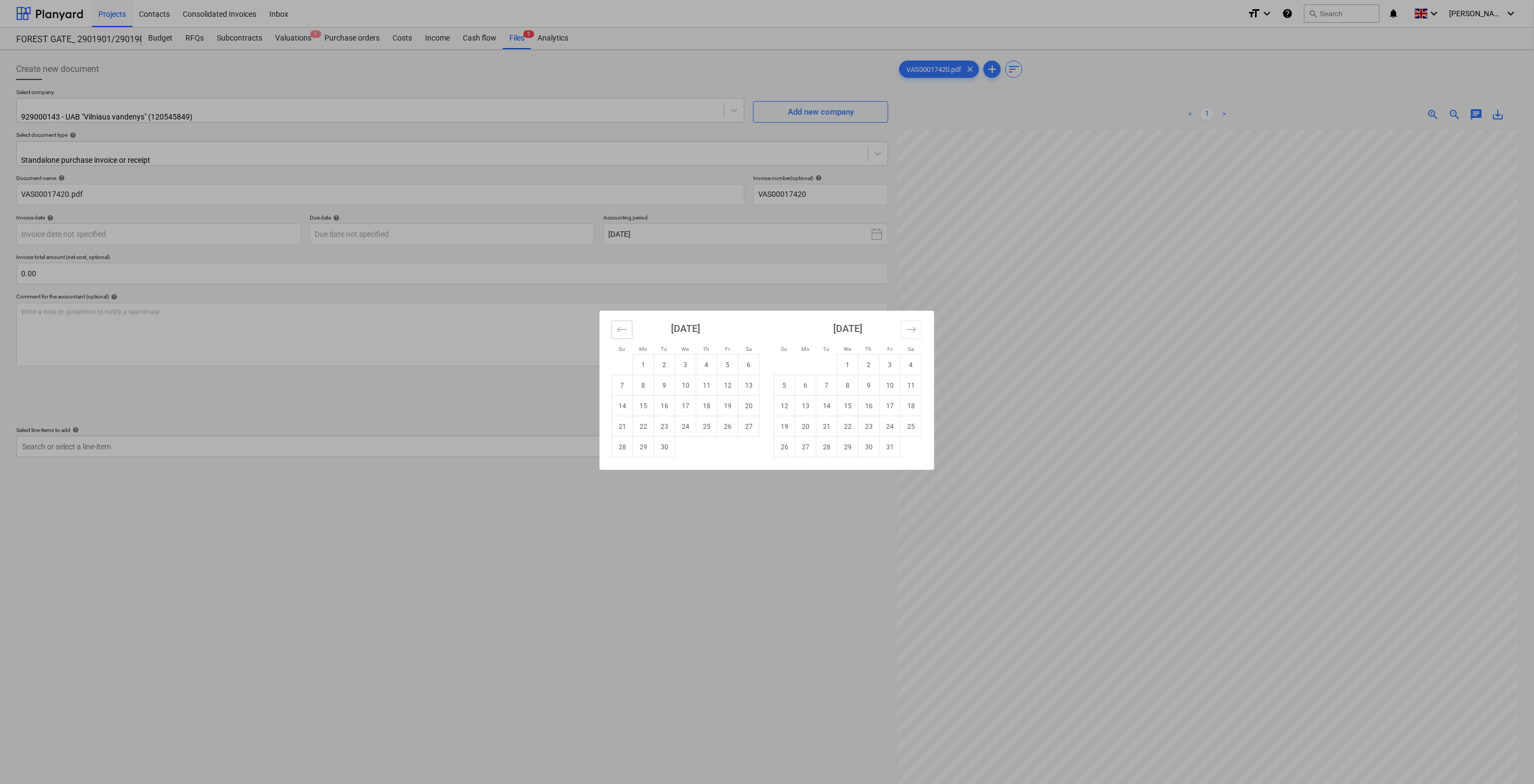
click at [616, 329] on button "Move backward to switch to the previous month." at bounding box center [622, 329] width 21 height 18
drag, startPoint x: 625, startPoint y: 465, endPoint x: 631, endPoint y: 465, distance: 6.0
click at [626, 465] on td "31" at bounding box center [622, 468] width 21 height 20
type input "[DATE]"
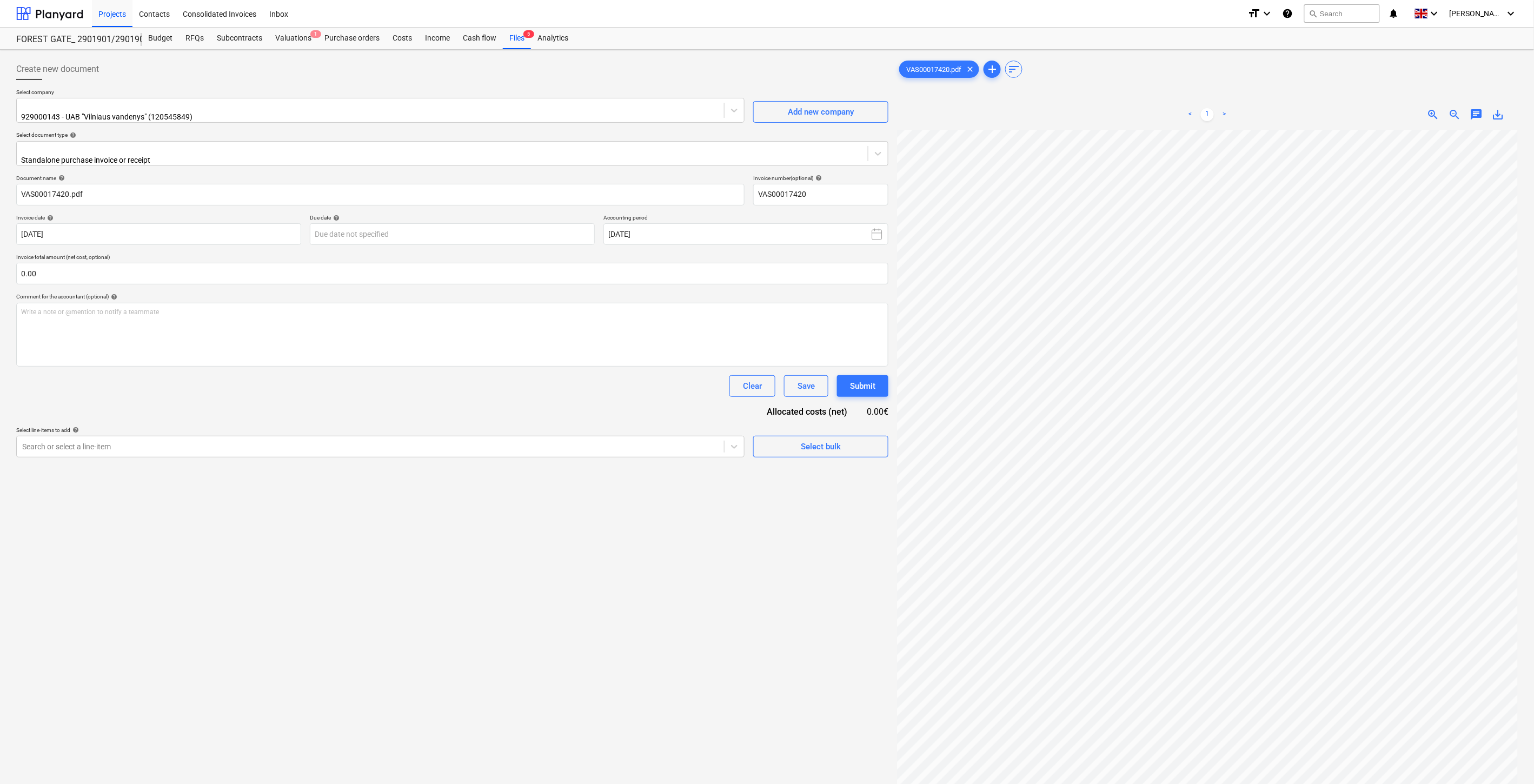
scroll to position [164, 0]
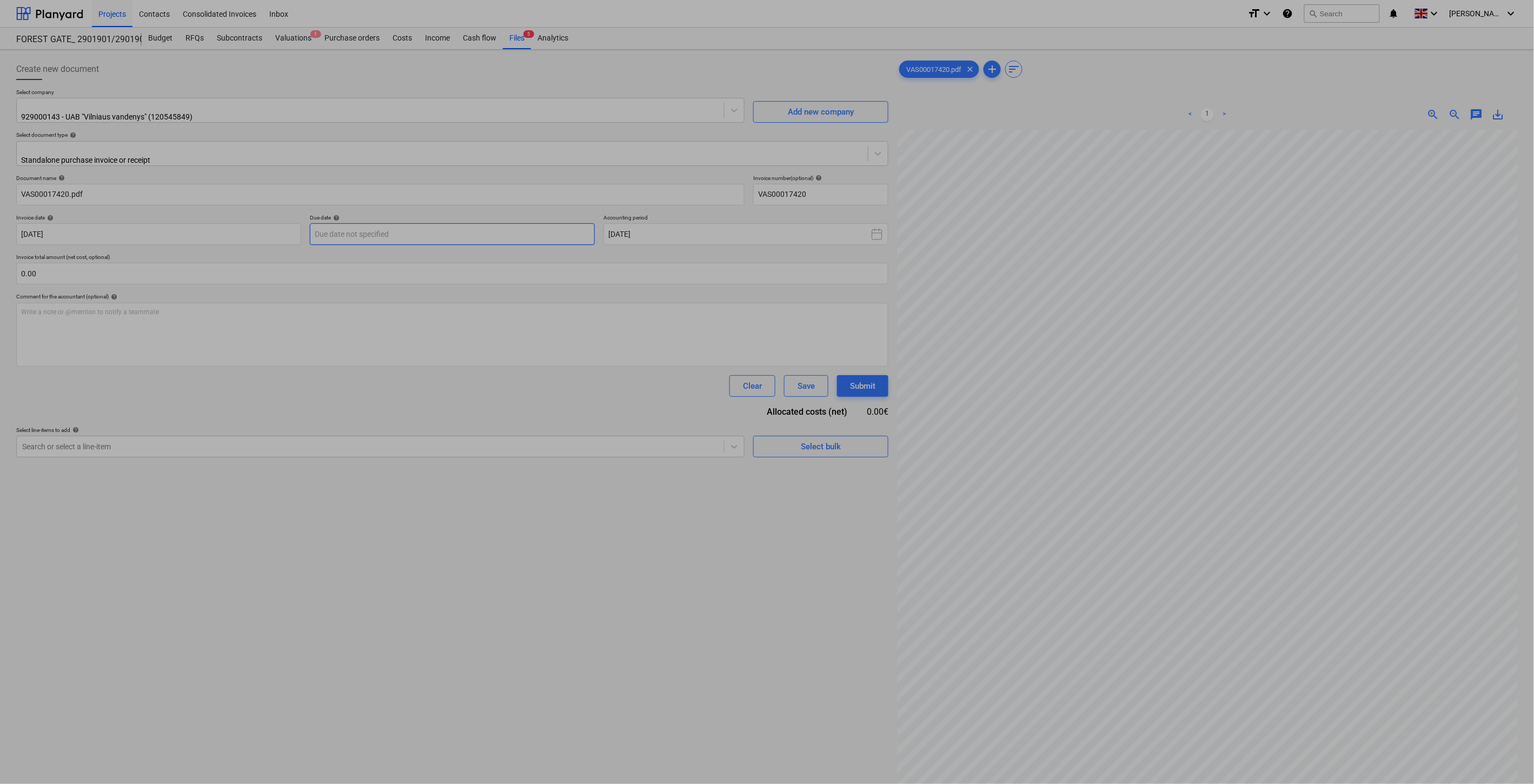
click at [469, 222] on body "Projects Contacts Consolidated Invoices Inbox format_size keyboard_arrow_down h…" at bounding box center [767, 392] width 1534 height 784
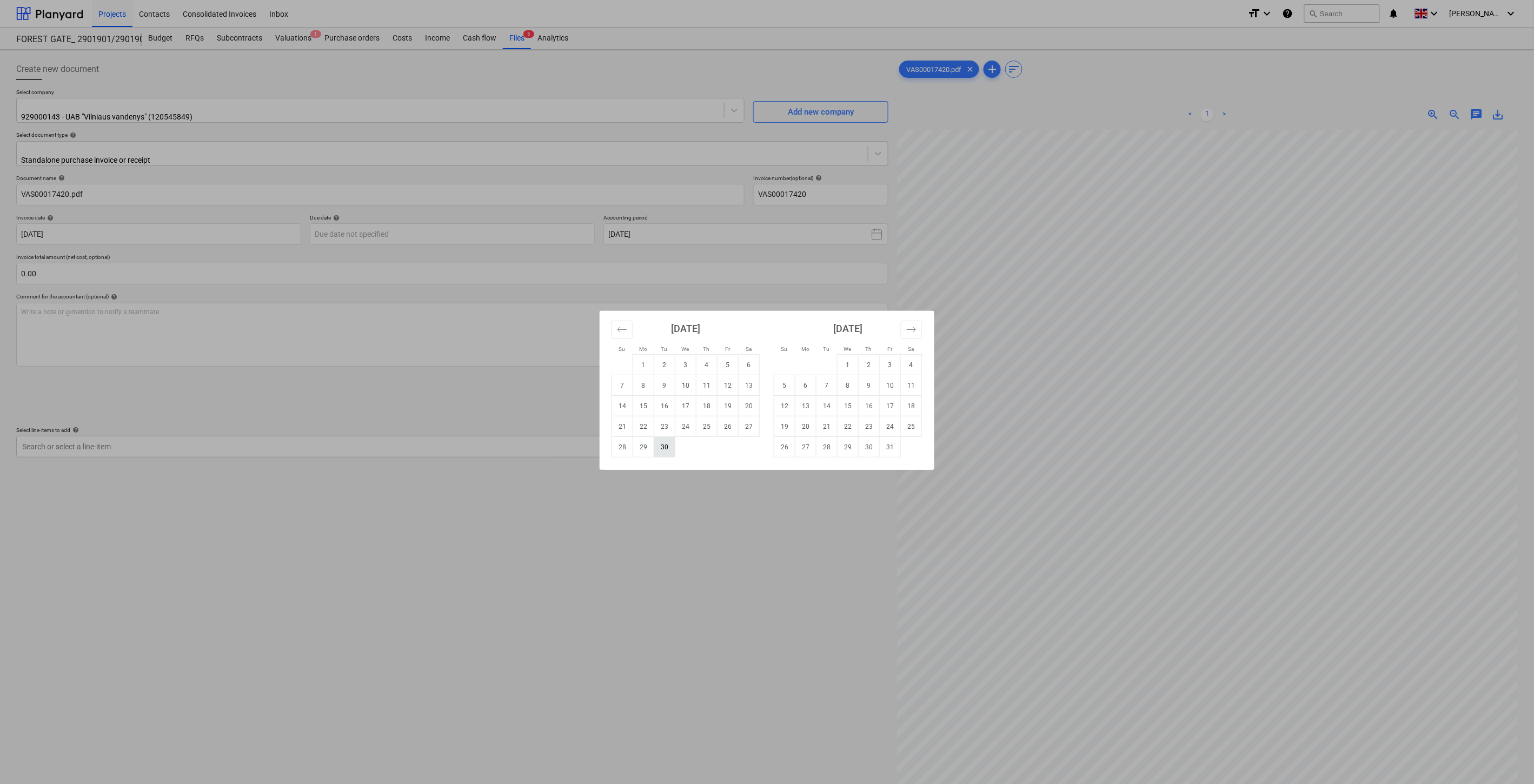
click at [668, 442] on td "30" at bounding box center [665, 447] width 21 height 20
type input "[DATE]"
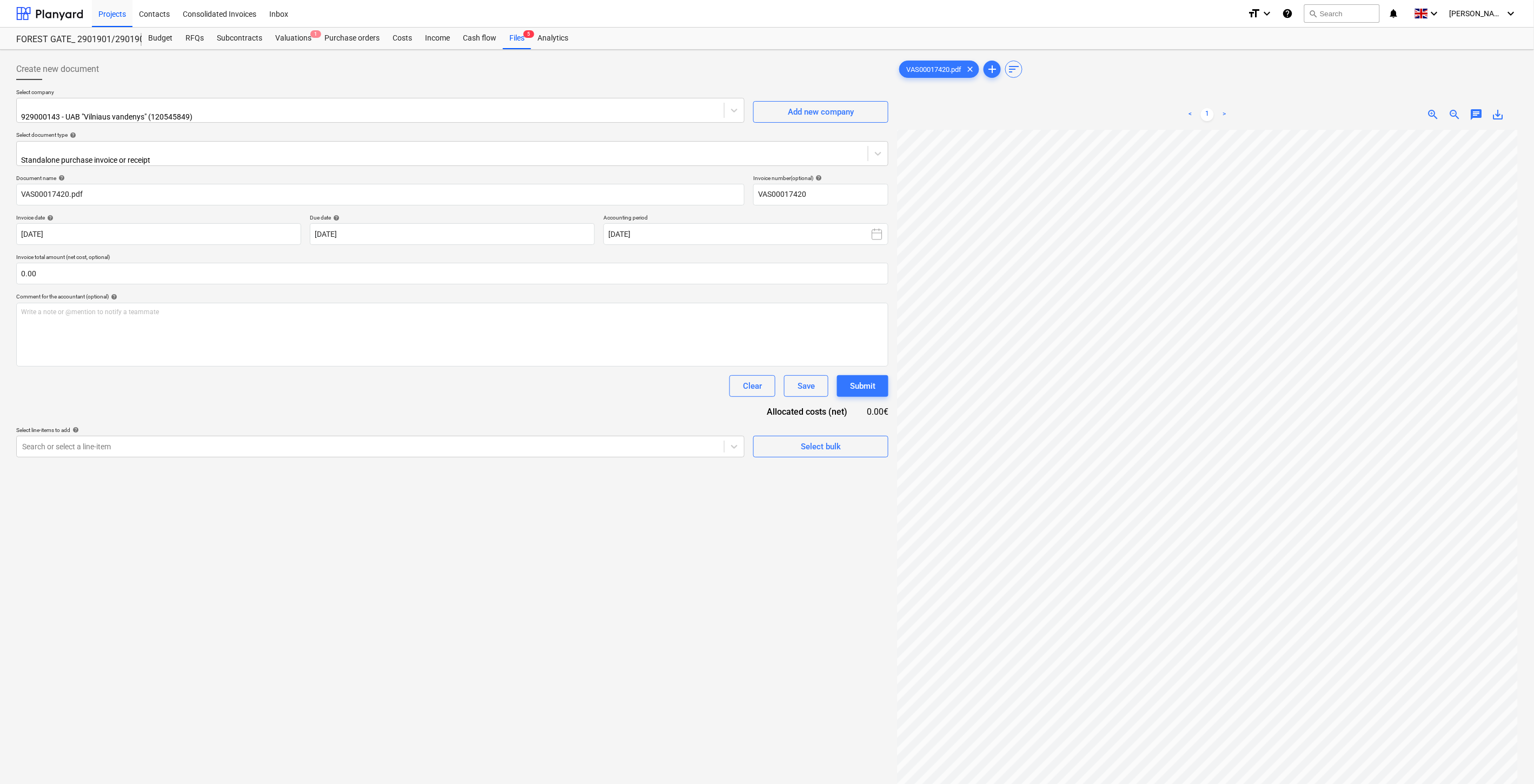
drag, startPoint x: 279, startPoint y: 574, endPoint x: 289, endPoint y: 483, distance: 91.5
click at [279, 574] on div "Create new document Select company 929000143 - UAB "Vilniaus vandenys" (1205458…" at bounding box center [452, 471] width 881 height 833
click at [319, 438] on div at bounding box center [380, 444] width 718 height 12
click at [256, 265] on input "text" at bounding box center [452, 274] width 872 height 22
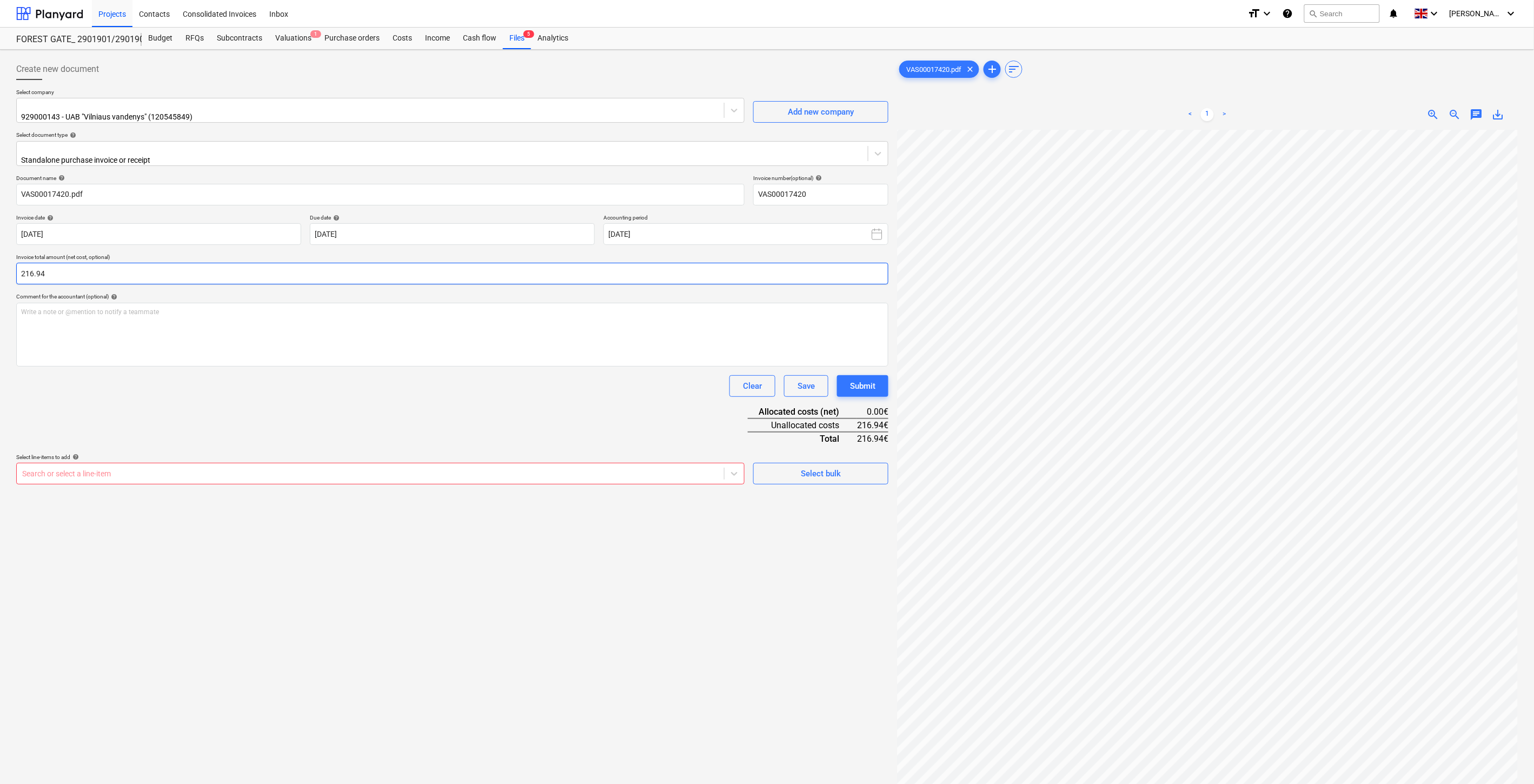
type input "216.94"
click at [156, 468] on div at bounding box center [371, 473] width 697 height 11
type input "vandens"
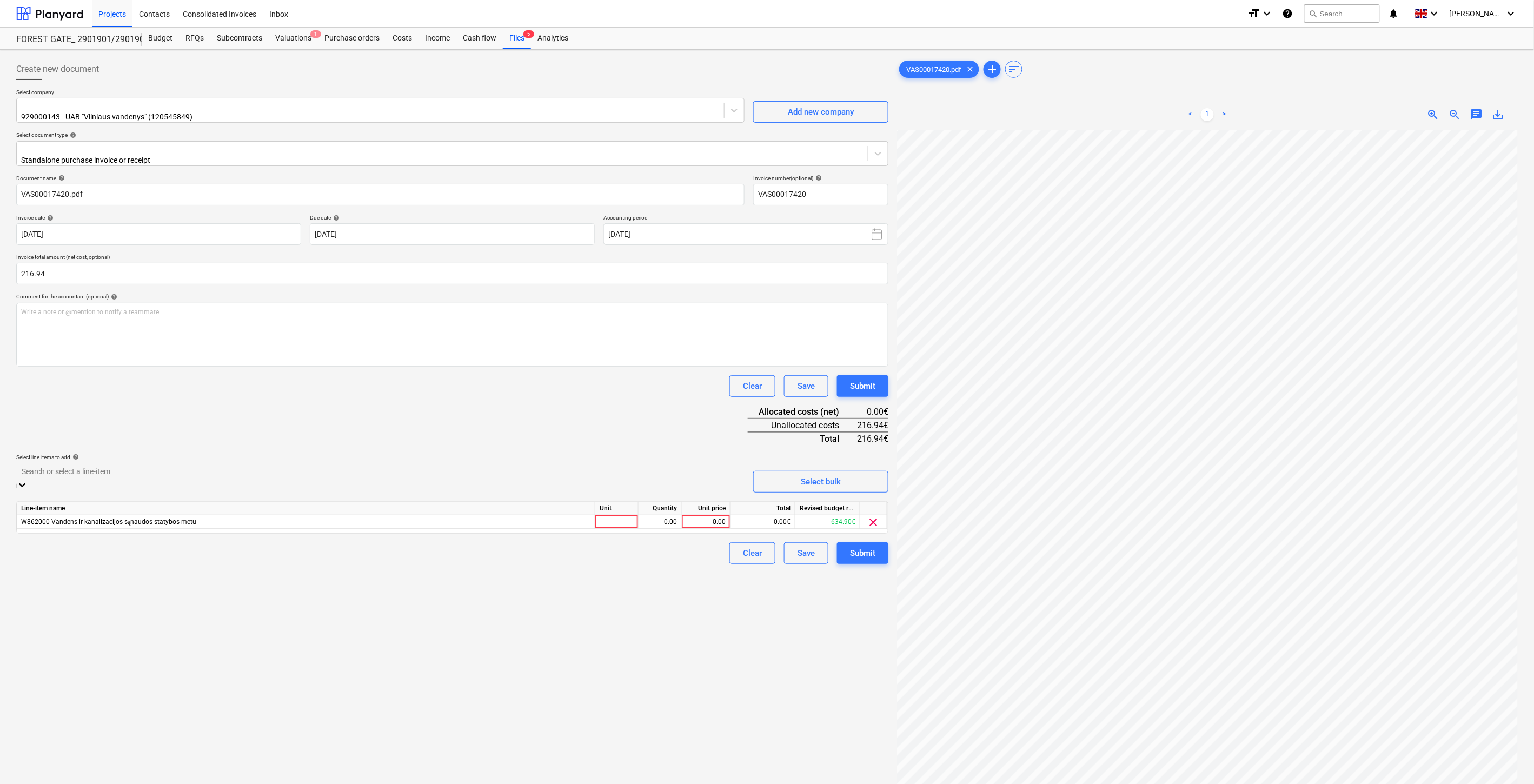
drag, startPoint x: 334, startPoint y: 689, endPoint x: 682, endPoint y: 496, distance: 397.9
click at [336, 689] on div "Create new document Select company 929000143 - UAB "Vilniaus vandenys" (1205458…" at bounding box center [452, 471] width 881 height 833
click at [616, 507] on div at bounding box center [617, 513] width 43 height 14
type input "1"
click at [663, 513] on div "0.00" at bounding box center [660, 513] width 34 height 14
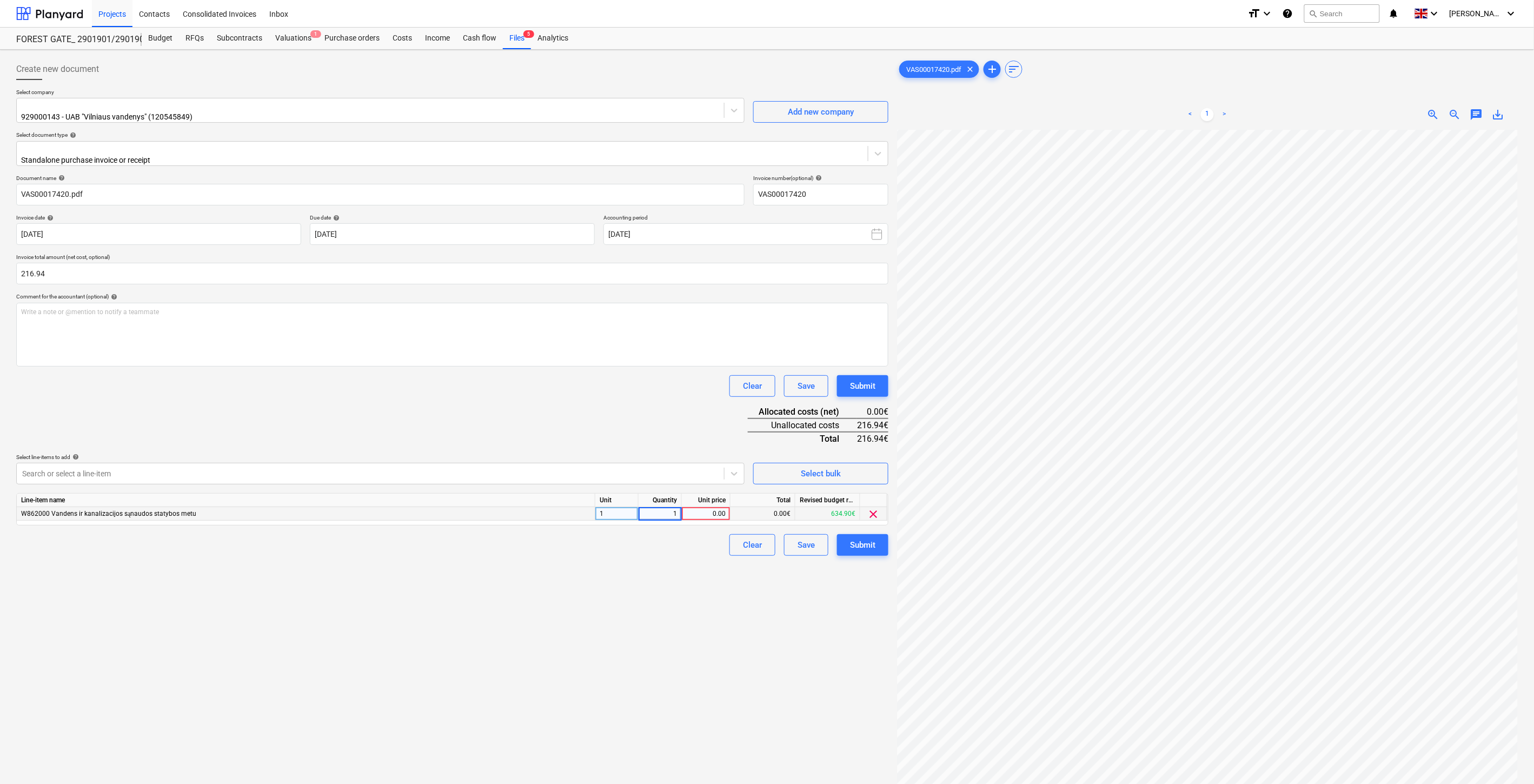
click at [707, 507] on div "0.00" at bounding box center [706, 513] width 40 height 14
type input "216.94"
click at [650, 395] on div "Document name help VAS00017420.pdf Invoice number (optional) help VAS00017420 I…" at bounding box center [452, 365] width 872 height 381
click at [811, 538] on div "Save" at bounding box center [806, 544] width 17 height 14
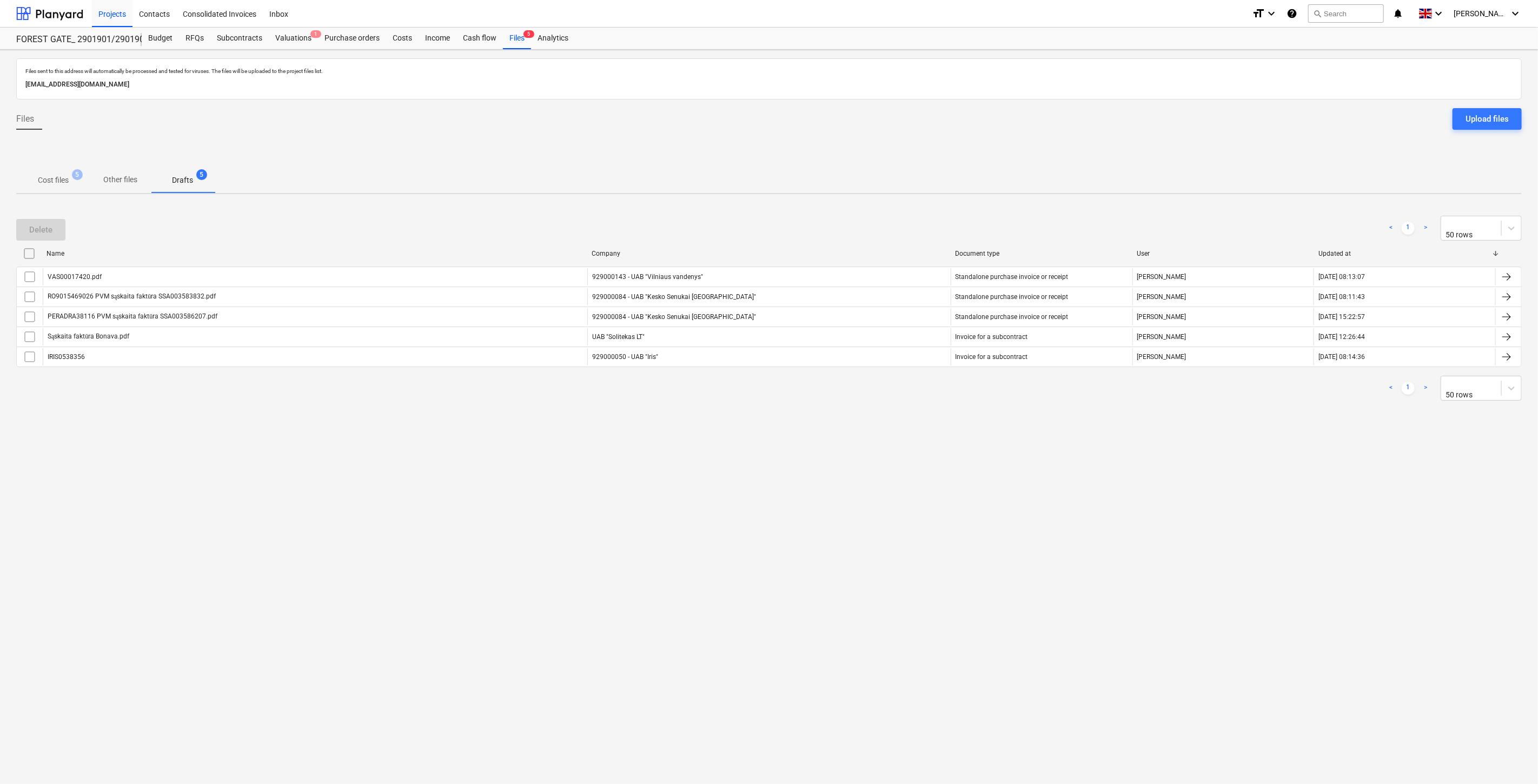
click at [57, 182] on p "Cost files" at bounding box center [53, 180] width 31 height 12
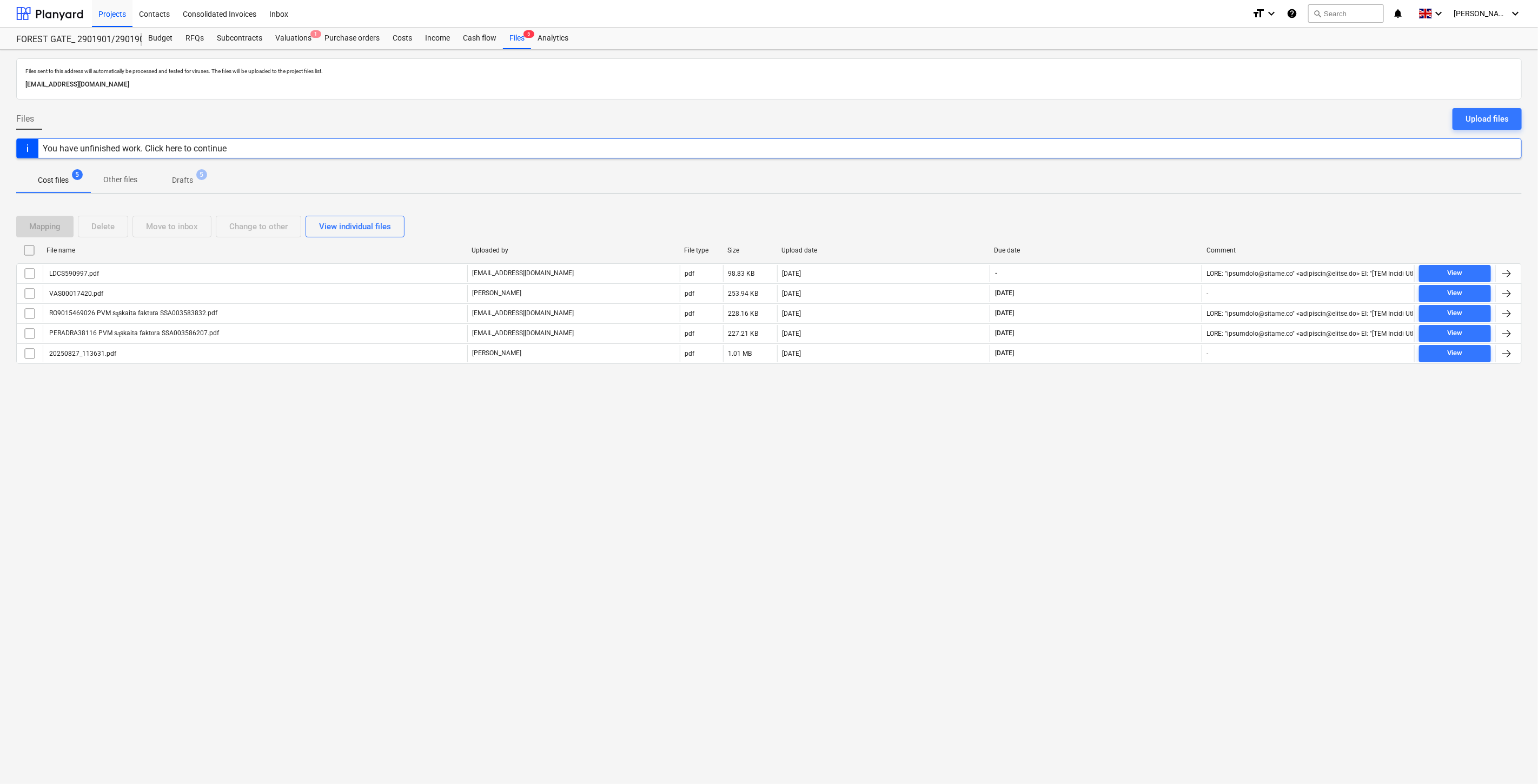
click at [1159, 450] on div "Files sent to this address will automatically be processed and tested for virus…" at bounding box center [769, 417] width 1538 height 734
click at [1166, 439] on div "Files sent to this address will automatically be processed and tested for virus…" at bounding box center [769, 417] width 1538 height 734
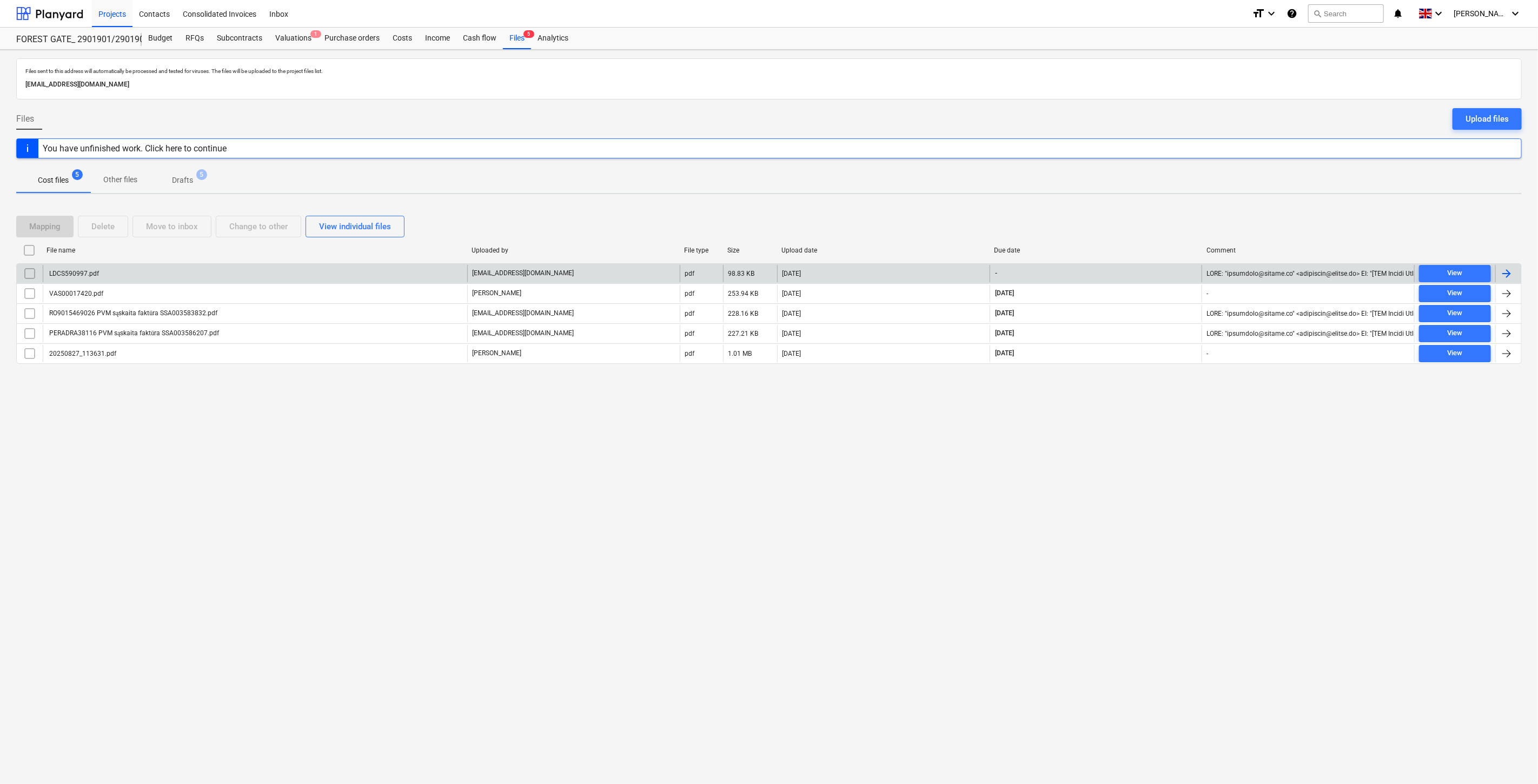
click at [264, 271] on div "LDCS590997.pdf" at bounding box center [255, 274] width 424 height 17
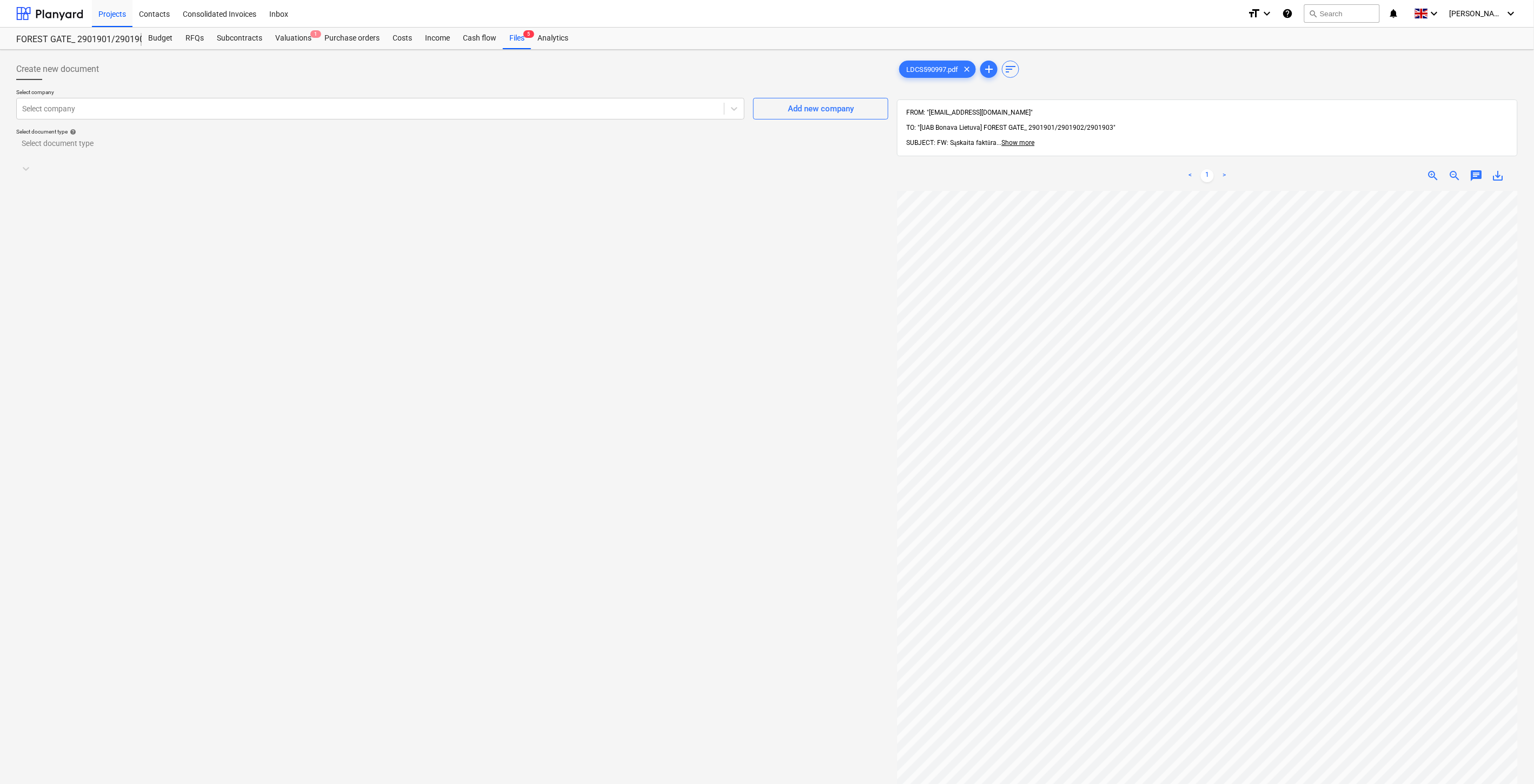
click at [419, 96] on p "Select company" at bounding box center [380, 93] width 729 height 9
click at [424, 111] on div at bounding box center [371, 109] width 697 height 11
type input "Sani"
click at [303, 783] on div "929000043 - UAB "Sanitex" (110443493)" at bounding box center [767, 788] width 1534 height 9
click at [217, 160] on div at bounding box center [443, 165] width 840 height 11
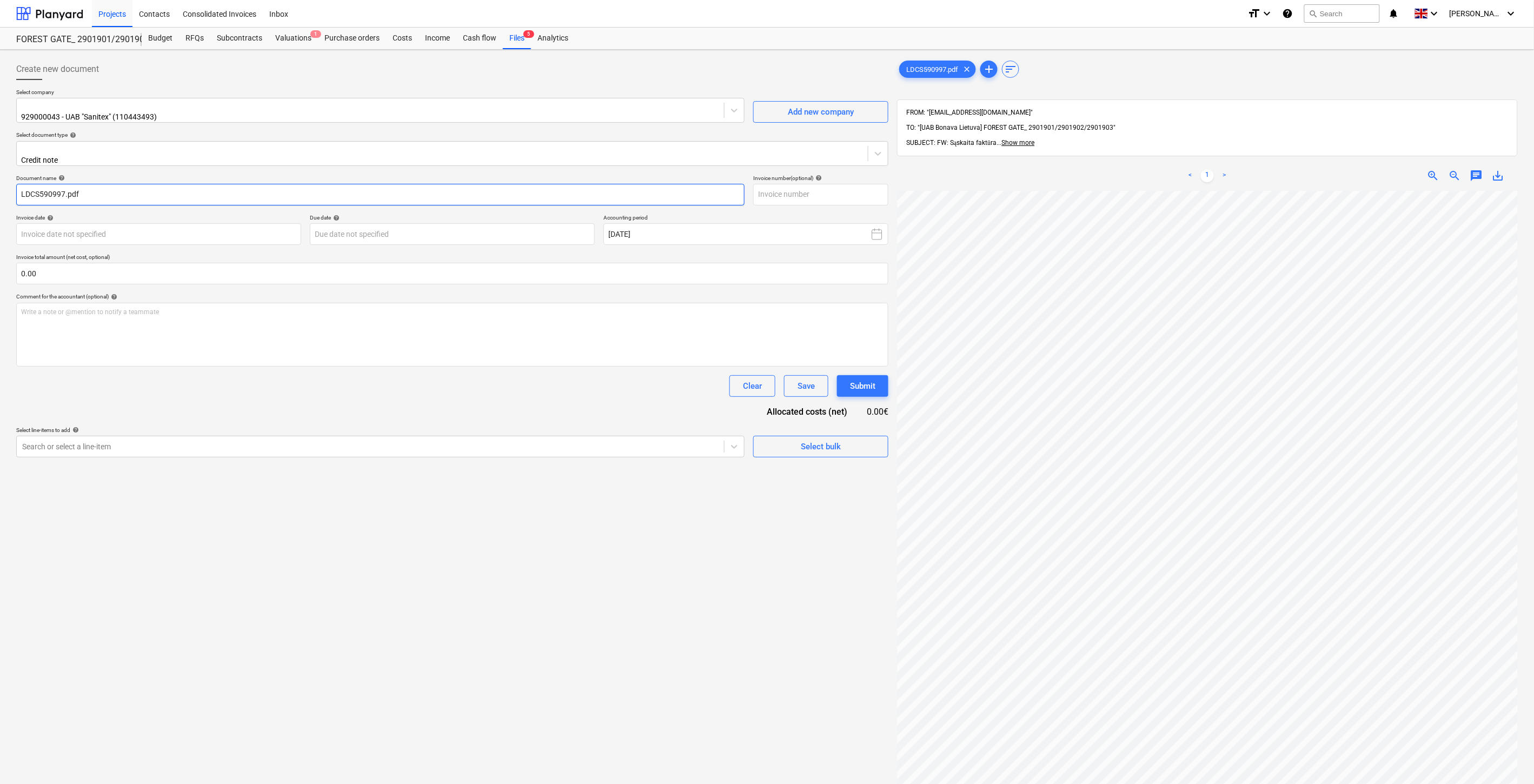
drag, startPoint x: 64, startPoint y: 188, endPoint x: 40, endPoint y: 188, distance: 24.0
click at [22, 188] on input "LDCS590997.pdf" at bounding box center [380, 195] width 729 height 22
click at [883, 184] on input "text" at bounding box center [821, 195] width 135 height 22
paste input "LDCS590997"
type input "LDCS590997"
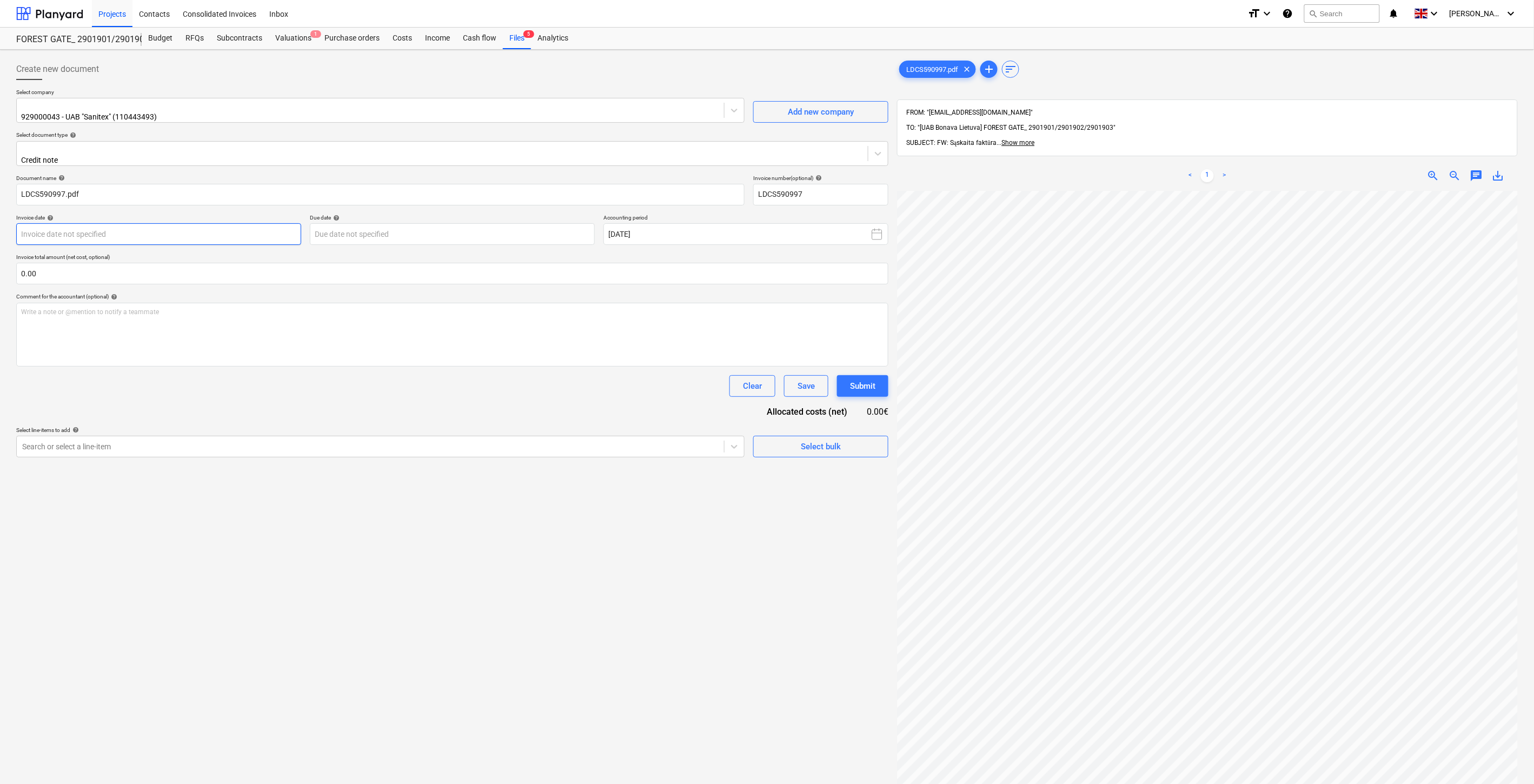
click at [211, 233] on body "Projects Contacts Consolidated Invoices Inbox format_size keyboard_arrow_down h…" at bounding box center [767, 392] width 1534 height 784
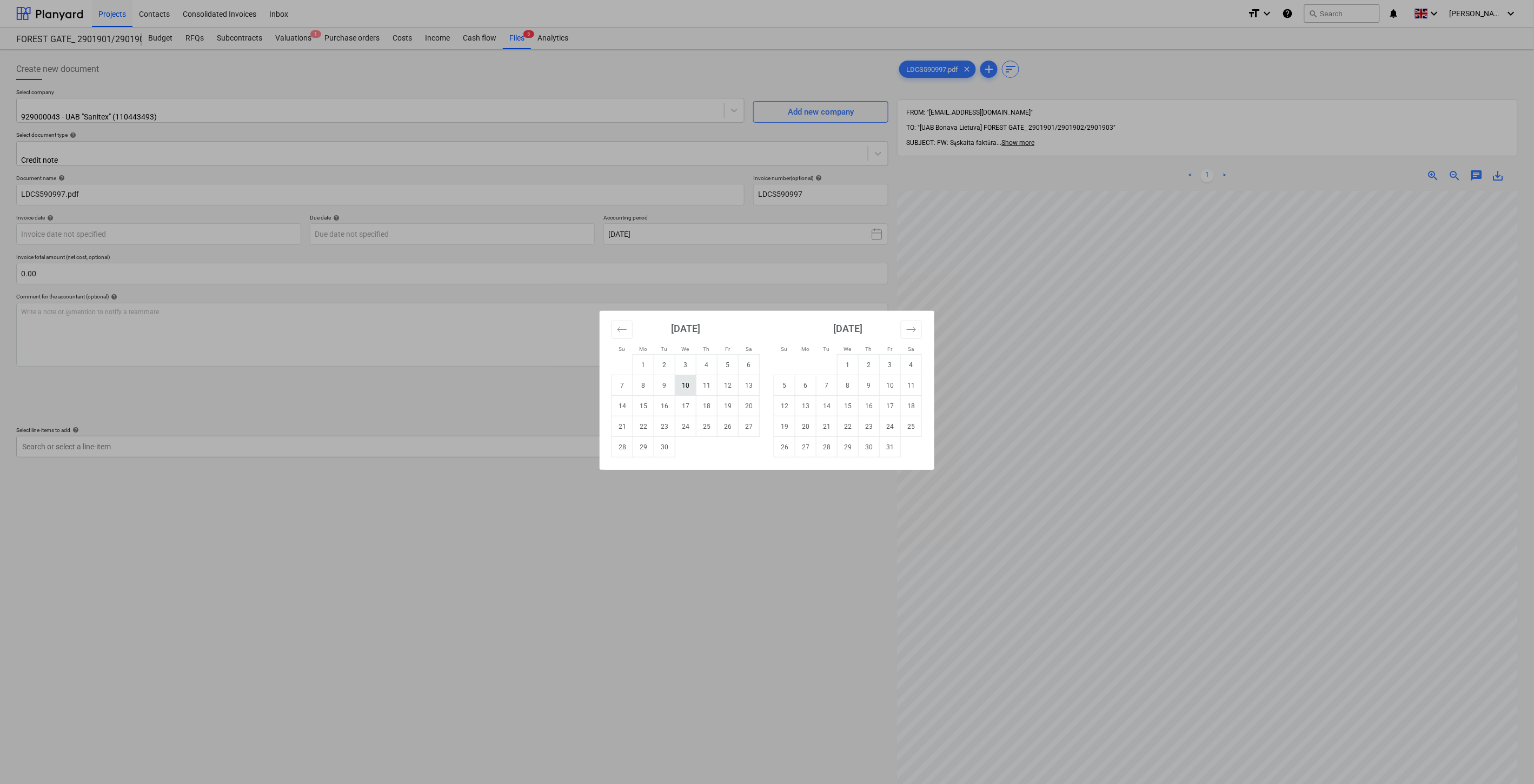
click at [685, 384] on td "10" at bounding box center [686, 385] width 21 height 20
type input "[DATE]"
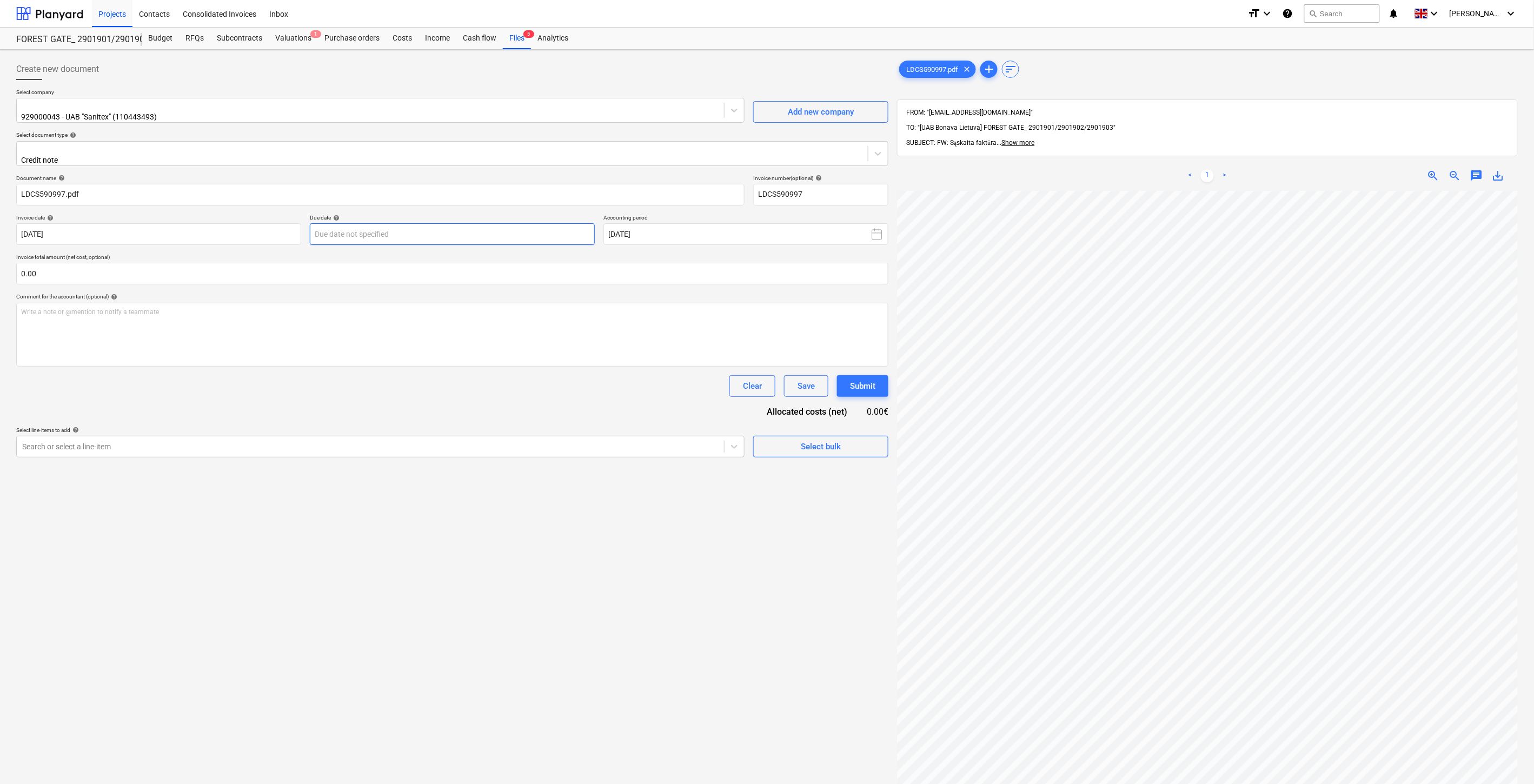
click at [461, 224] on body "Projects Contacts Consolidated Invoices Inbox format_size keyboard_arrow_down h…" at bounding box center [767, 392] width 1534 height 784
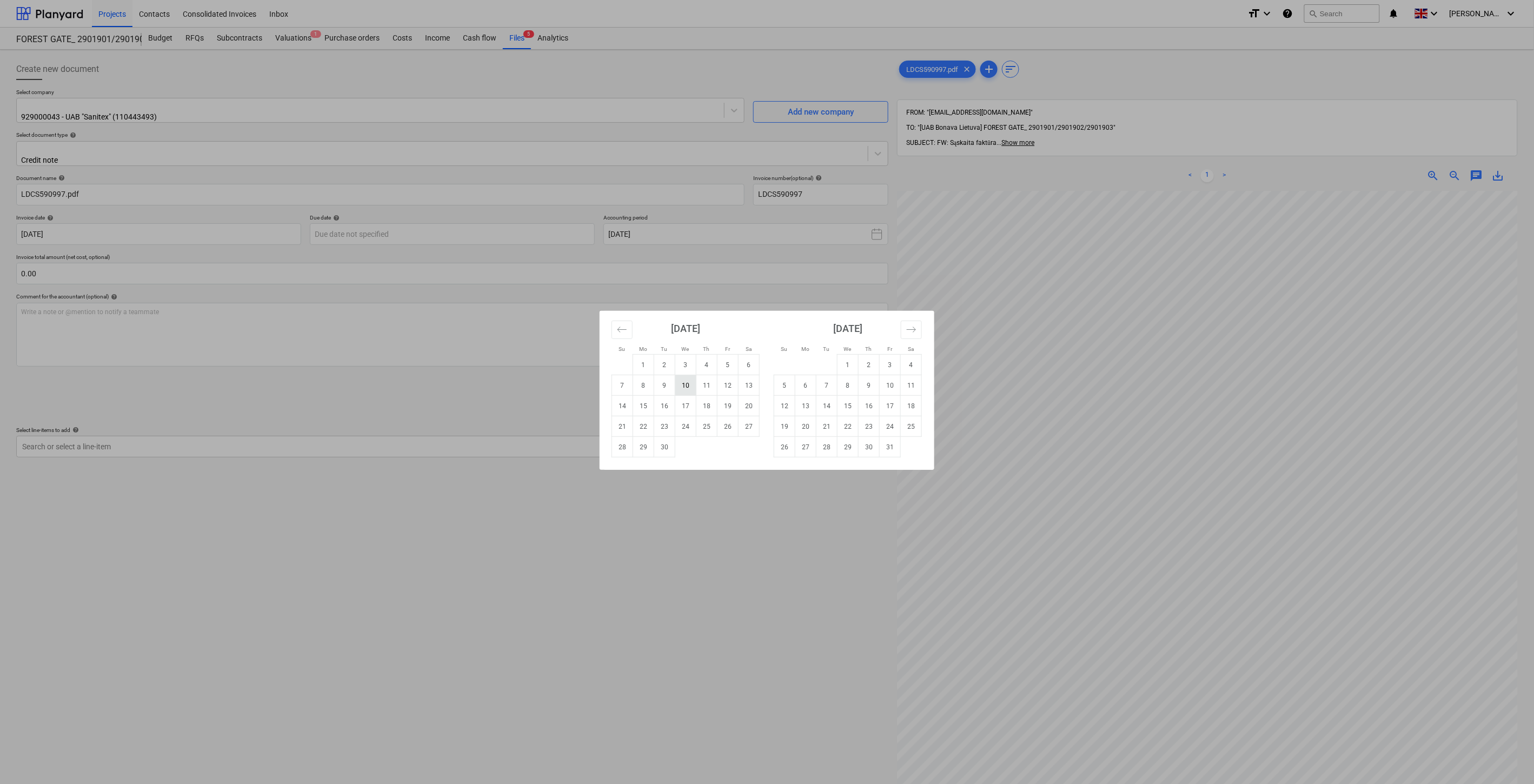
click at [690, 386] on td "10" at bounding box center [686, 385] width 21 height 20
type input "[DATE]"
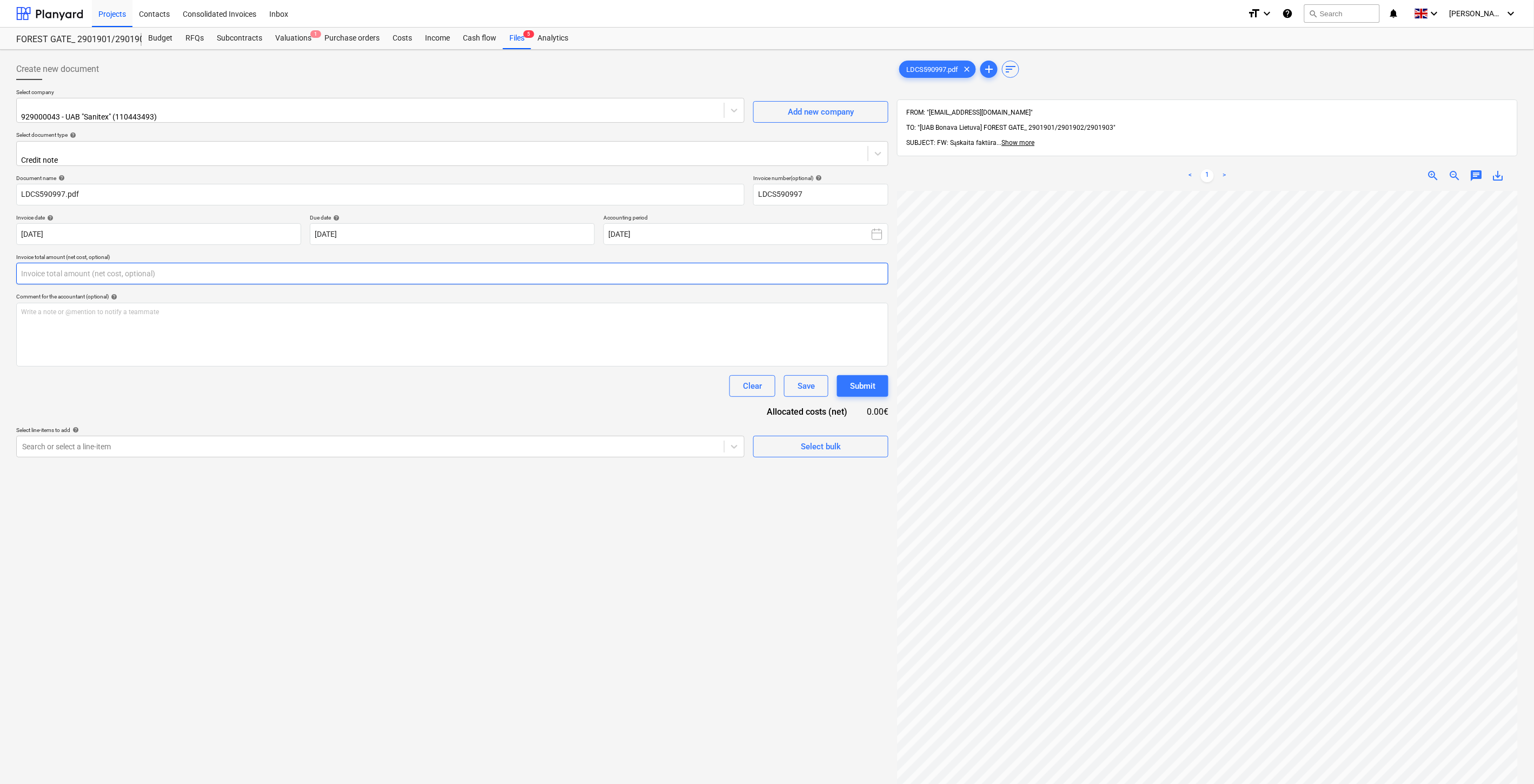
click at [438, 263] on input "text" at bounding box center [452, 274] width 872 height 22
type input "0.00"
click at [365, 267] on input "text" at bounding box center [452, 274] width 872 height 22
click at [18, 268] on input "112.05" at bounding box center [452, 274] width 872 height 22
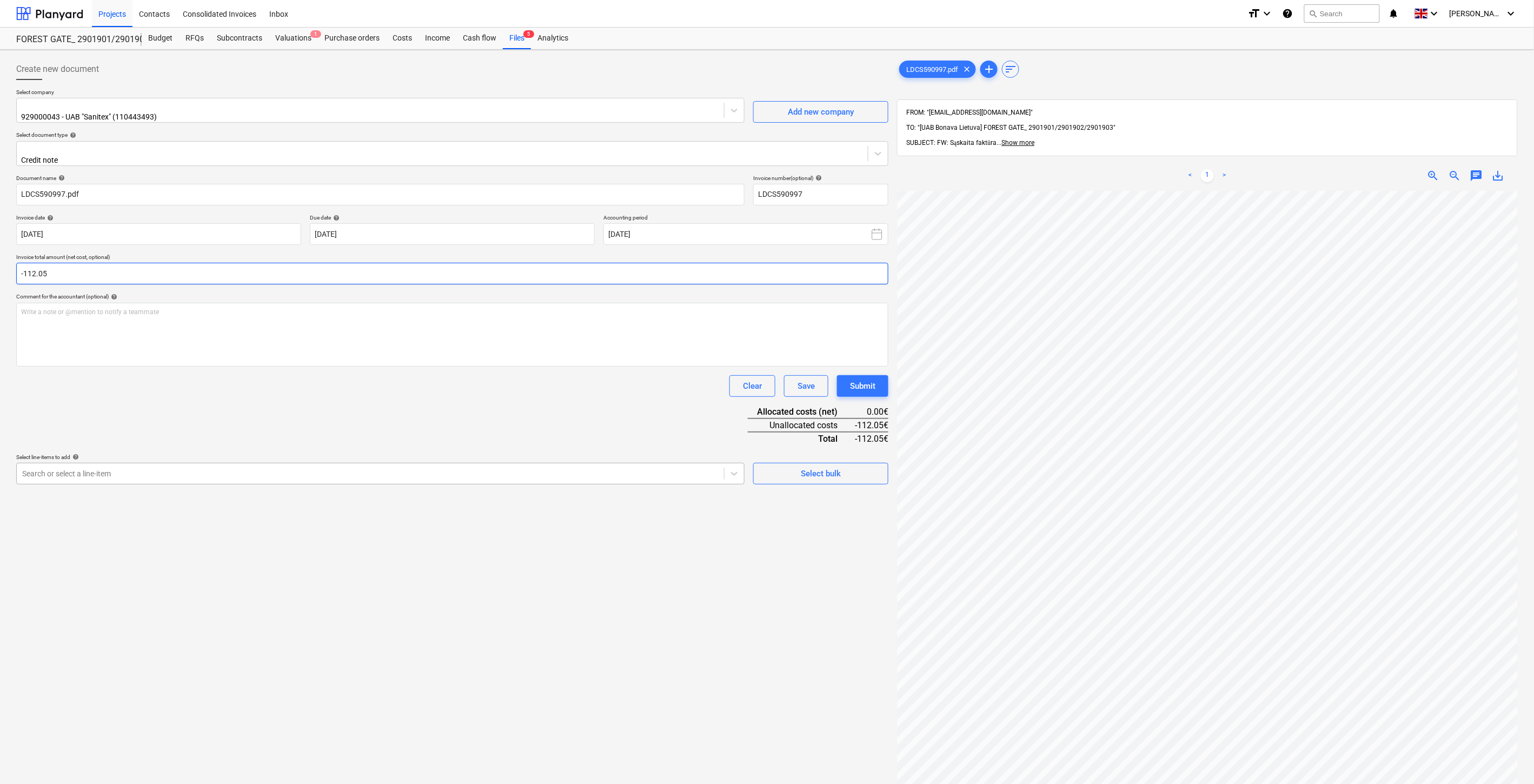
type input "-112.05"
click at [291, 468] on div at bounding box center [371, 473] width 697 height 11
click at [193, 465] on div at bounding box center [380, 471] width 716 height 12
type input "biuro"
drag, startPoint x: 175, startPoint y: 494, endPoint x: 343, endPoint y: 385, distance: 200.3
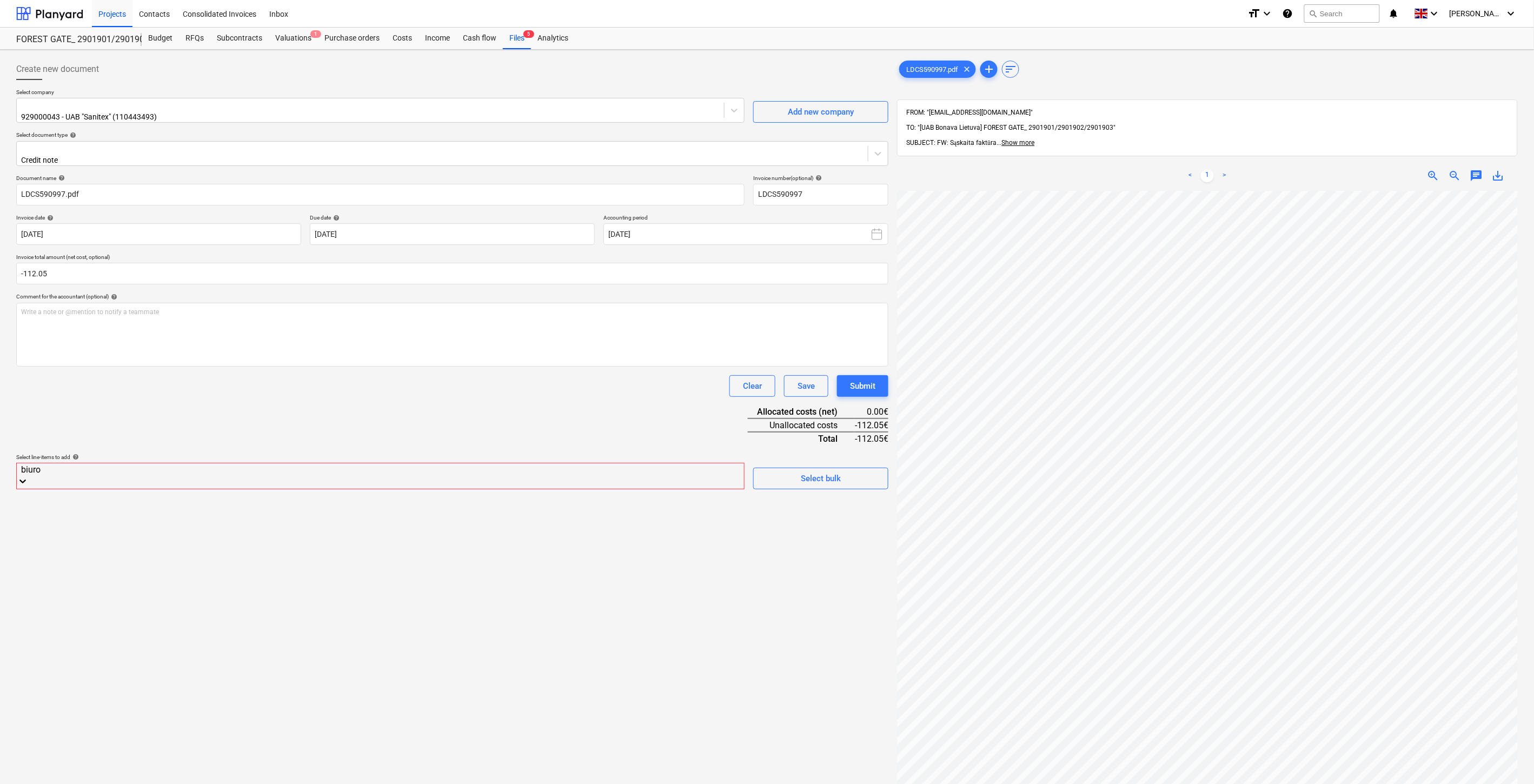
click at [177, 783] on div "-- -- W912000 Statybvietės biuro išlaidos (printeris, vanduo, kava, internetas)" at bounding box center [767, 788] width 1534 height 9
drag, startPoint x: 434, startPoint y: 345, endPoint x: 464, endPoint y: 371, distance: 39.7
click at [435, 345] on div "Write a note or @mention to notify a teammate [PERSON_NAME]" at bounding box center [452, 334] width 872 height 64
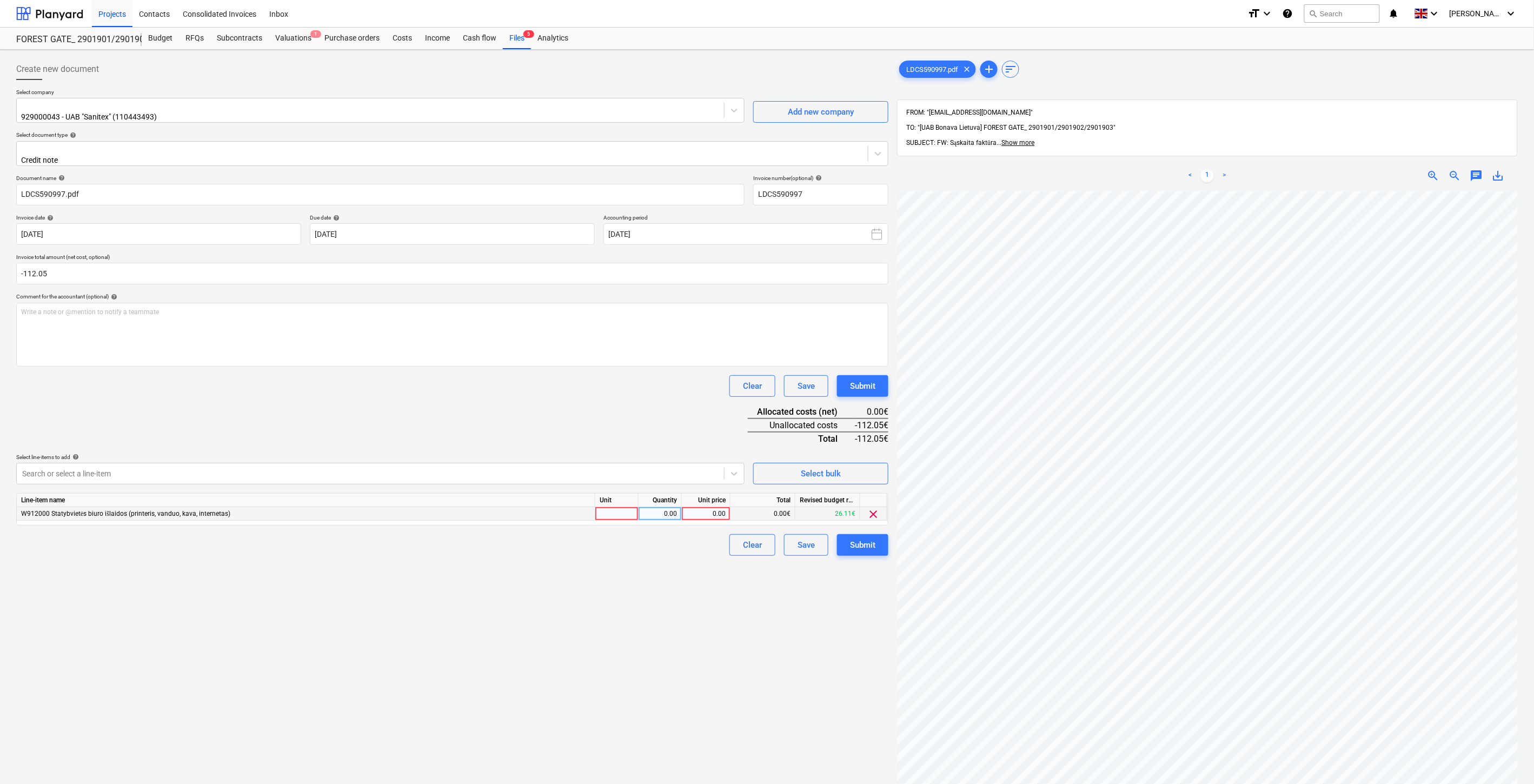
click at [612, 507] on div at bounding box center [617, 513] width 43 height 14
click at [671, 510] on div "0.00" at bounding box center [660, 513] width 34 height 14
type input "-1"
click at [697, 515] on div "0.00" at bounding box center [706, 513] width 40 height 14
type input "112.05"
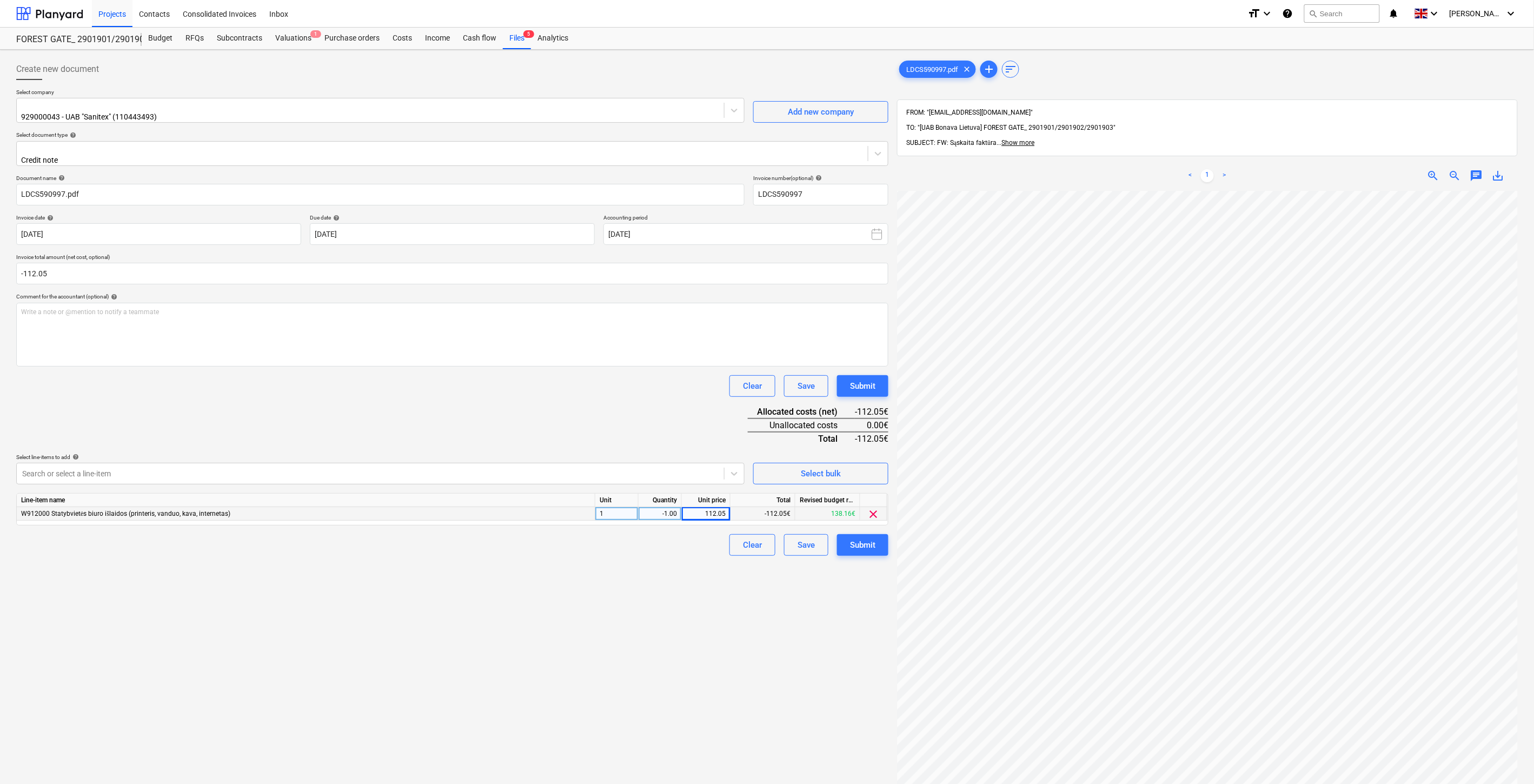
click at [671, 390] on div "Document name help LDCS590997.pdf Invoice number (optional) help LDCS590997 Inv…" at bounding box center [452, 365] width 872 height 381
click at [800, 539] on div "Save" at bounding box center [806, 544] width 17 height 14
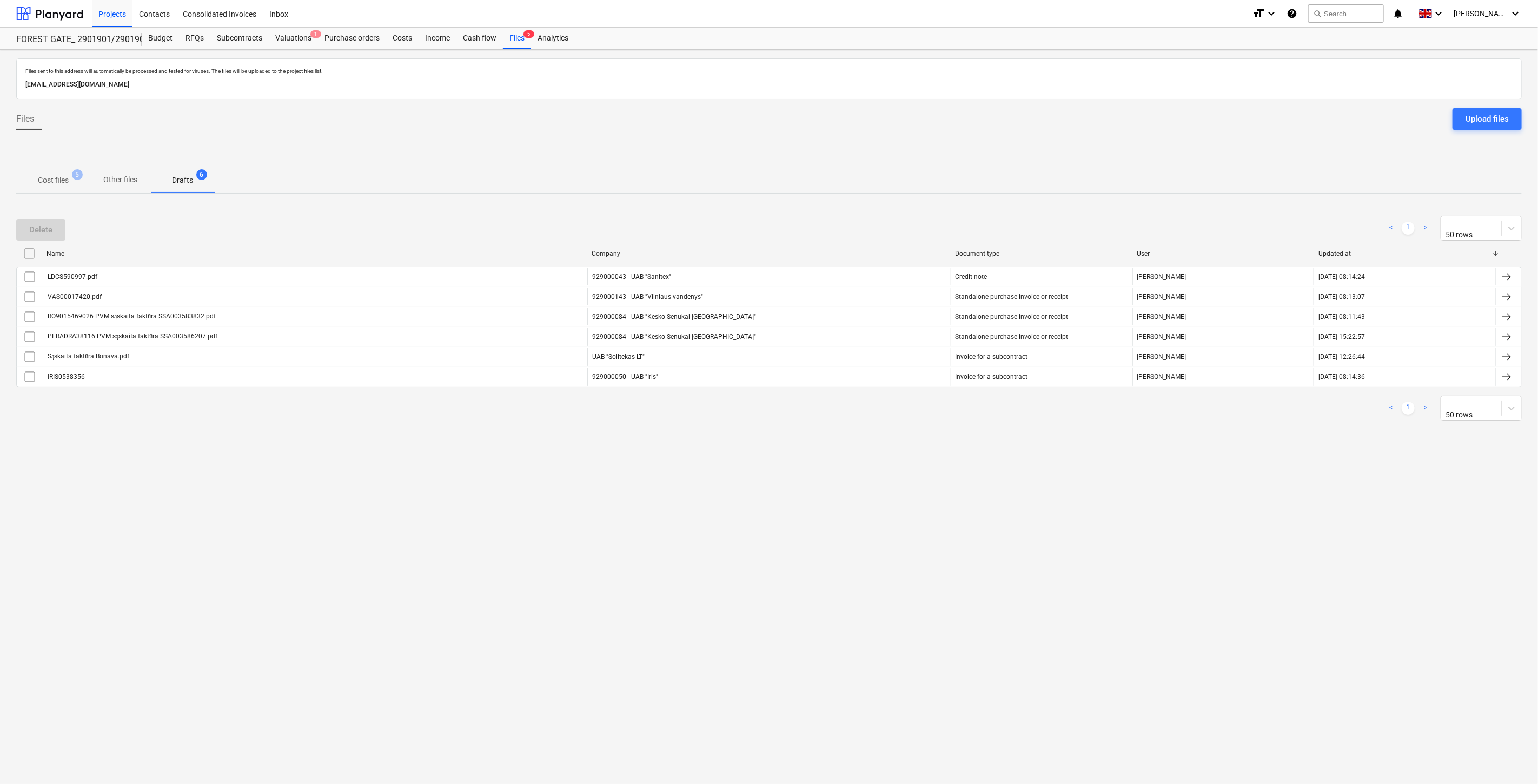
drag, startPoint x: 885, startPoint y: 498, endPoint x: 902, endPoint y: 483, distance: 22.7
click at [887, 495] on div "Files sent to this address will automatically be processed and tested for virus…" at bounding box center [769, 417] width 1538 height 734
drag, startPoint x: 902, startPoint y: 483, endPoint x: 172, endPoint y: 272, distance: 759.9
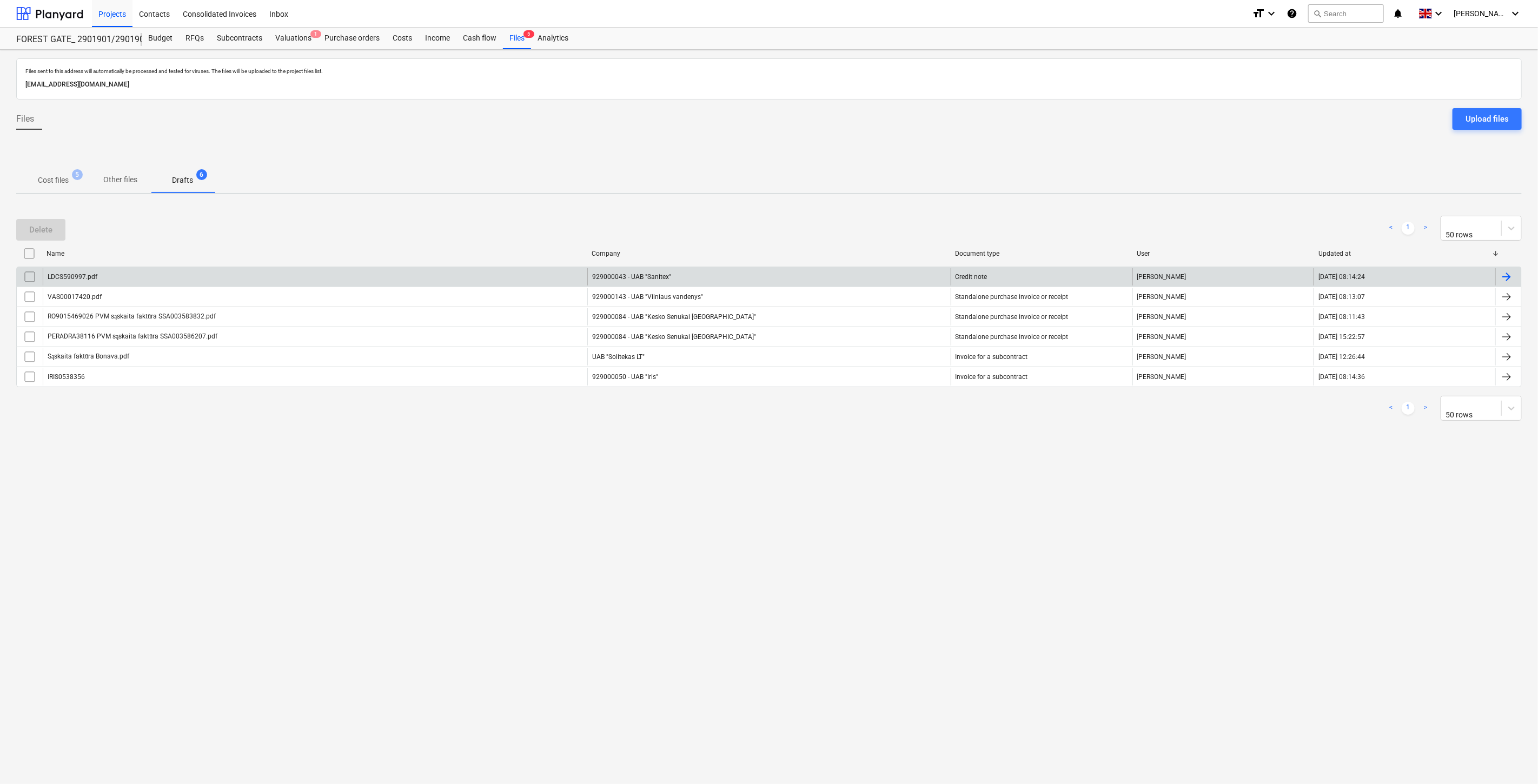
click at [902, 482] on div "Files sent to this address will automatically be processed and tested for virus…" at bounding box center [769, 417] width 1538 height 734
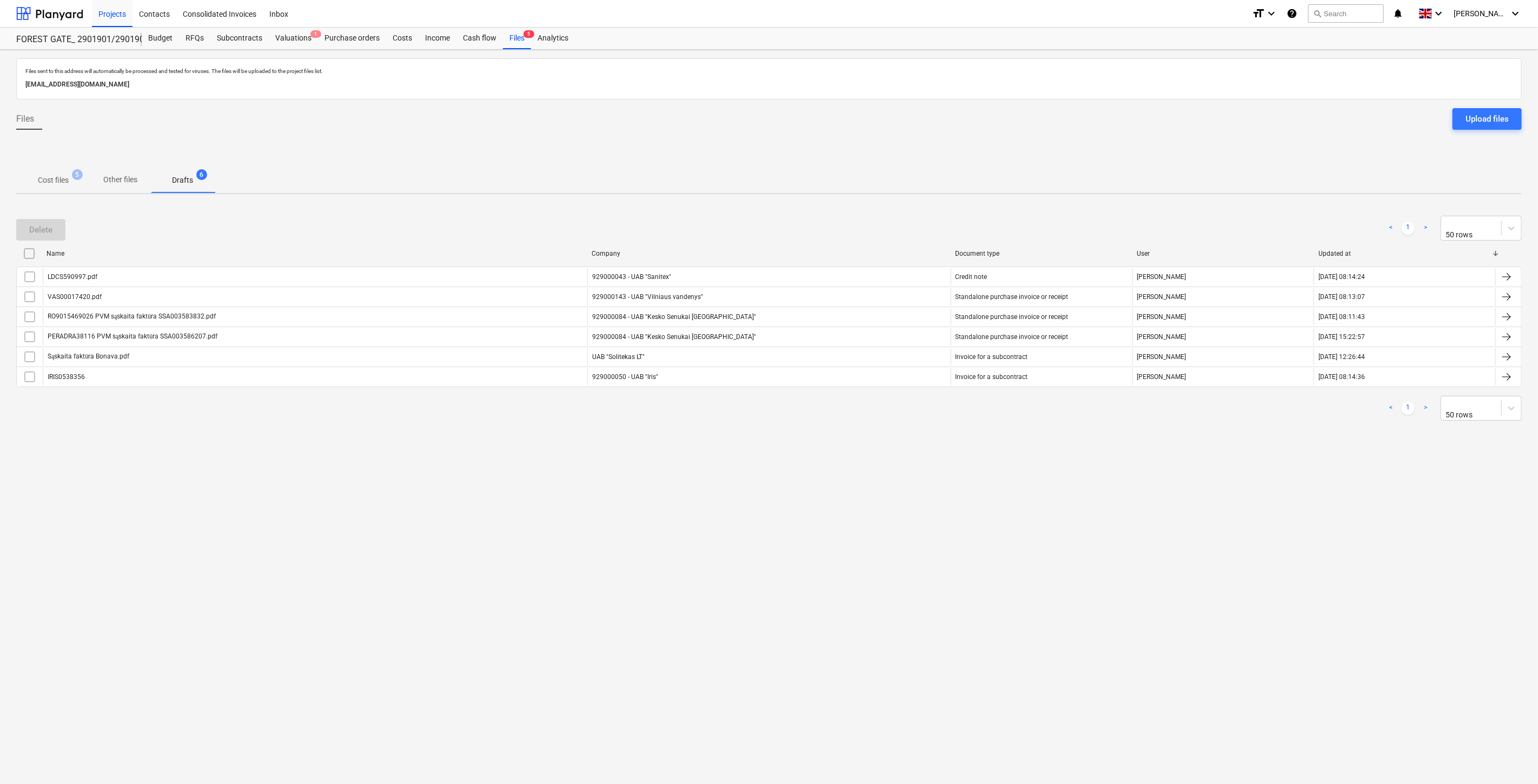
click at [50, 174] on p "Cost files" at bounding box center [53, 180] width 31 height 12
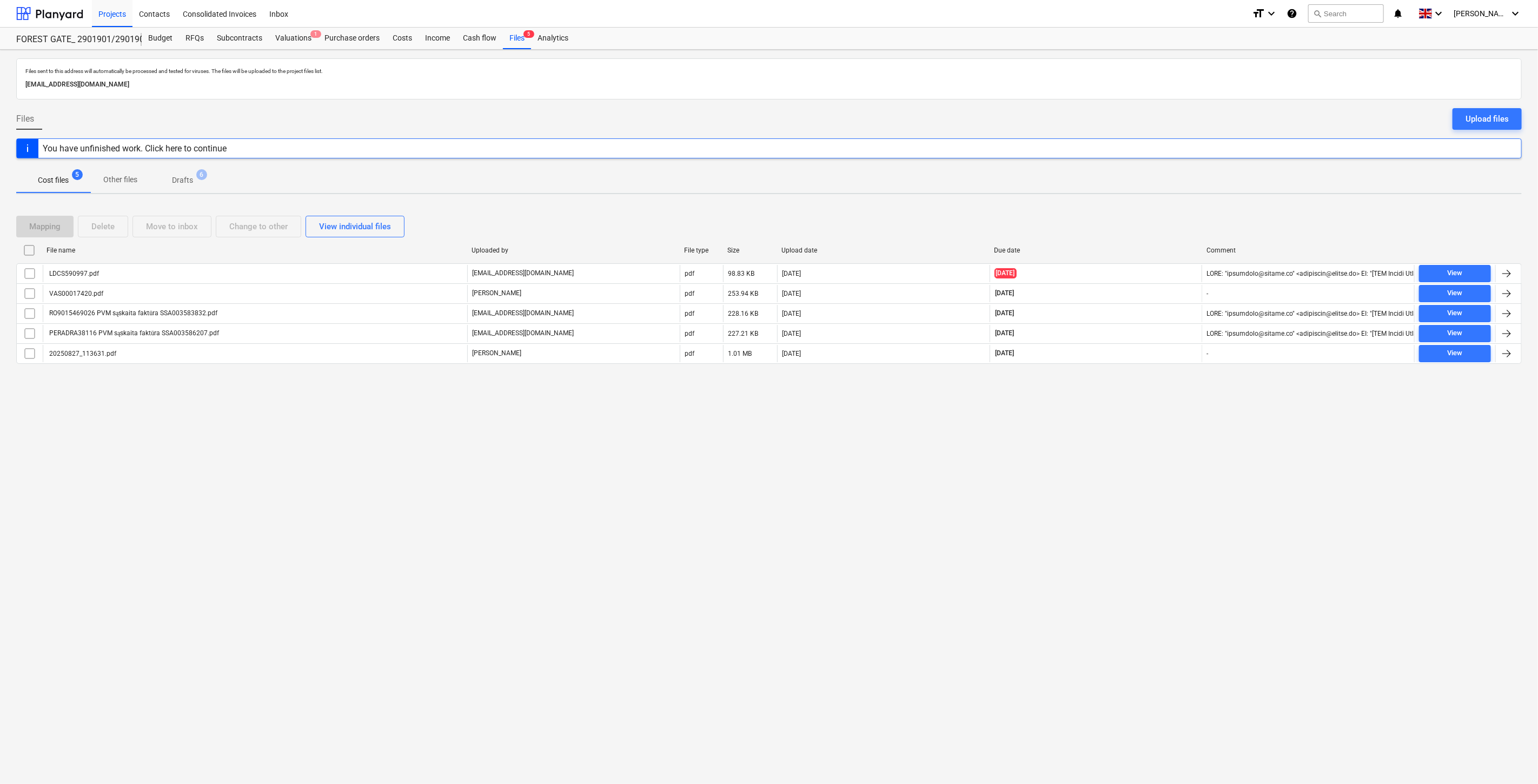
click at [1161, 452] on div "Files sent to this address will automatically be processed and tested for virus…" at bounding box center [769, 417] width 1538 height 734
click at [1193, 402] on div "Files sent to this address will automatically be processed and tested for virus…" at bounding box center [769, 417] width 1538 height 734
drag, startPoint x: 1025, startPoint y: 528, endPoint x: 1075, endPoint y: 479, distance: 70.0
click at [1034, 517] on div "Files sent to this address will automatically be processed and tested for virus…" at bounding box center [769, 417] width 1538 height 734
click at [1075, 479] on div "Files sent to this address will automatically be processed and tested for virus…" at bounding box center [769, 417] width 1538 height 734
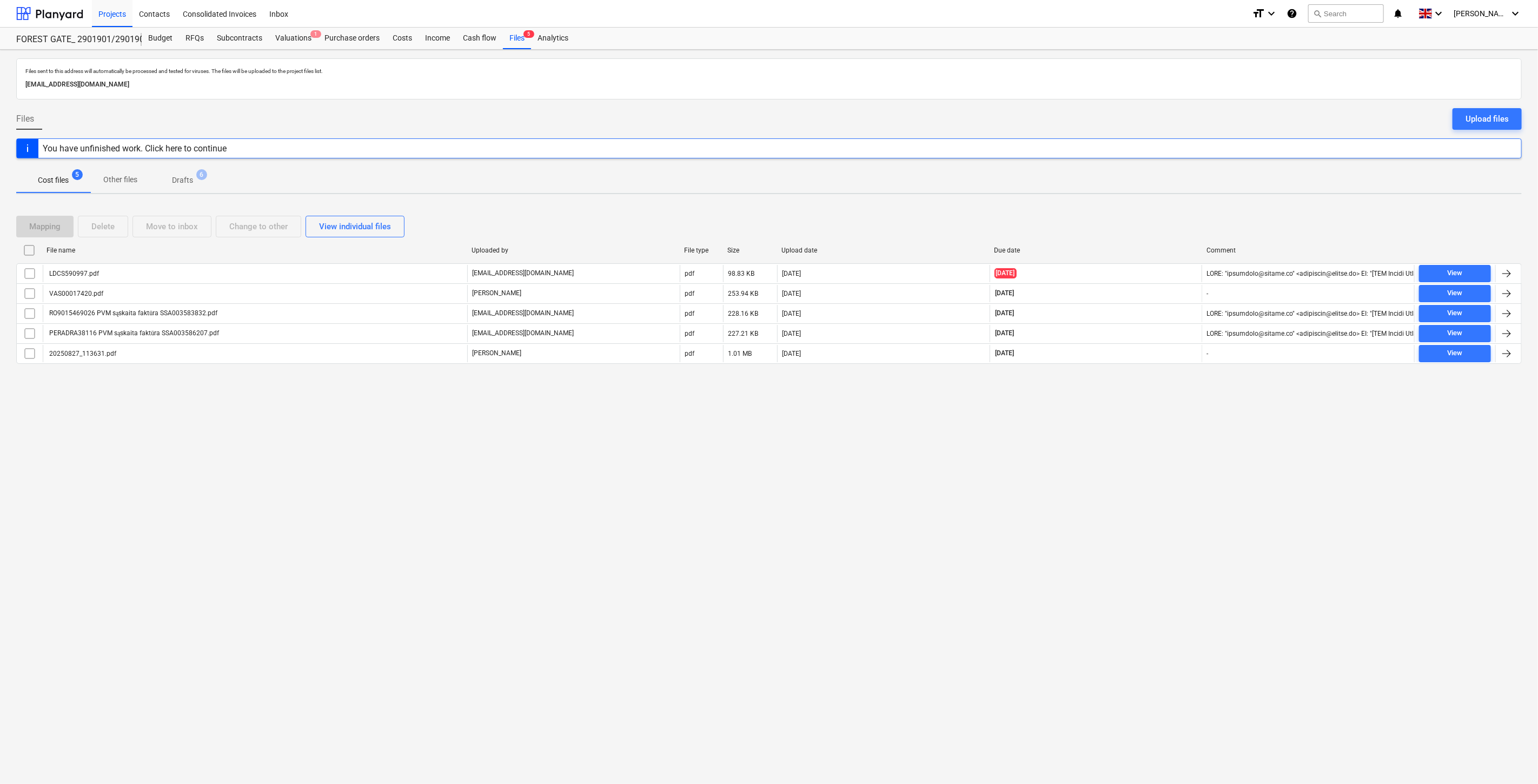
click at [830, 162] on div at bounding box center [768, 163] width 1505 height 9
click at [1101, 498] on div "Files sent to this address will automatically be processed and tested for virus…" at bounding box center [769, 417] width 1538 height 734
click at [1112, 469] on div "Files sent to this address will automatically be processed and tested for virus…" at bounding box center [769, 417] width 1538 height 734
click at [1147, 443] on div "Files sent to this address will automatically be processed and tested for virus…" at bounding box center [769, 417] width 1538 height 734
click at [1187, 392] on div "Files sent to this address will automatically be processed and tested for virus…" at bounding box center [769, 417] width 1538 height 734
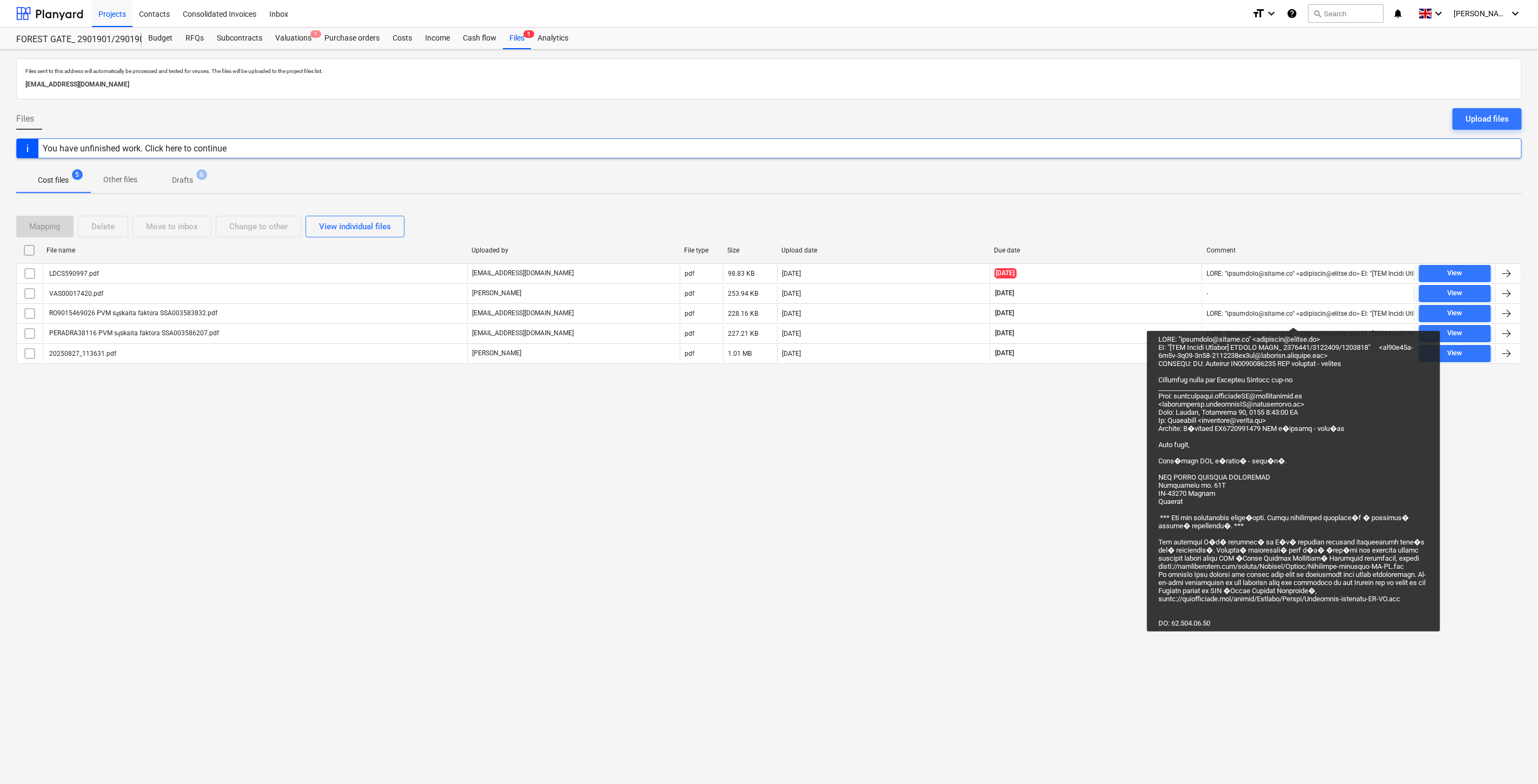
click at [981, 526] on div "Files sent to this address will automatically be processed and tested for virus…" at bounding box center [769, 417] width 1538 height 734
click at [1045, 483] on div "Files sent to this address will automatically be processed and tested for virus…" at bounding box center [769, 417] width 1538 height 734
click at [1062, 460] on div "Files sent to this address will automatically be processed and tested for virus…" at bounding box center [769, 417] width 1538 height 734
click at [1079, 440] on div "Files sent to this address will automatically be processed and tested for virus…" at bounding box center [769, 417] width 1538 height 734
click at [1034, 480] on div "Files sent to this address will automatically be processed and tested for virus…" at bounding box center [769, 417] width 1538 height 734
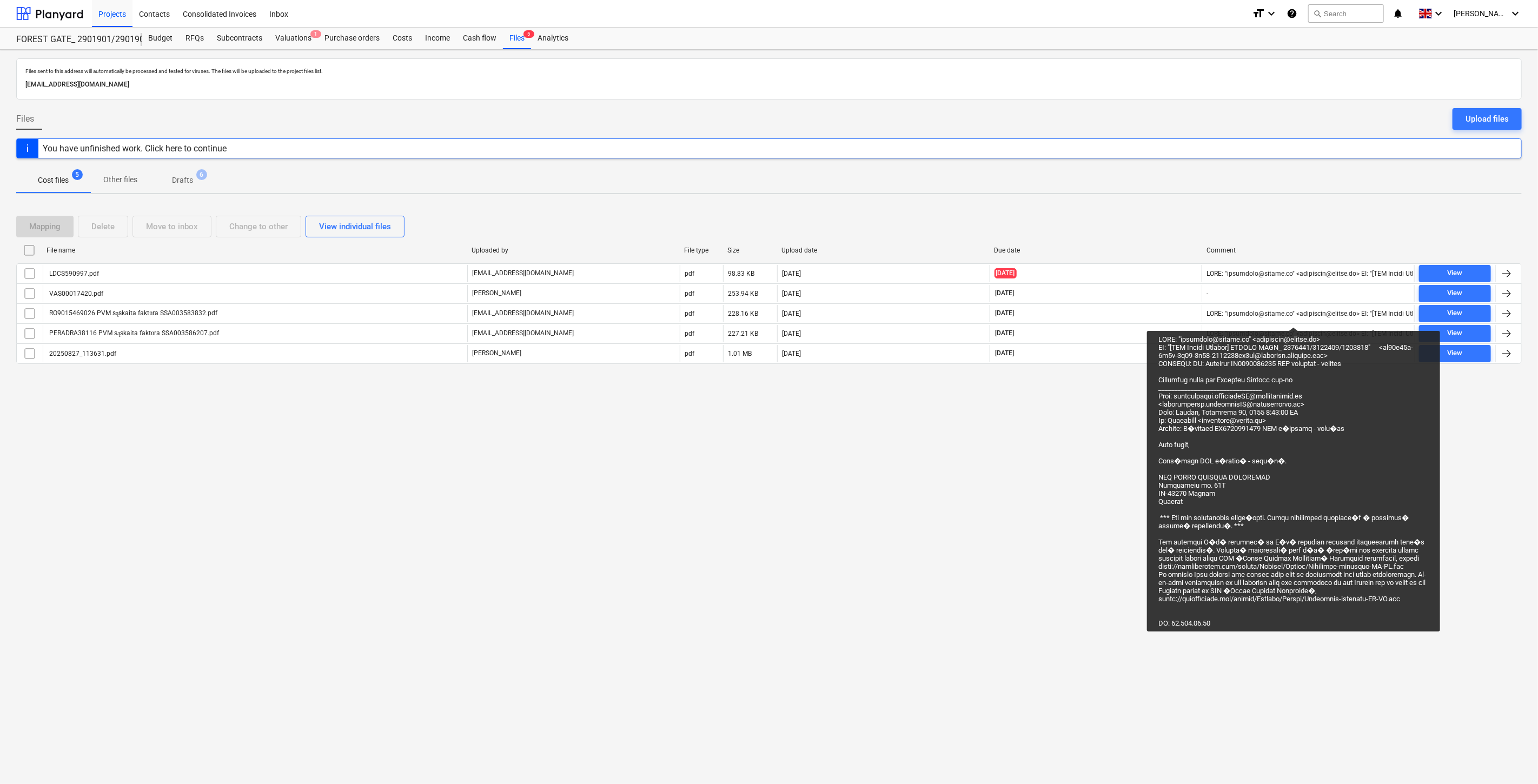
click at [1063, 458] on div "Files sent to this address will automatically be processed and tested for virus…" at bounding box center [769, 417] width 1538 height 734
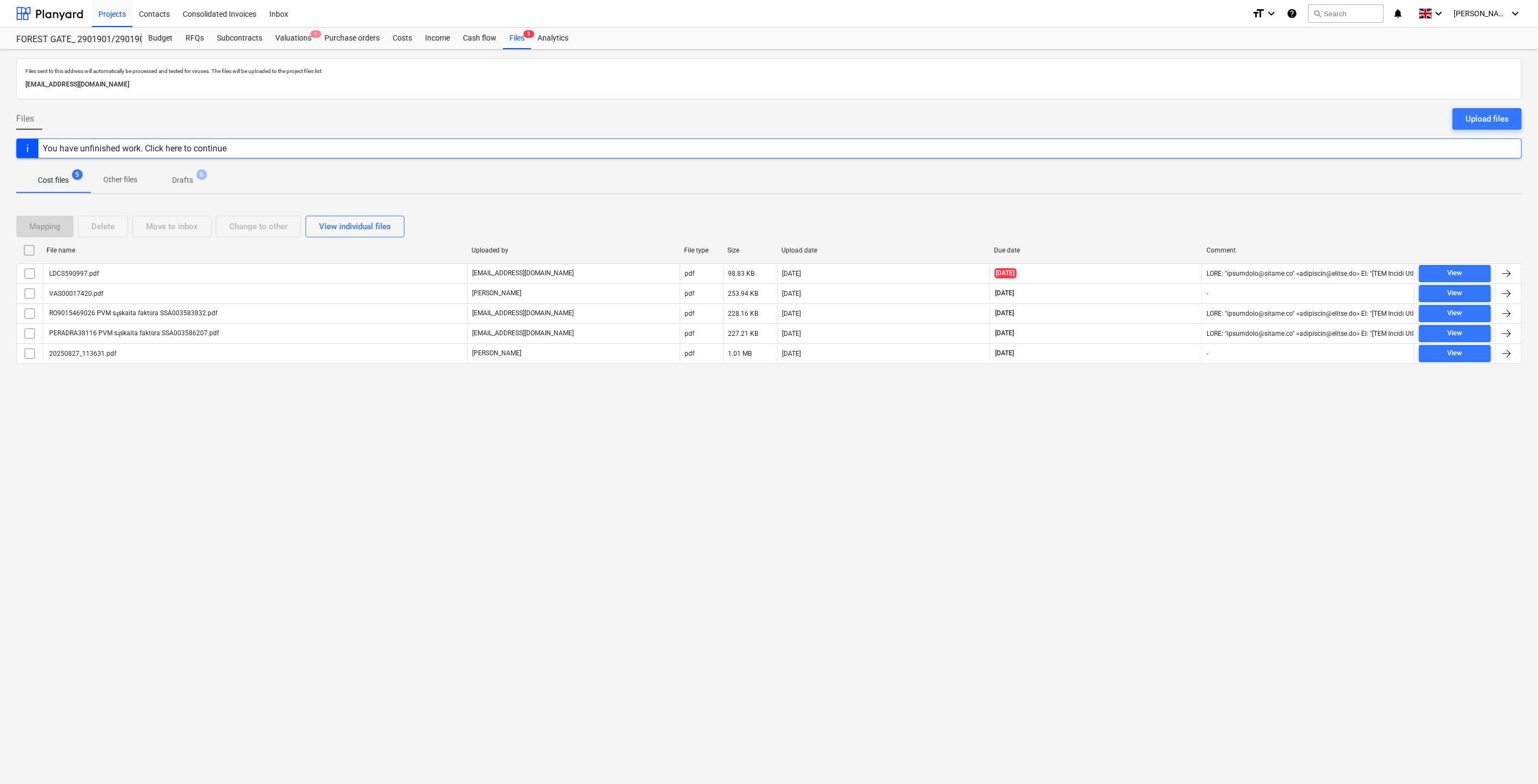
click at [1155, 206] on div "Mapping Delete Move to inbox Change to other View individual files File name Up…" at bounding box center [768, 294] width 1505 height 182
click at [1166, 201] on div "Files sent to this address will automatically be processed and tested for virus…" at bounding box center [769, 417] width 1538 height 734
click at [251, 41] on div "Subcontracts" at bounding box center [239, 38] width 59 height 22
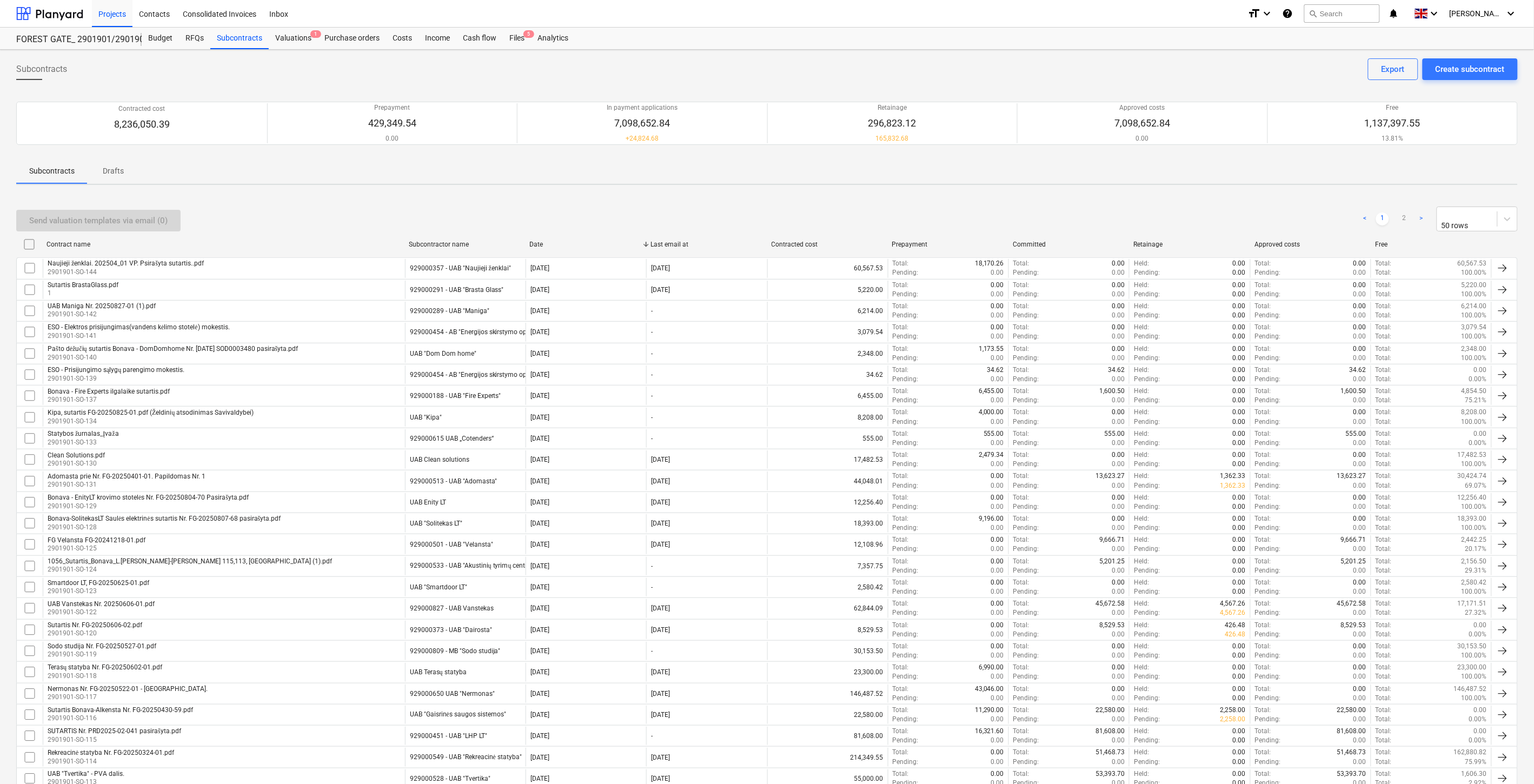
scroll to position [597, 0]
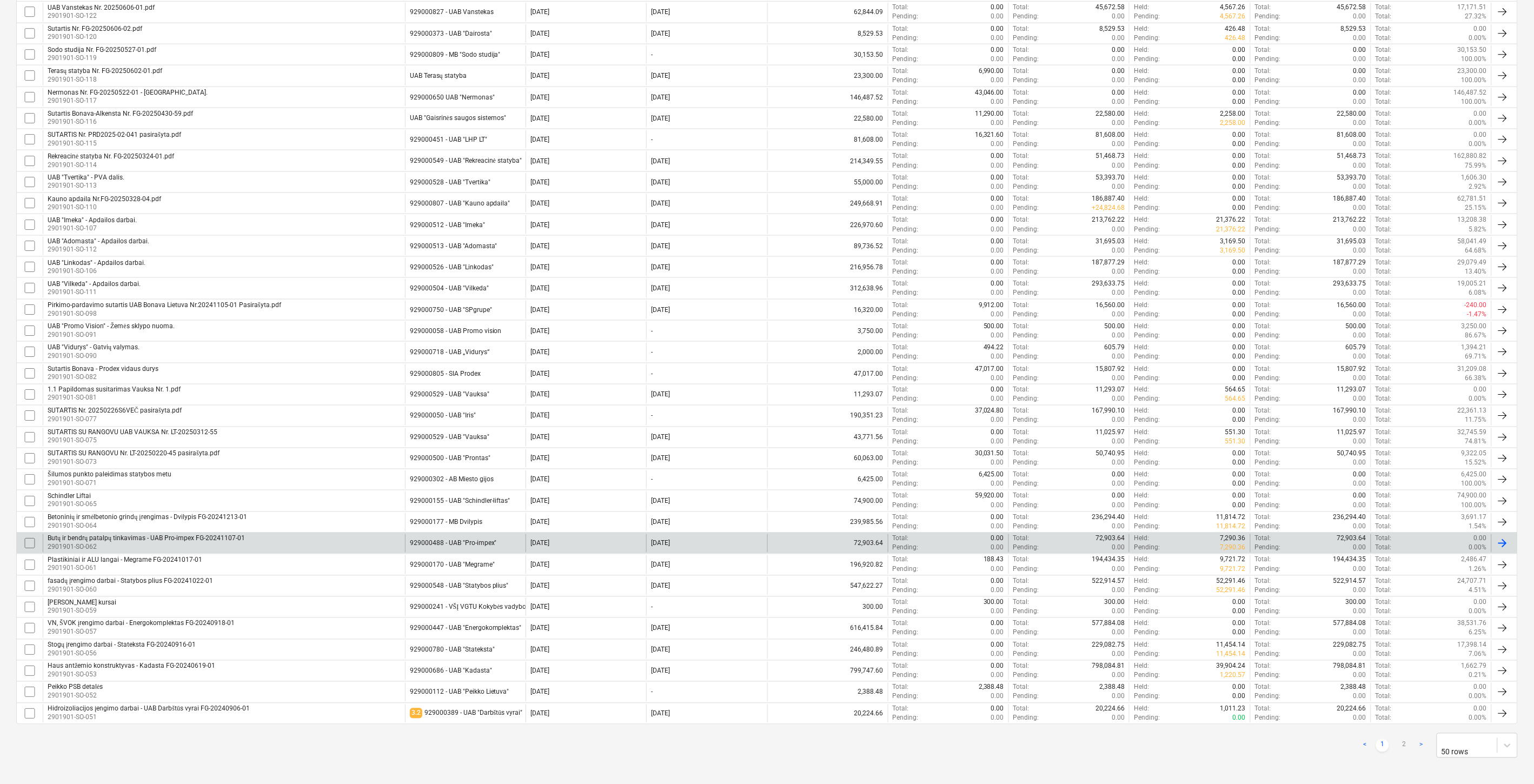
click at [309, 537] on div "Butų ir bendrų patalpų tinkavimas - UAB Pro-impex FG-20241107-01 2901901-SO-062" at bounding box center [224, 543] width 362 height 18
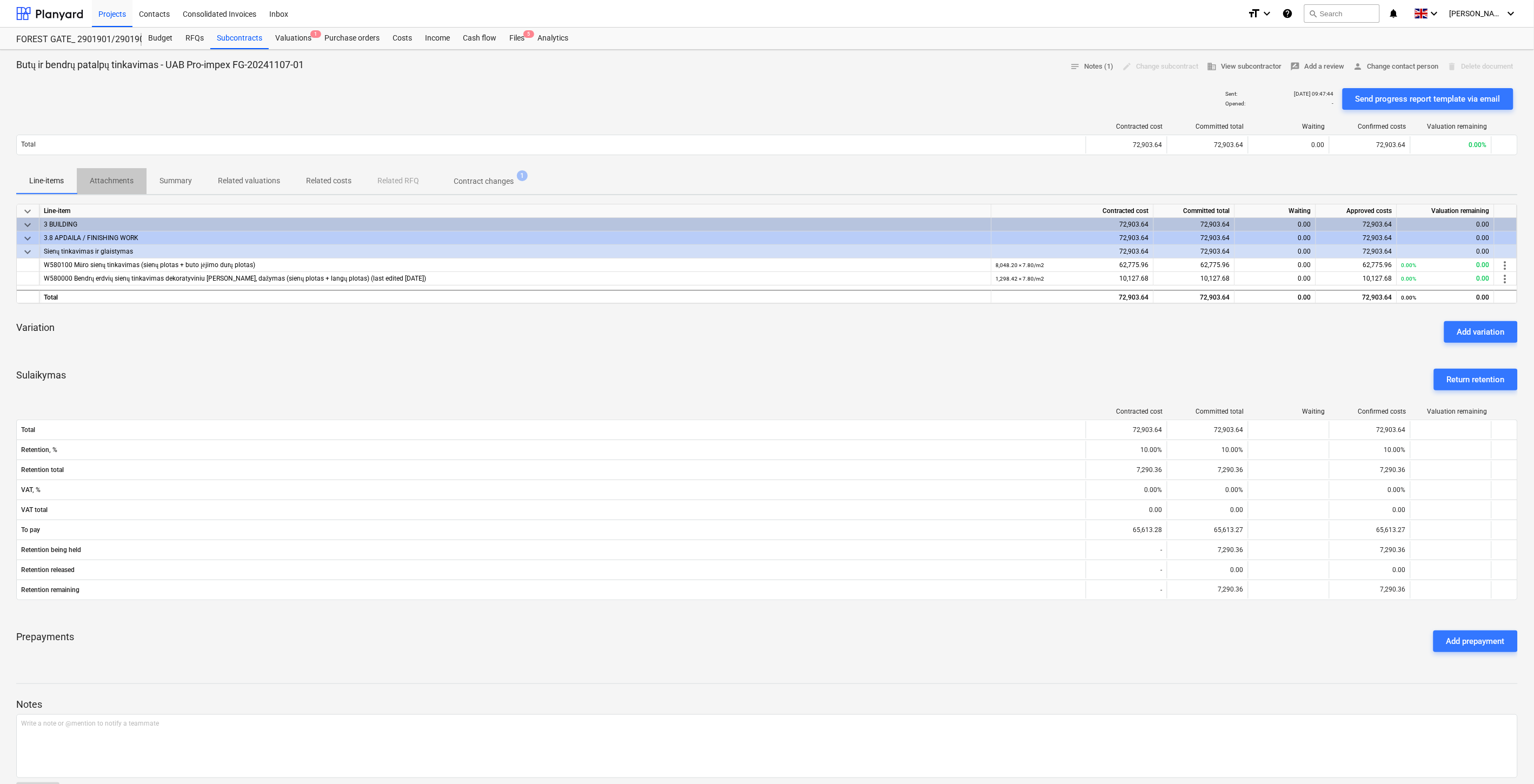
click at [110, 174] on span "Attachments" at bounding box center [112, 180] width 70 height 18
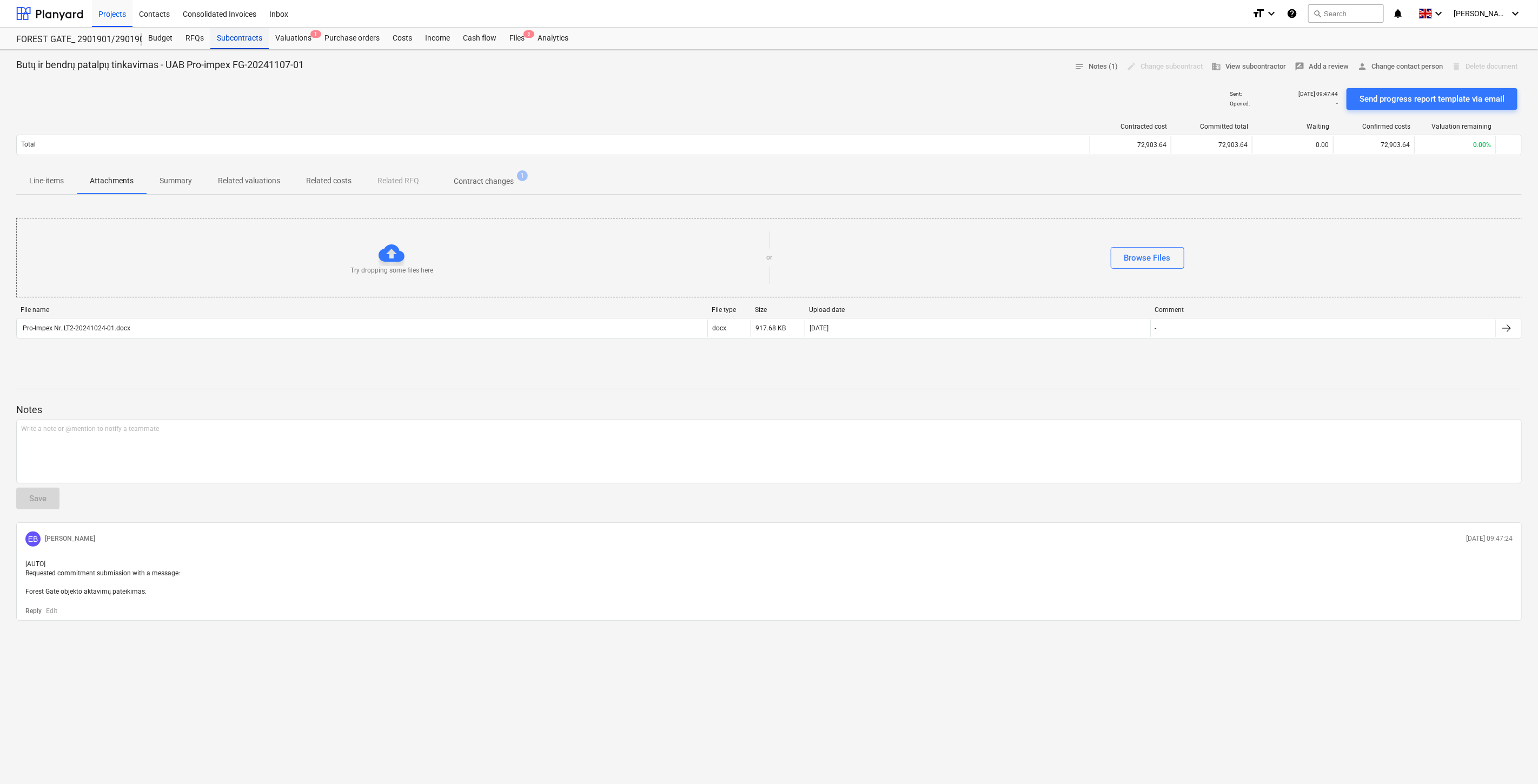
click at [252, 38] on div "Subcontracts" at bounding box center [239, 38] width 59 height 22
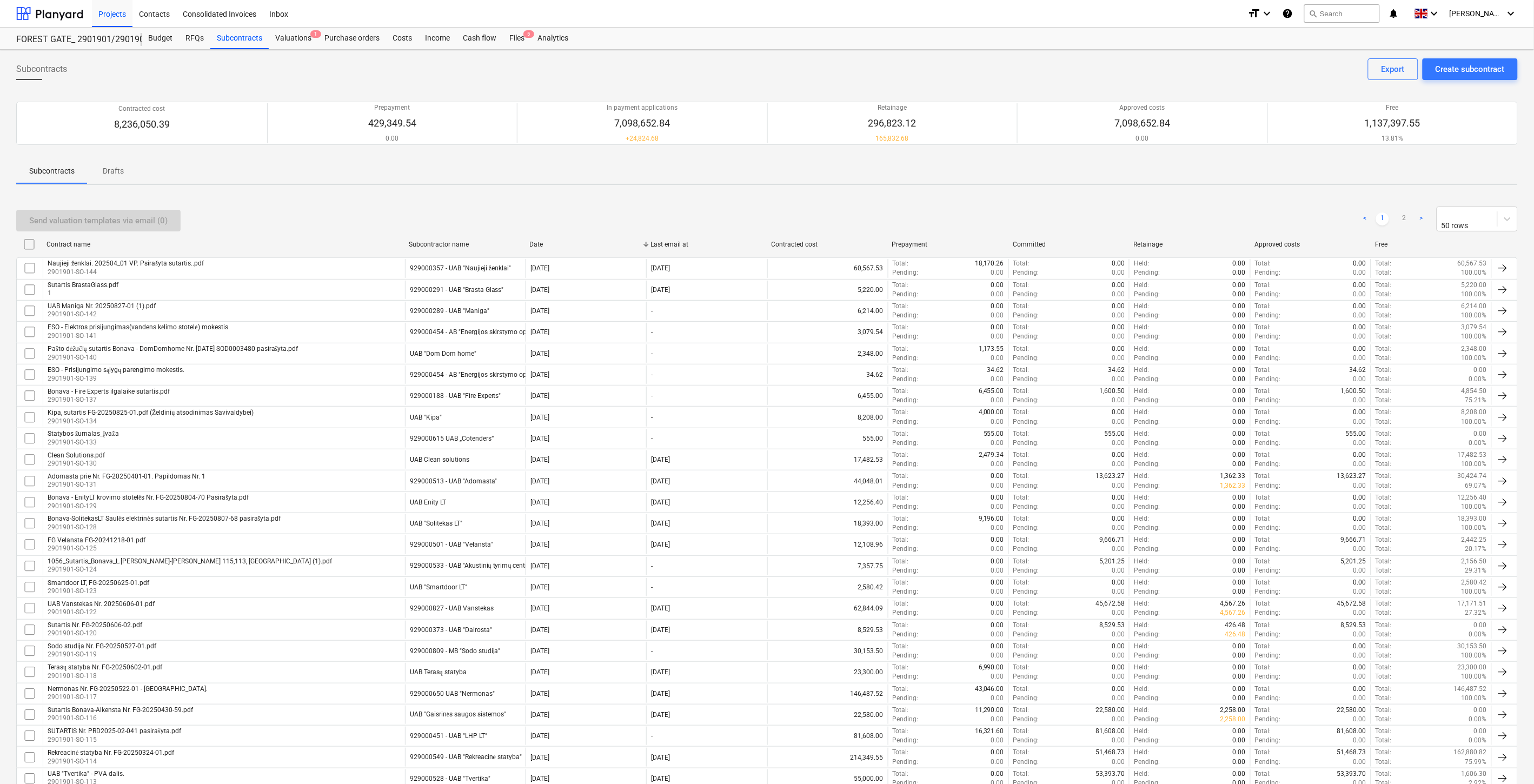
scroll to position [597, 0]
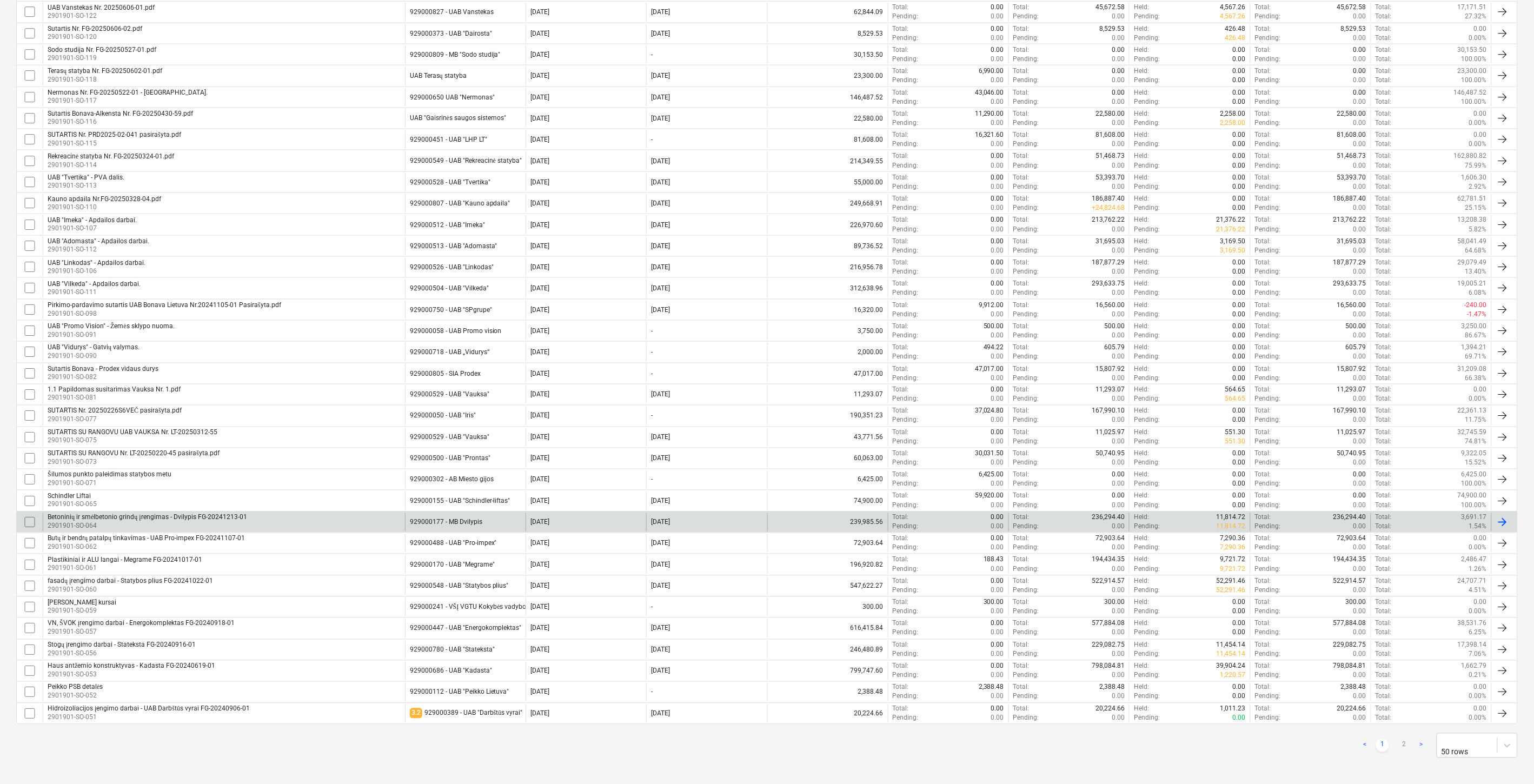
click at [334, 516] on div "Betoninių ir smėlbetonio grindų įrengimas - Dvilypis FG-20241213-01 2901901-SO-…" at bounding box center [224, 522] width 362 height 18
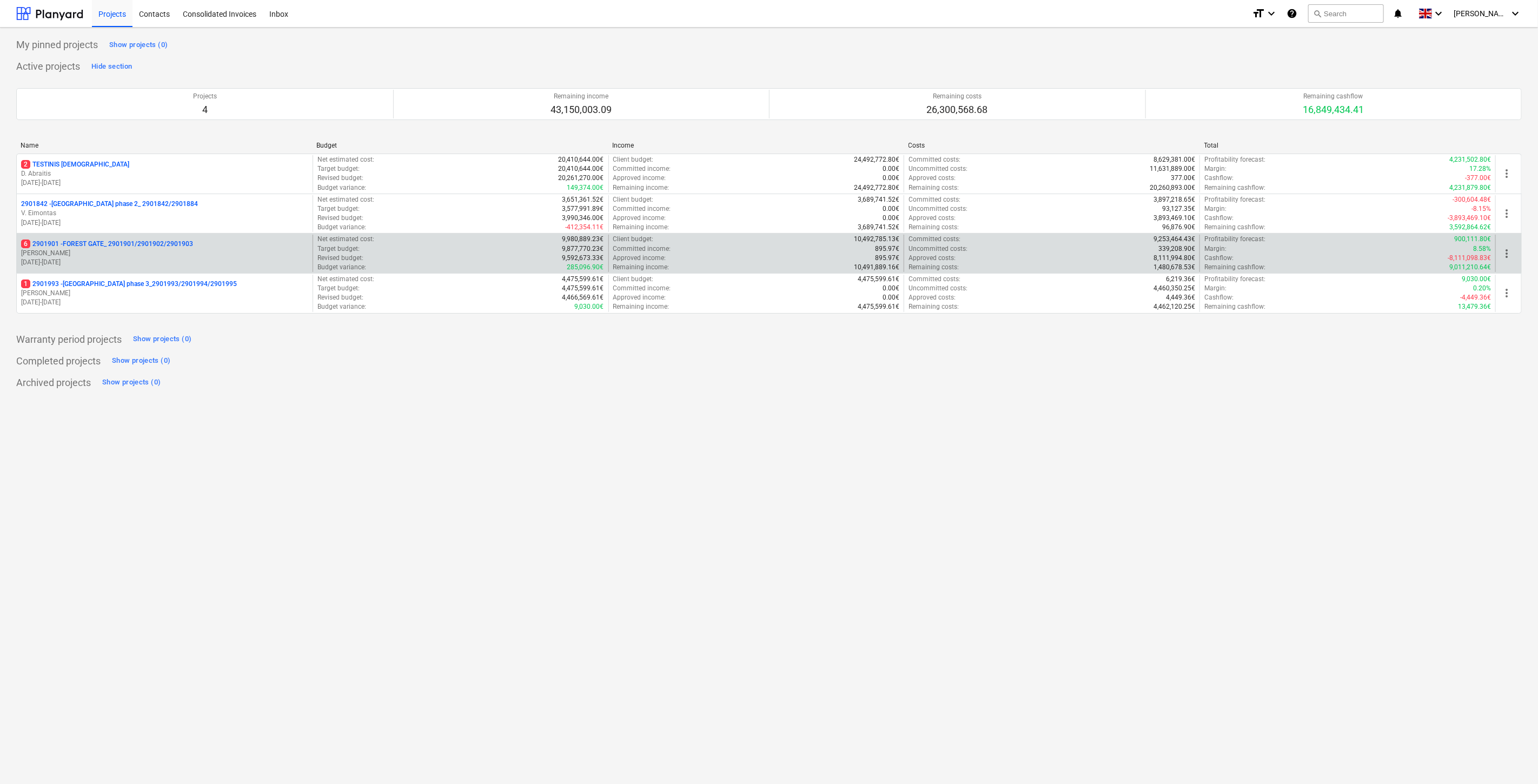
click at [206, 253] on p "[PERSON_NAME]" at bounding box center [164, 253] width 287 height 9
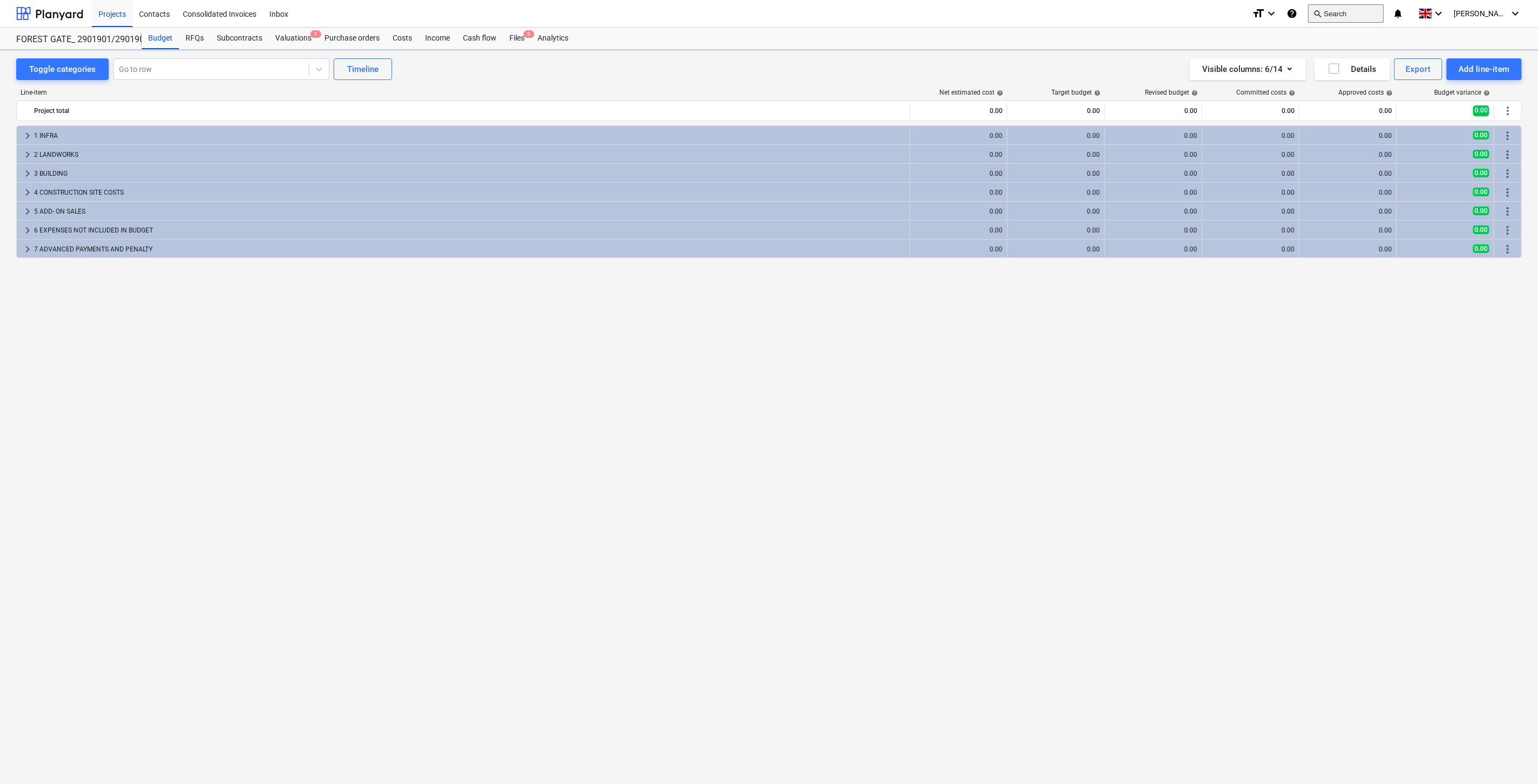
click at [1342, 9] on button "search Search" at bounding box center [1345, 13] width 76 height 18
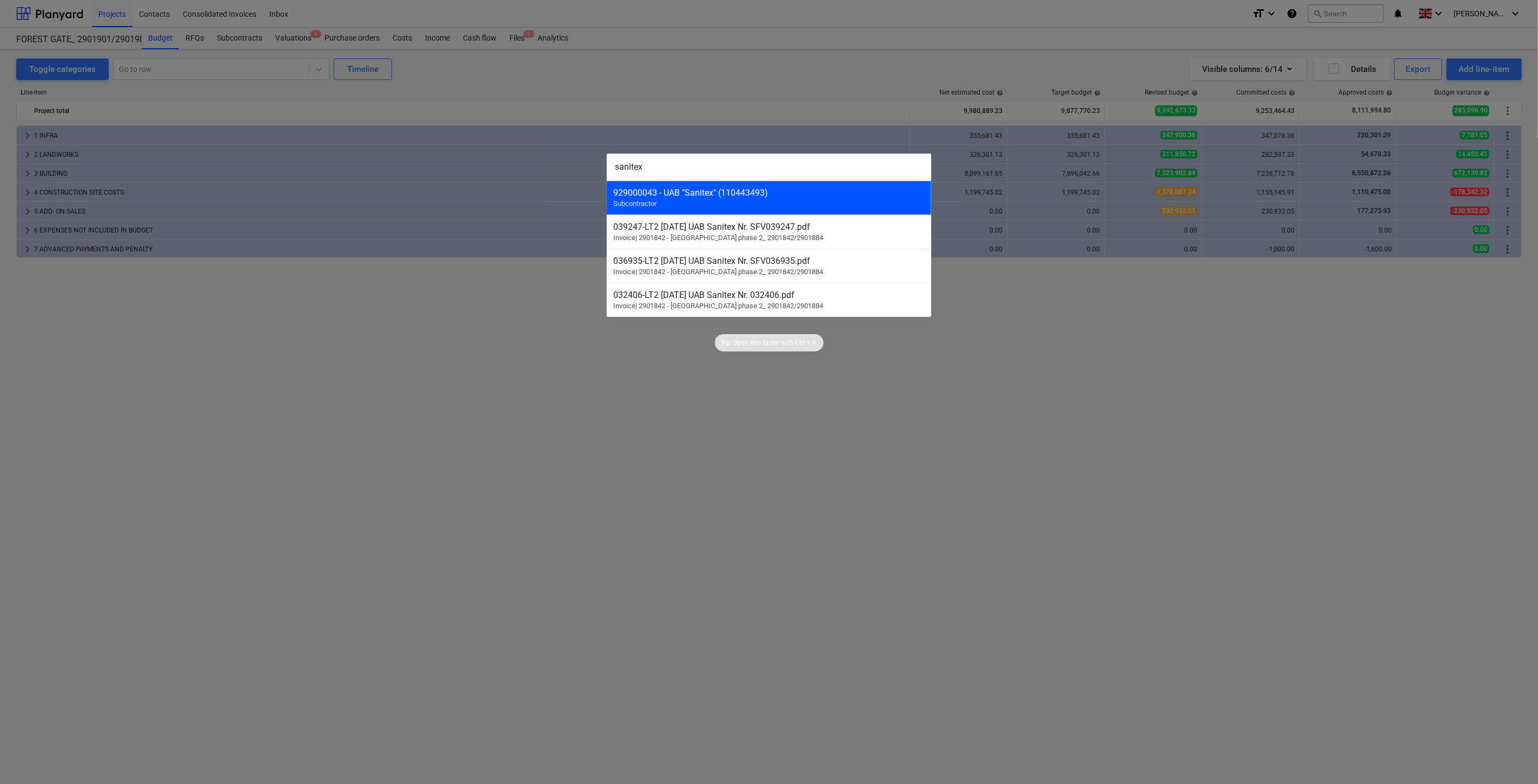
type input "sanitex"
click at [699, 203] on div "929000043 - UAB "Sanitex" (110443493) Subcontractor" at bounding box center [769, 197] width 324 height 34
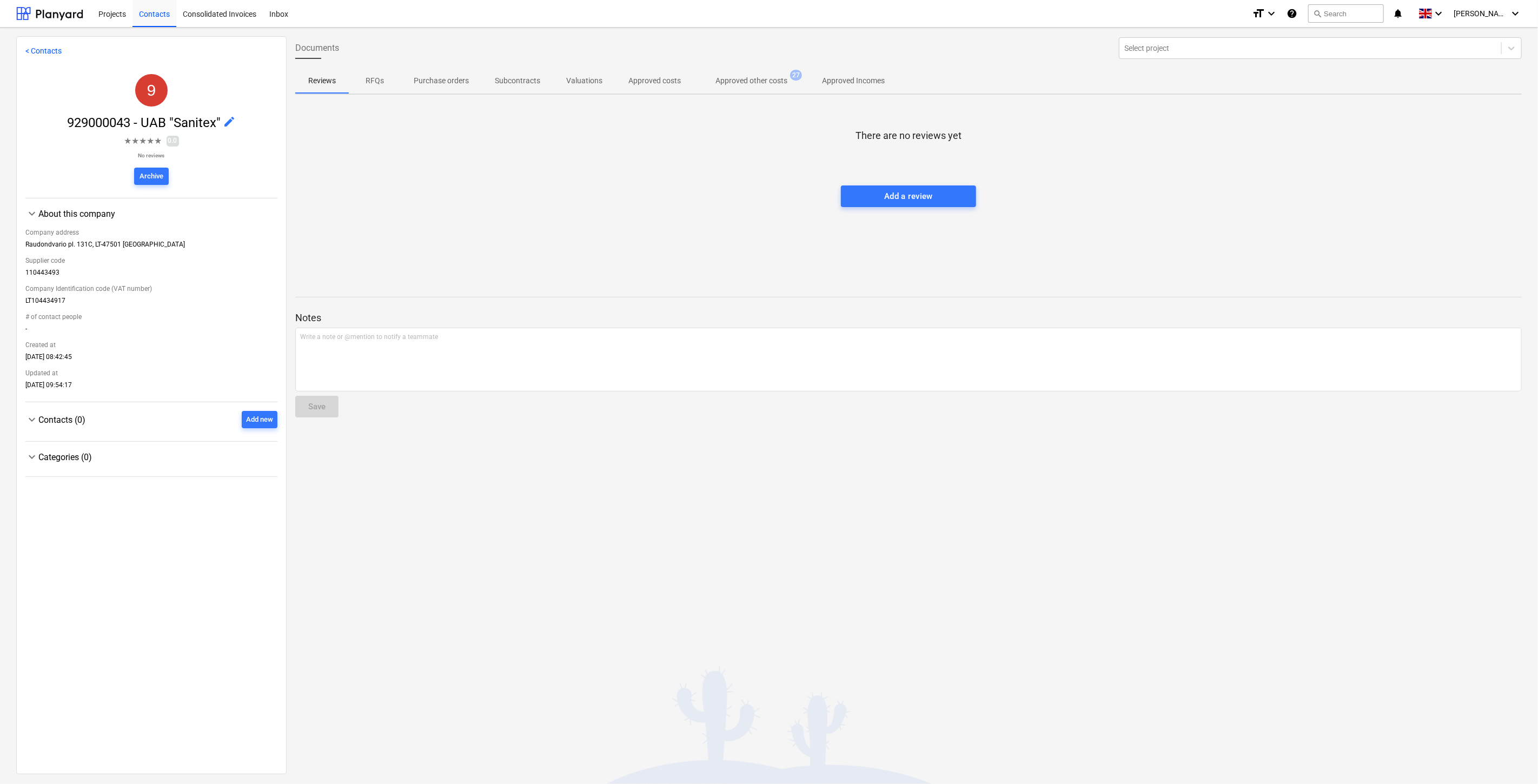
click at [767, 83] on p "Approved other costs" at bounding box center [751, 81] width 72 height 12
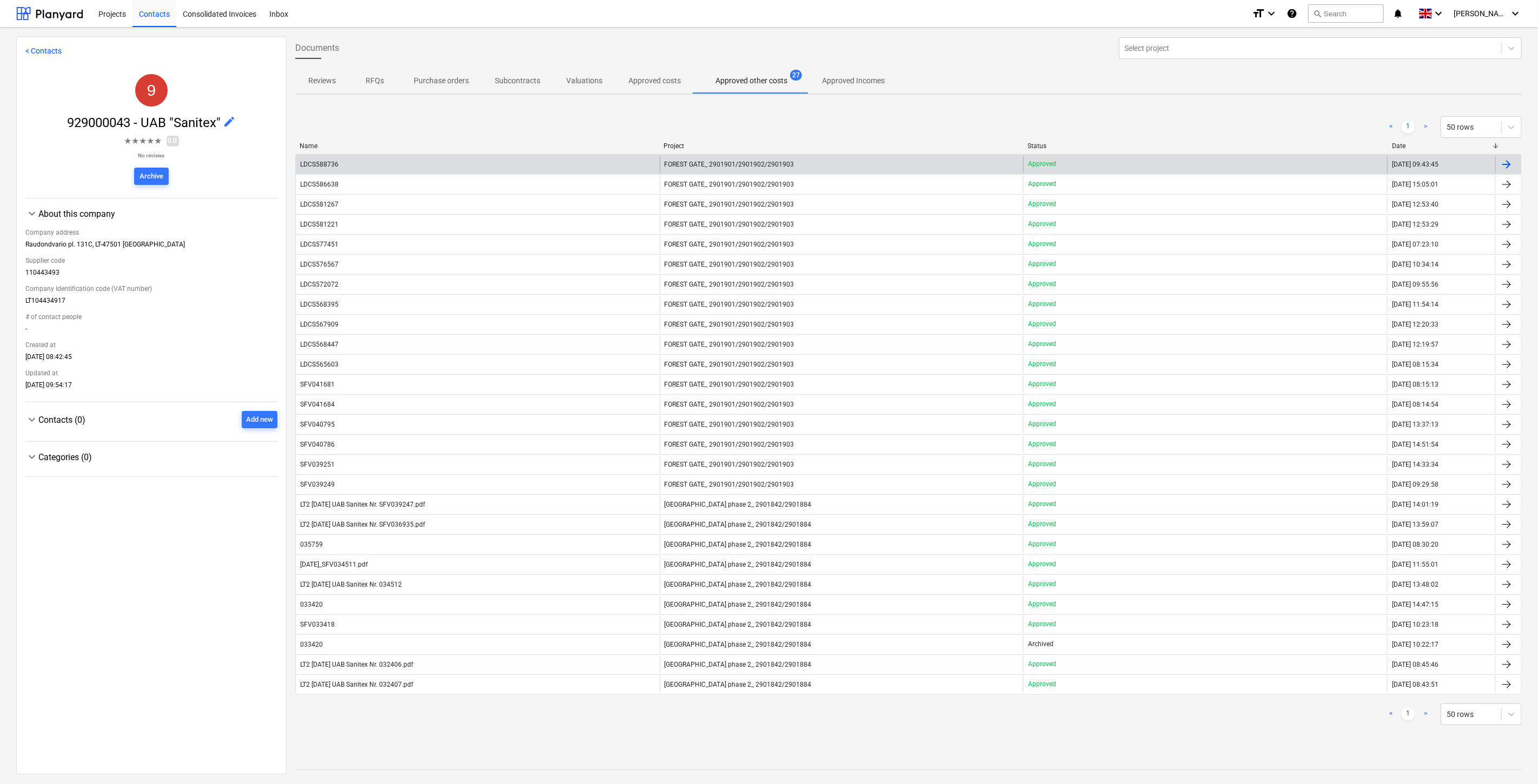
click at [450, 164] on div "LDCS588736" at bounding box center [477, 164] width 364 height 17
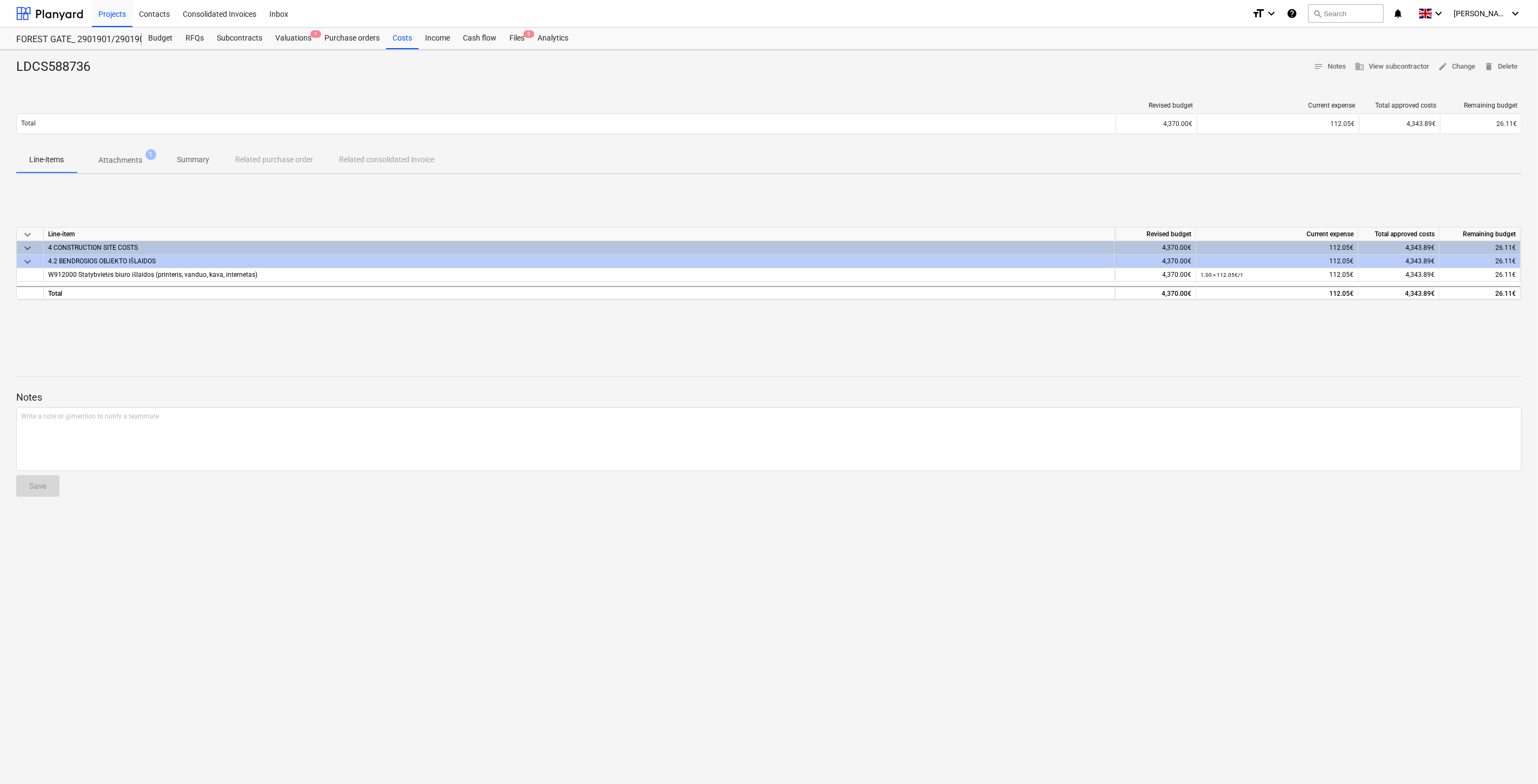
click at [137, 159] on p "Attachments" at bounding box center [120, 161] width 43 height 12
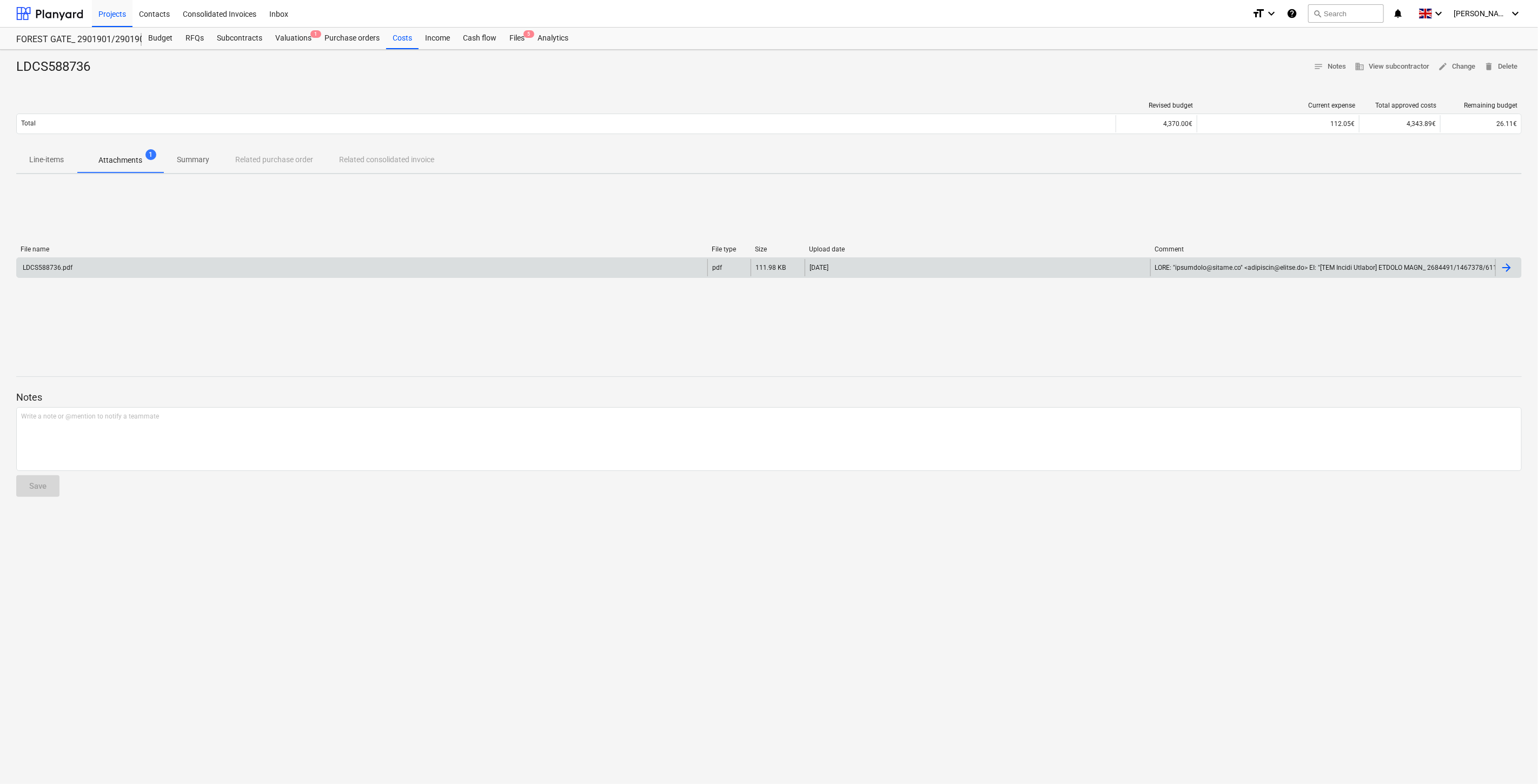
click at [145, 259] on div "LDCS588736.pdf" at bounding box center [362, 268] width 691 height 17
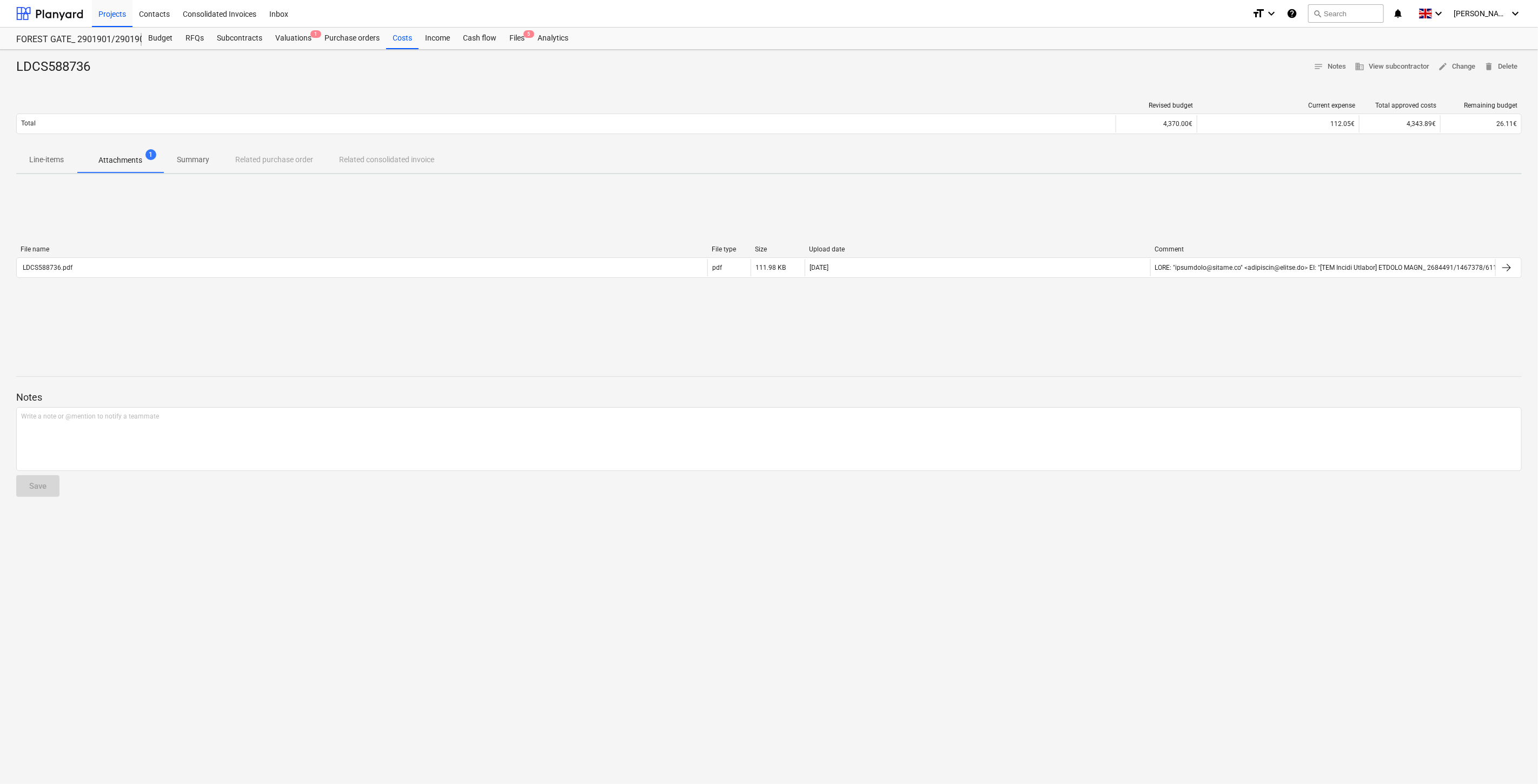
click at [35, 158] on p "Line-items" at bounding box center [46, 160] width 35 height 12
